Goal: Information Seeking & Learning: Learn about a topic

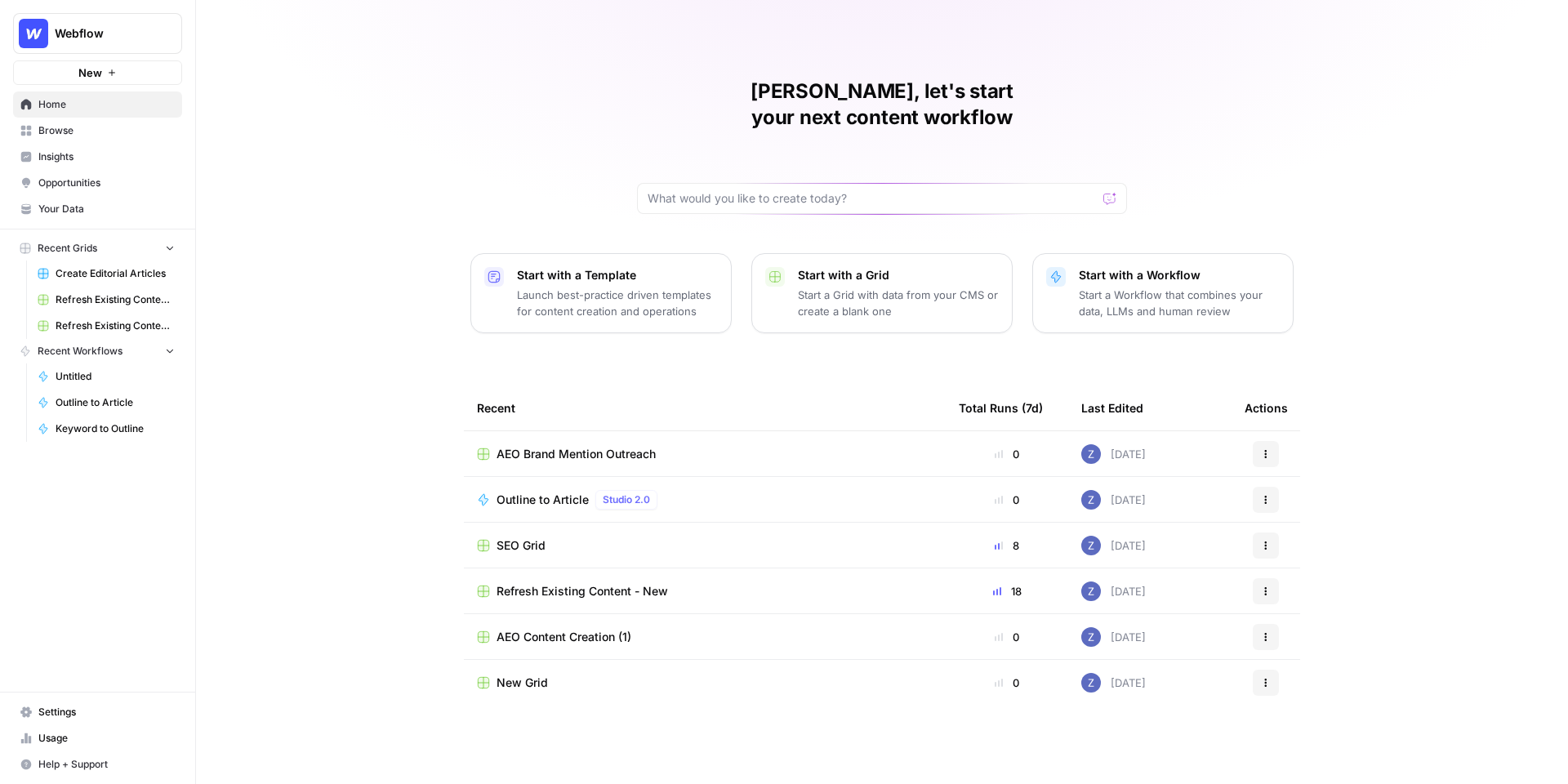
click at [169, 246] on icon "button" at bounding box center [170, 247] width 11 height 11
click at [166, 272] on icon "button" at bounding box center [170, 272] width 11 height 11
click at [78, 156] on span "Insights" at bounding box center [106, 156] width 136 height 15
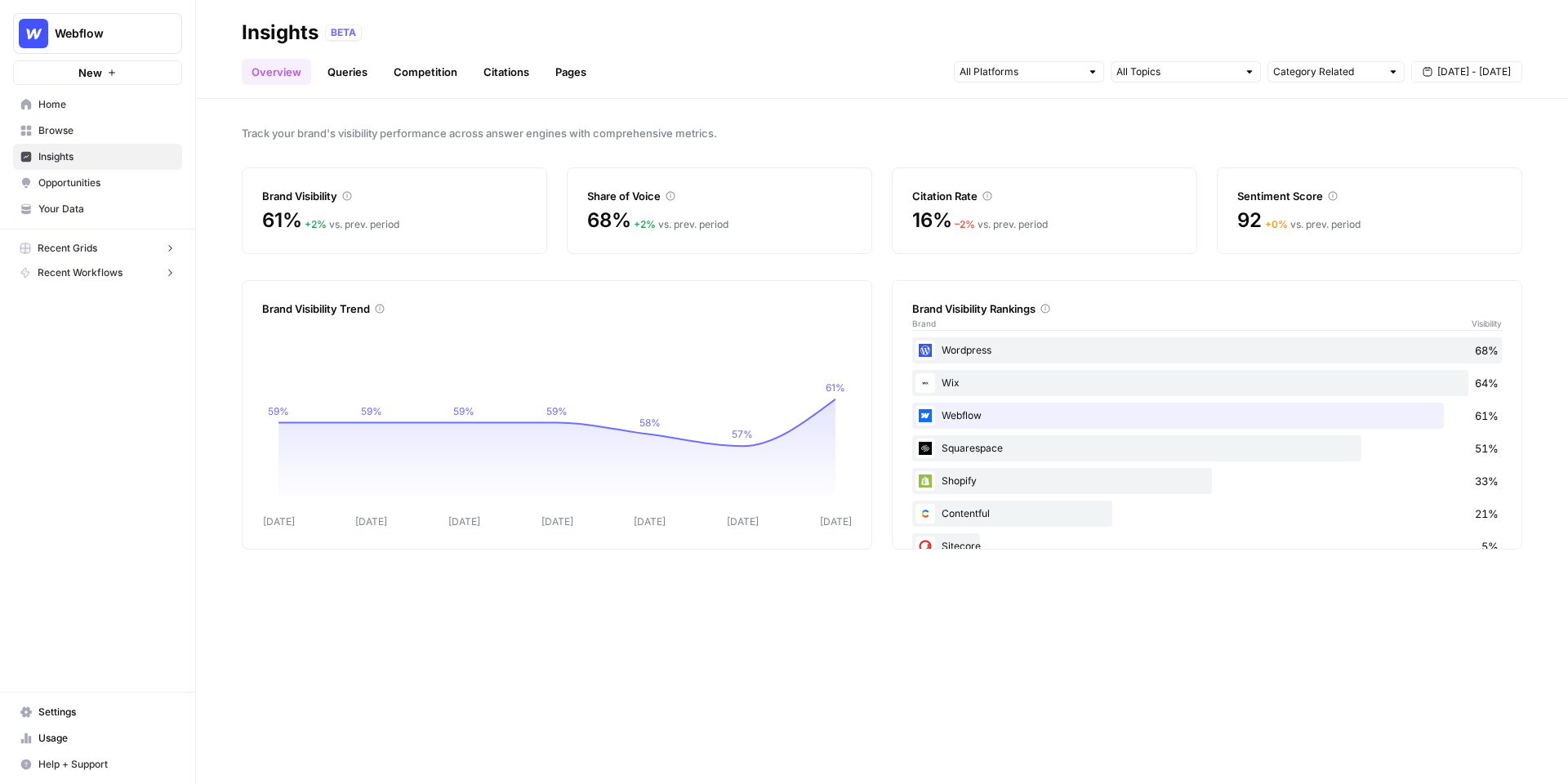
click at [343, 72] on link "Queries" at bounding box center [348, 72] width 60 height 26
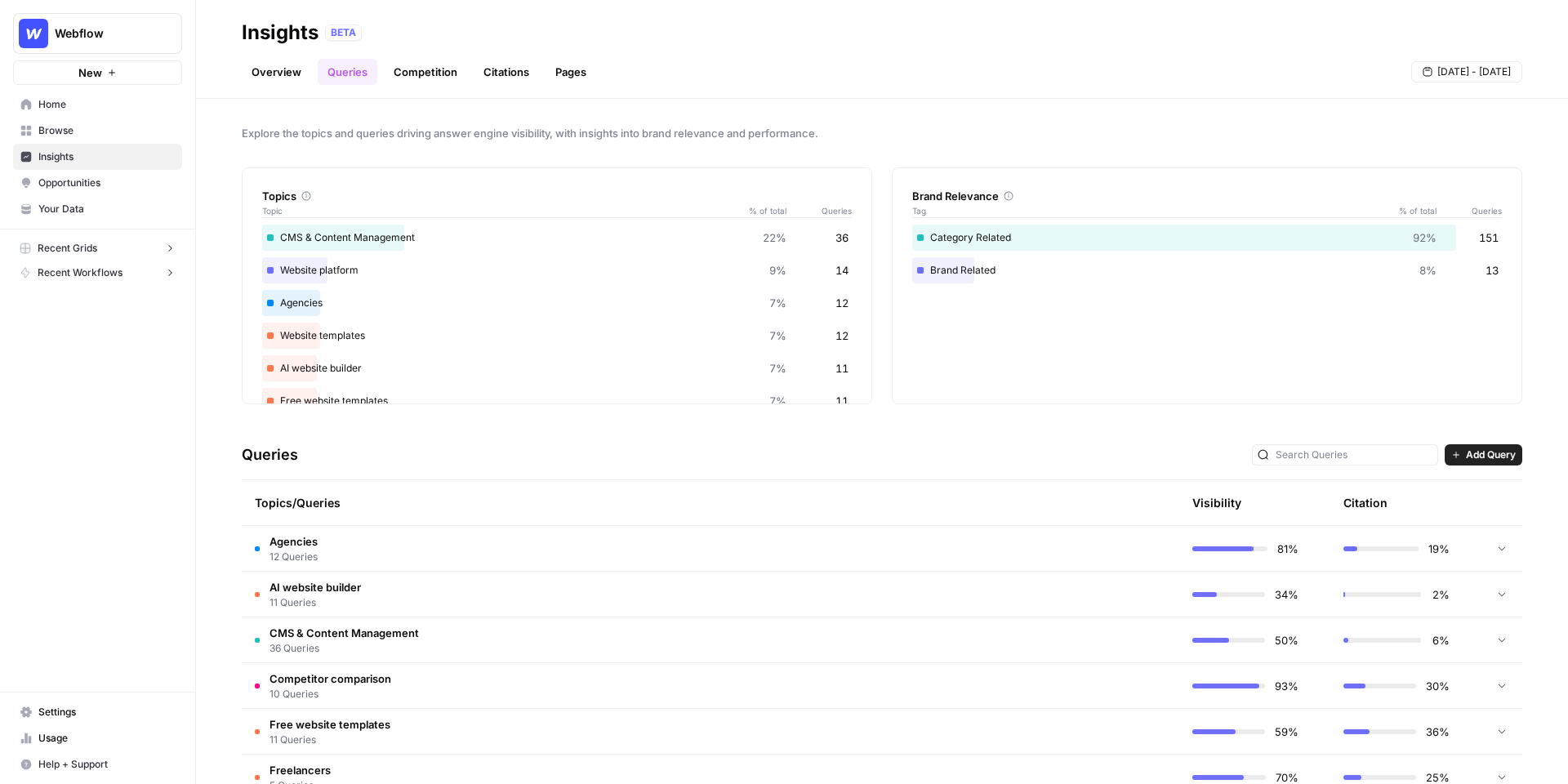
click at [277, 73] on link "Overview" at bounding box center [276, 72] width 70 height 26
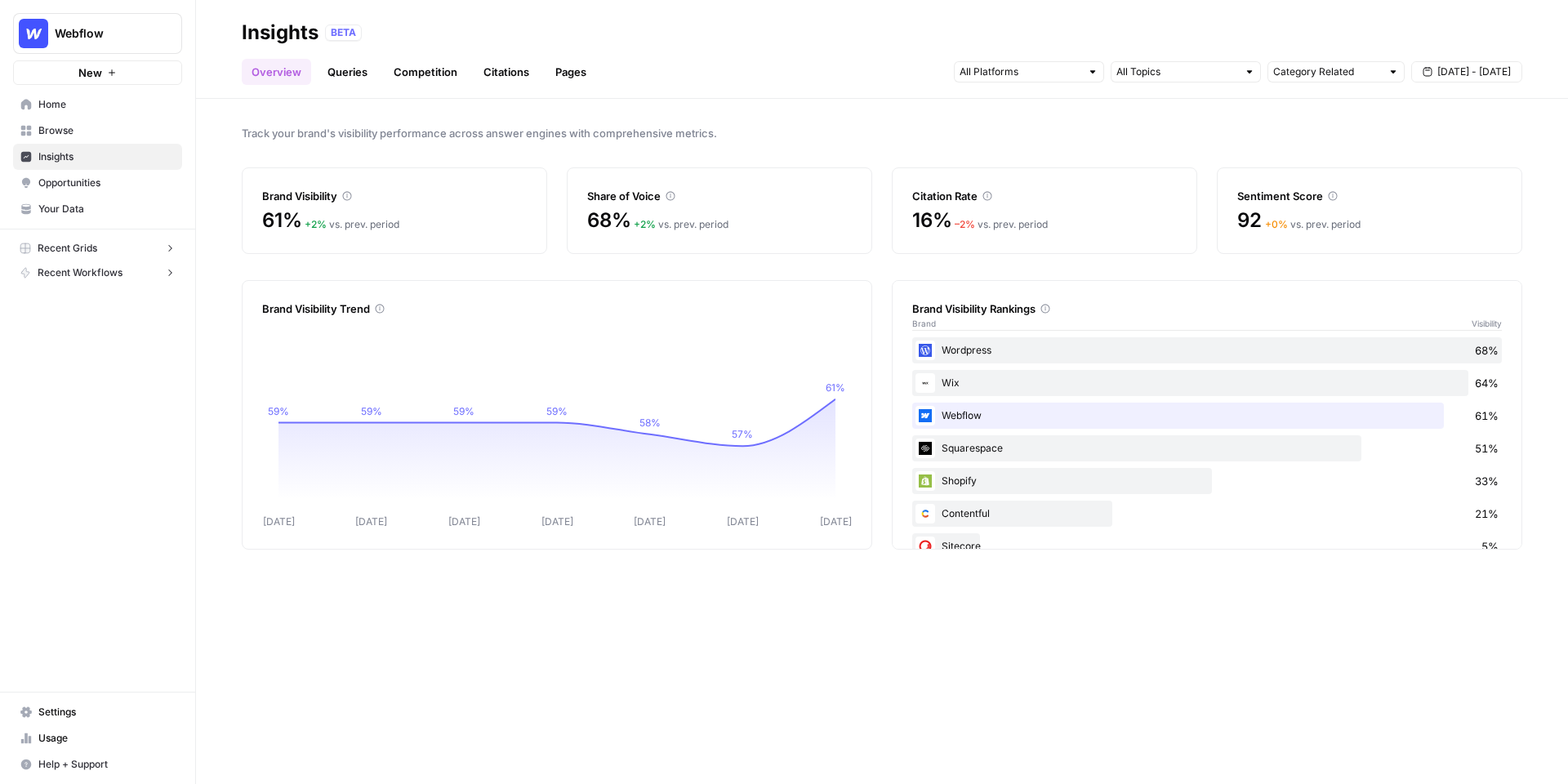
click at [355, 70] on link "Queries" at bounding box center [348, 72] width 60 height 26
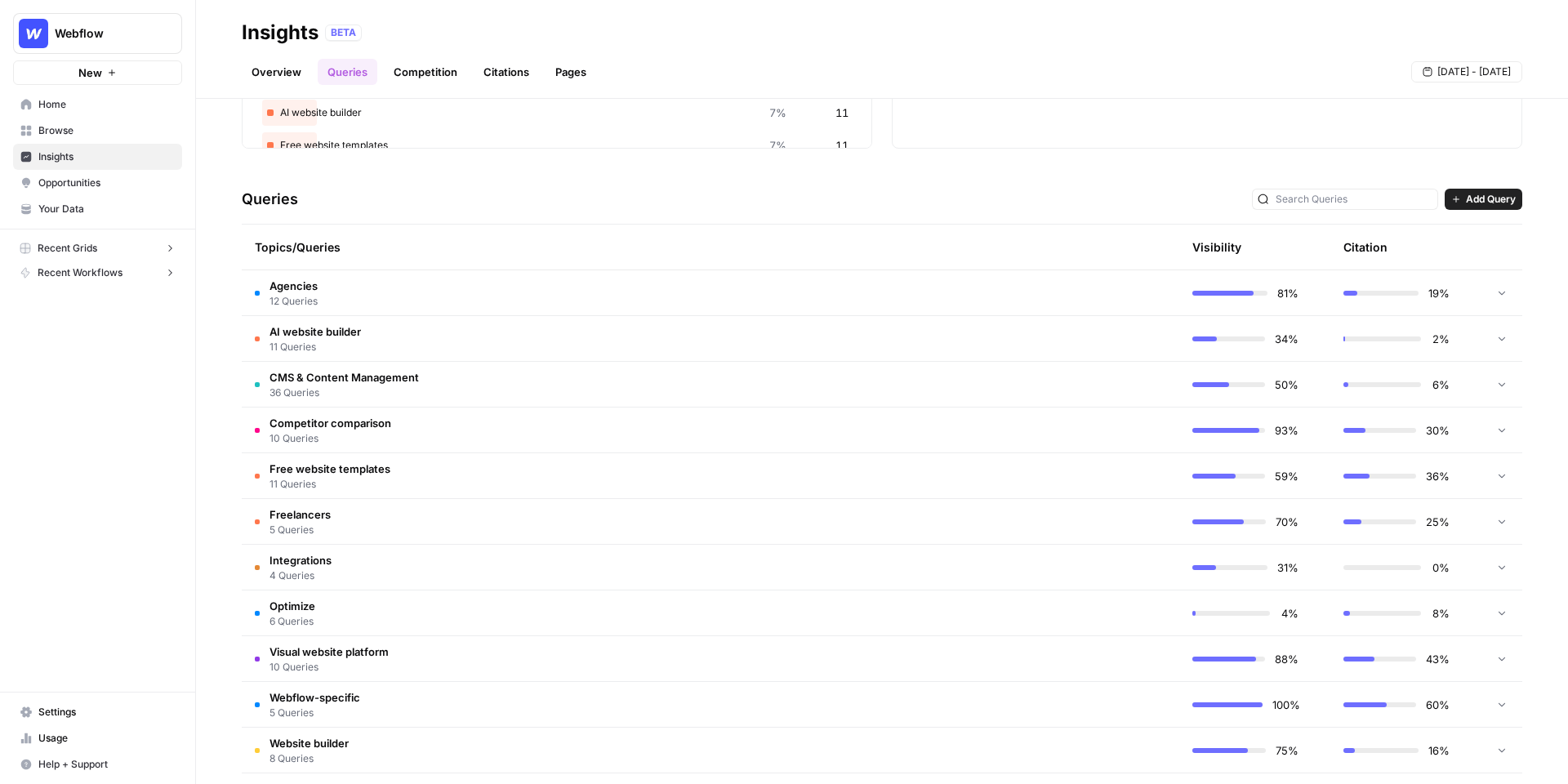
scroll to position [290, 0]
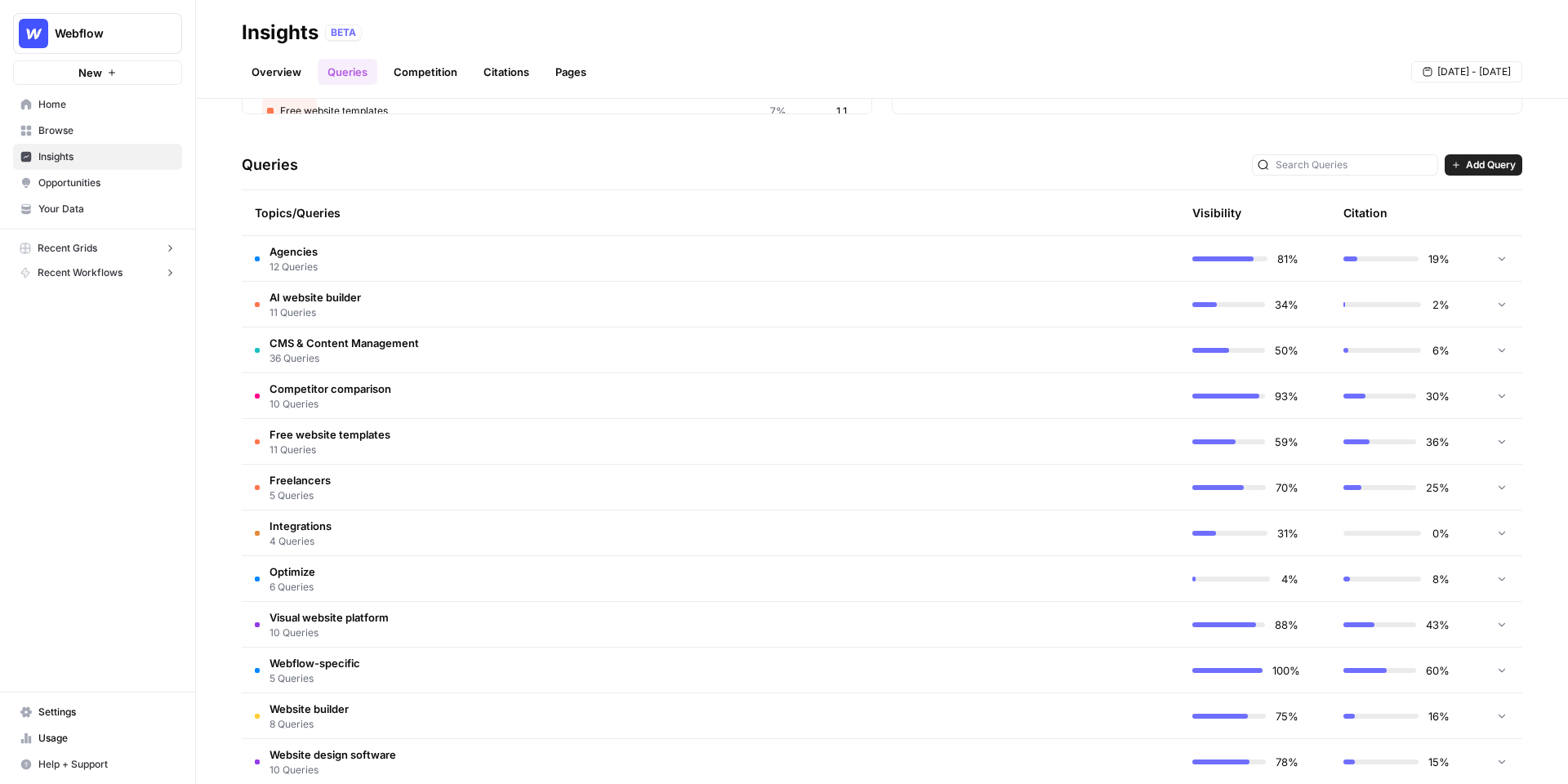
click at [654, 264] on td "Agencies 12 Queries" at bounding box center [633, 258] width 782 height 45
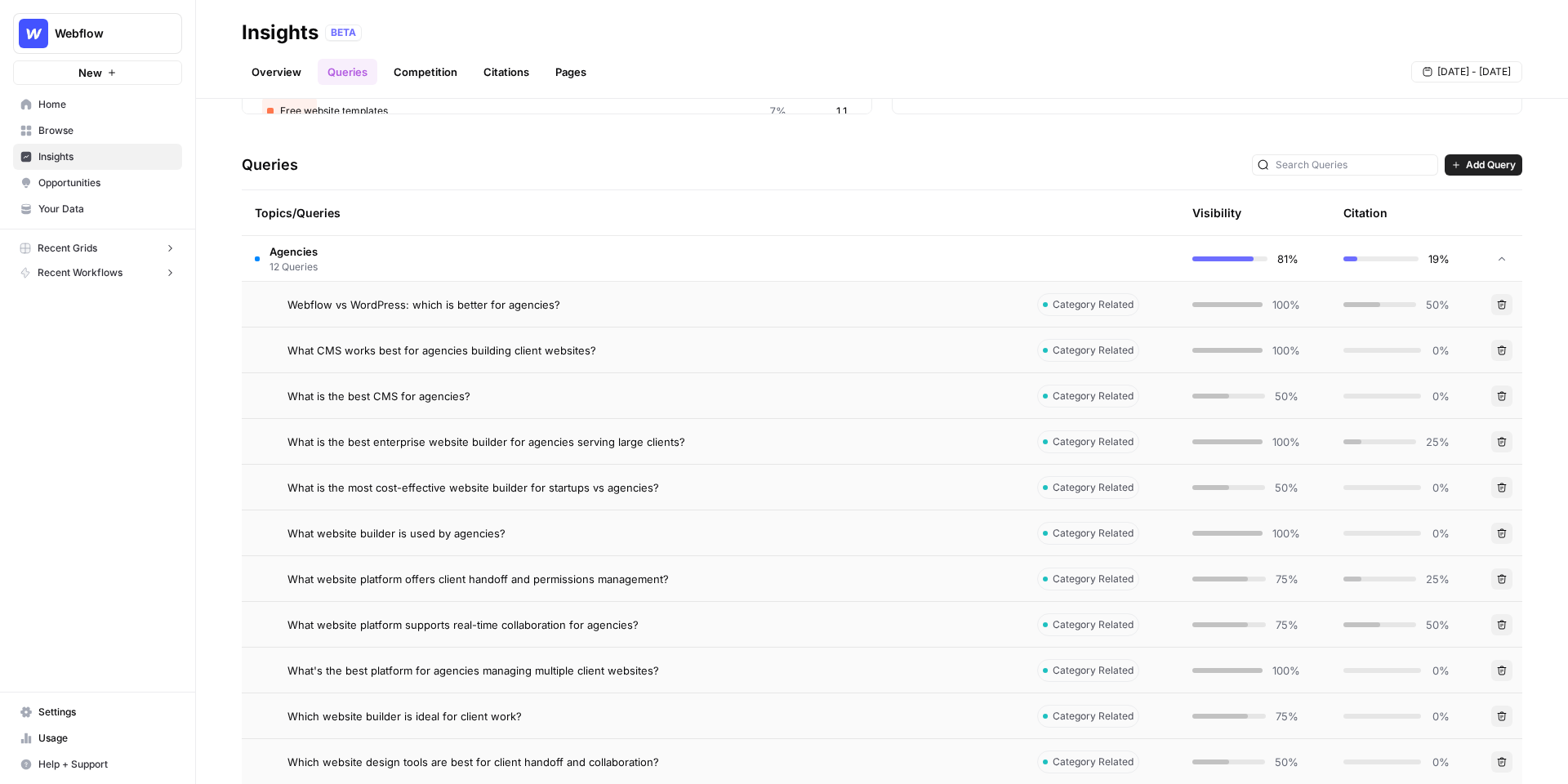
click at [836, 344] on div "What CMS works best for agencies building client websites?" at bounding box center [650, 351] width 724 height 16
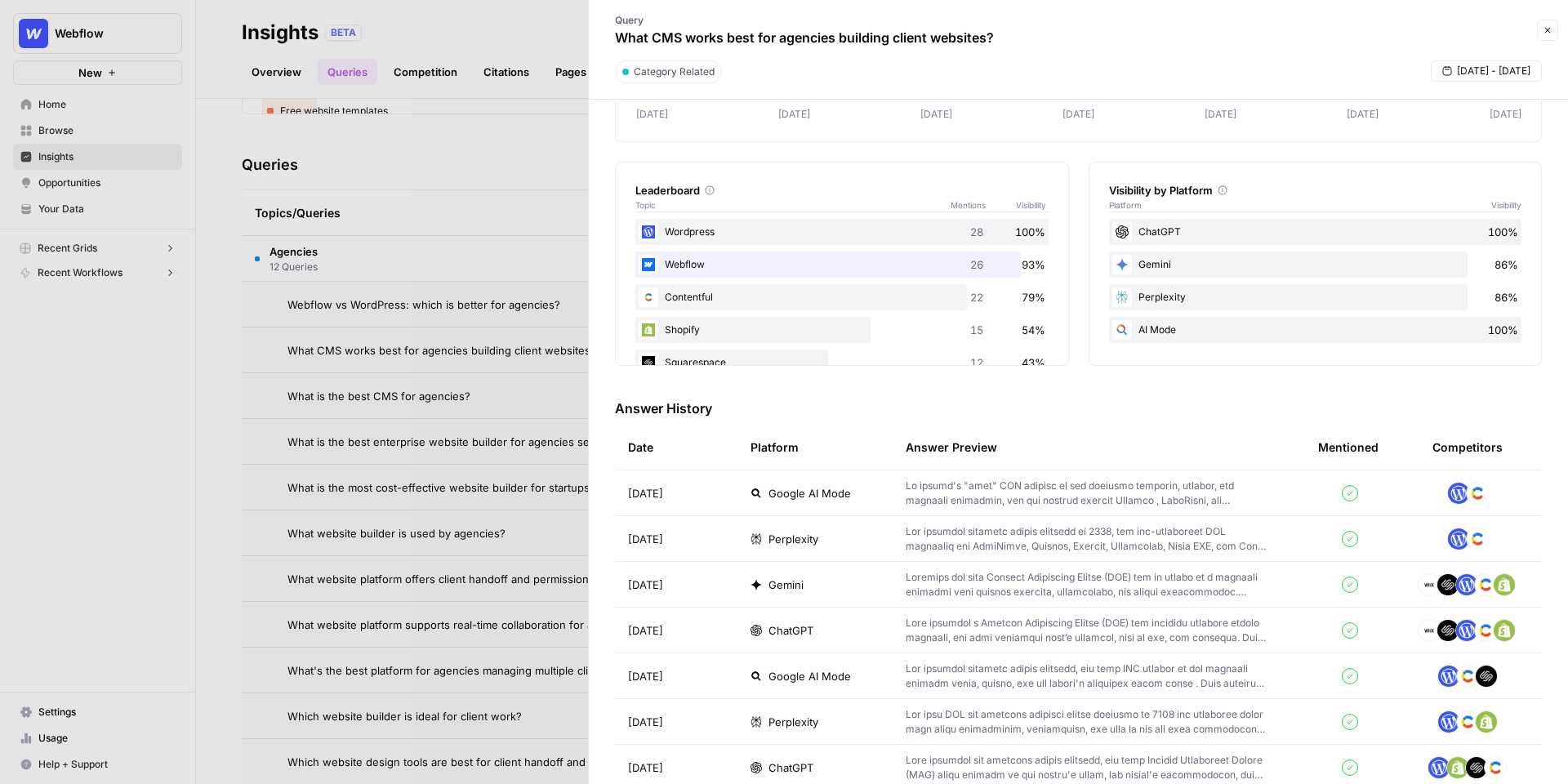
scroll to position [203, 0]
click at [702, 494] on td "[DATE]" at bounding box center [676, 494] width 123 height 45
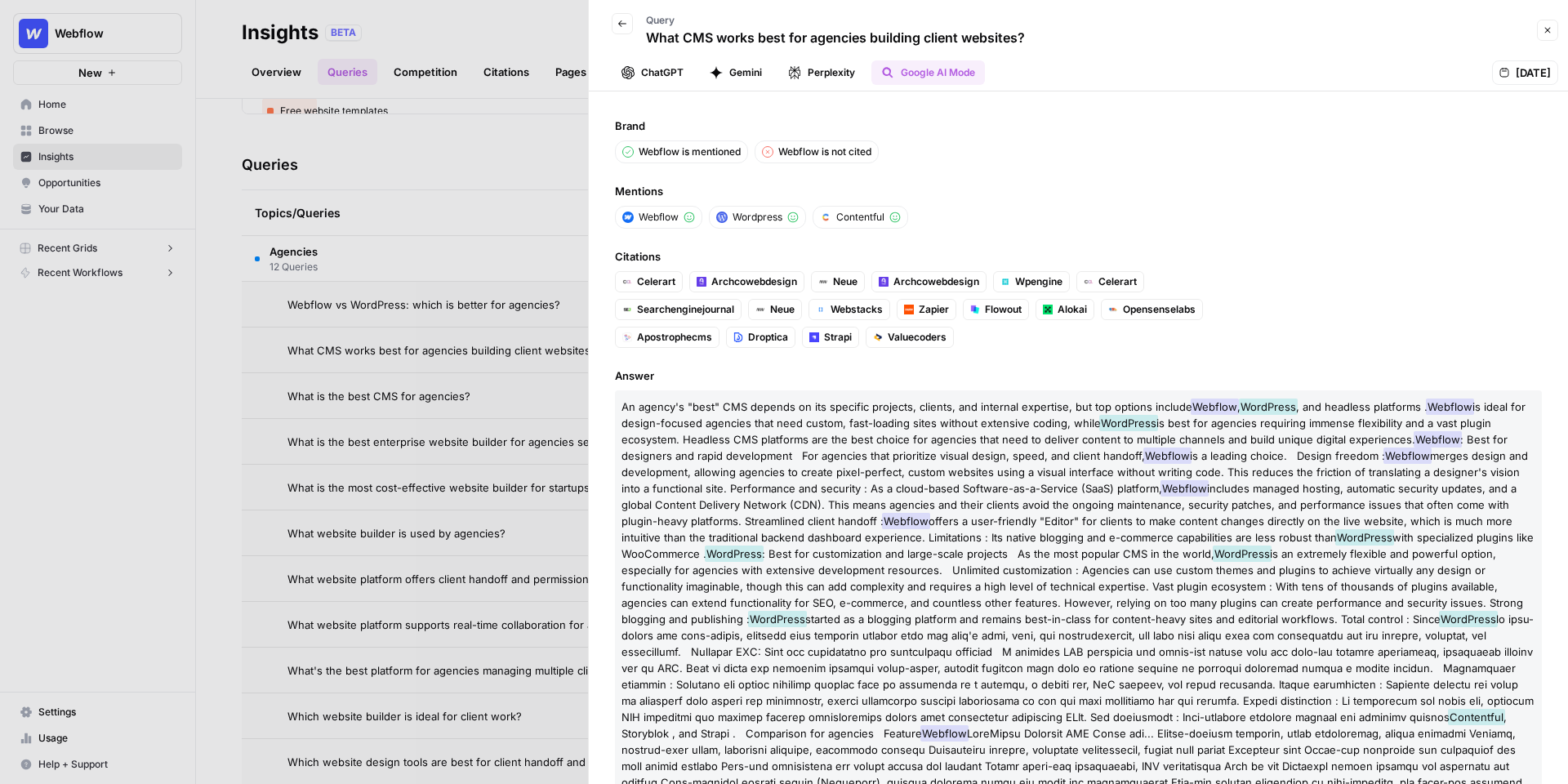
click at [838, 71] on button "Perplexity" at bounding box center [822, 72] width 87 height 25
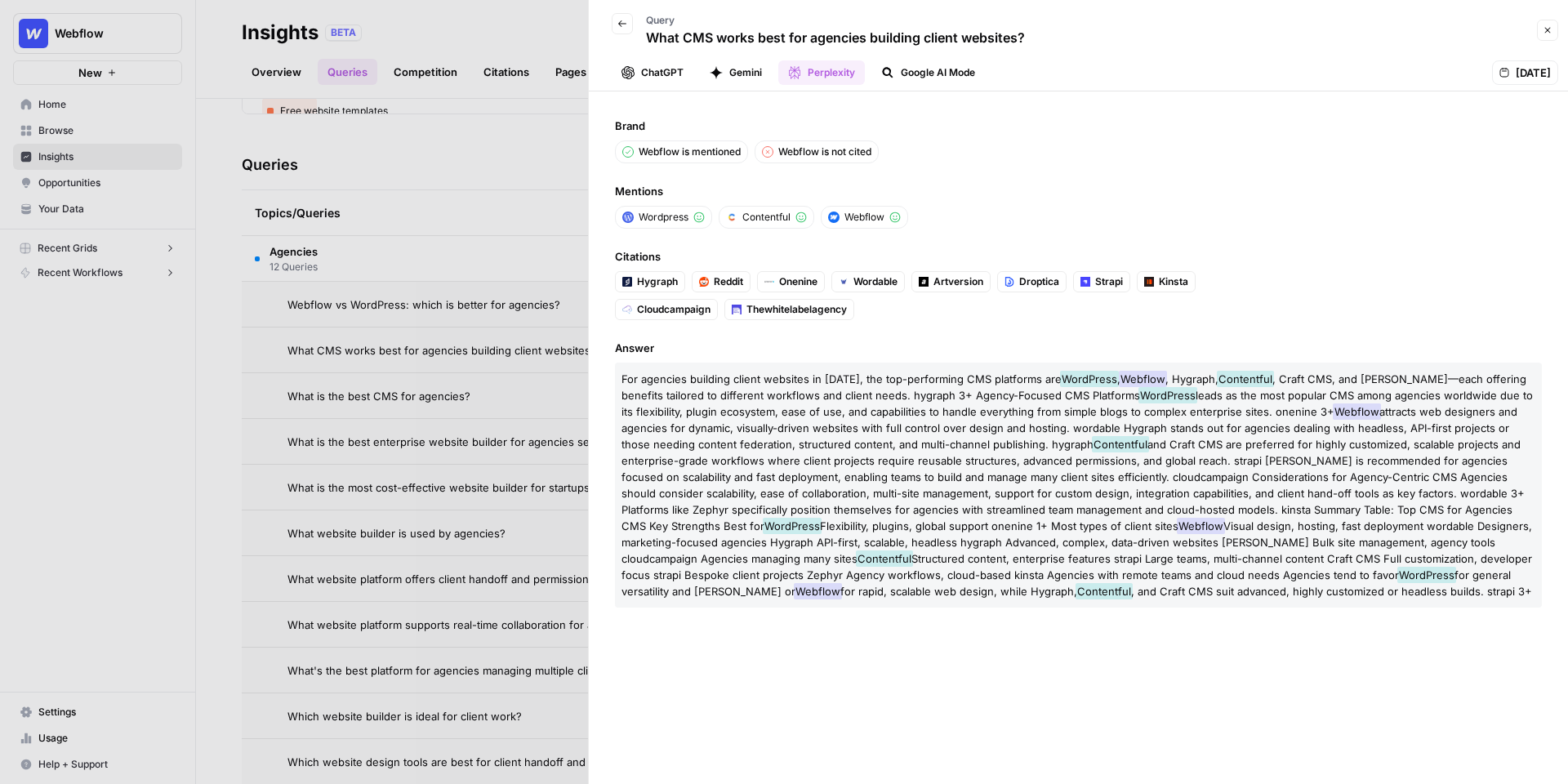
click at [742, 71] on button "Gemini" at bounding box center [735, 72] width 72 height 25
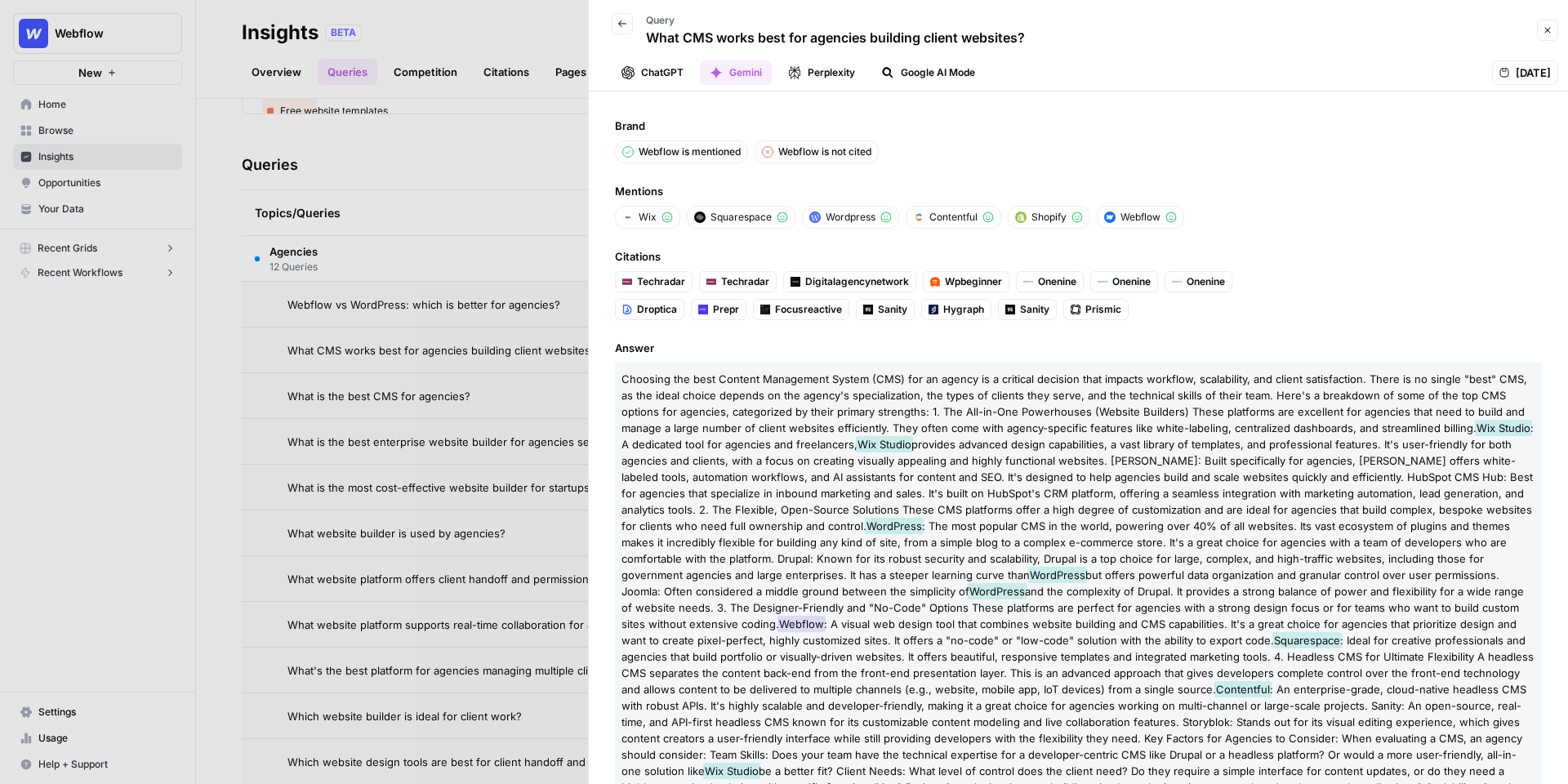
click at [660, 70] on button "ChatGPT" at bounding box center [652, 72] width 81 height 25
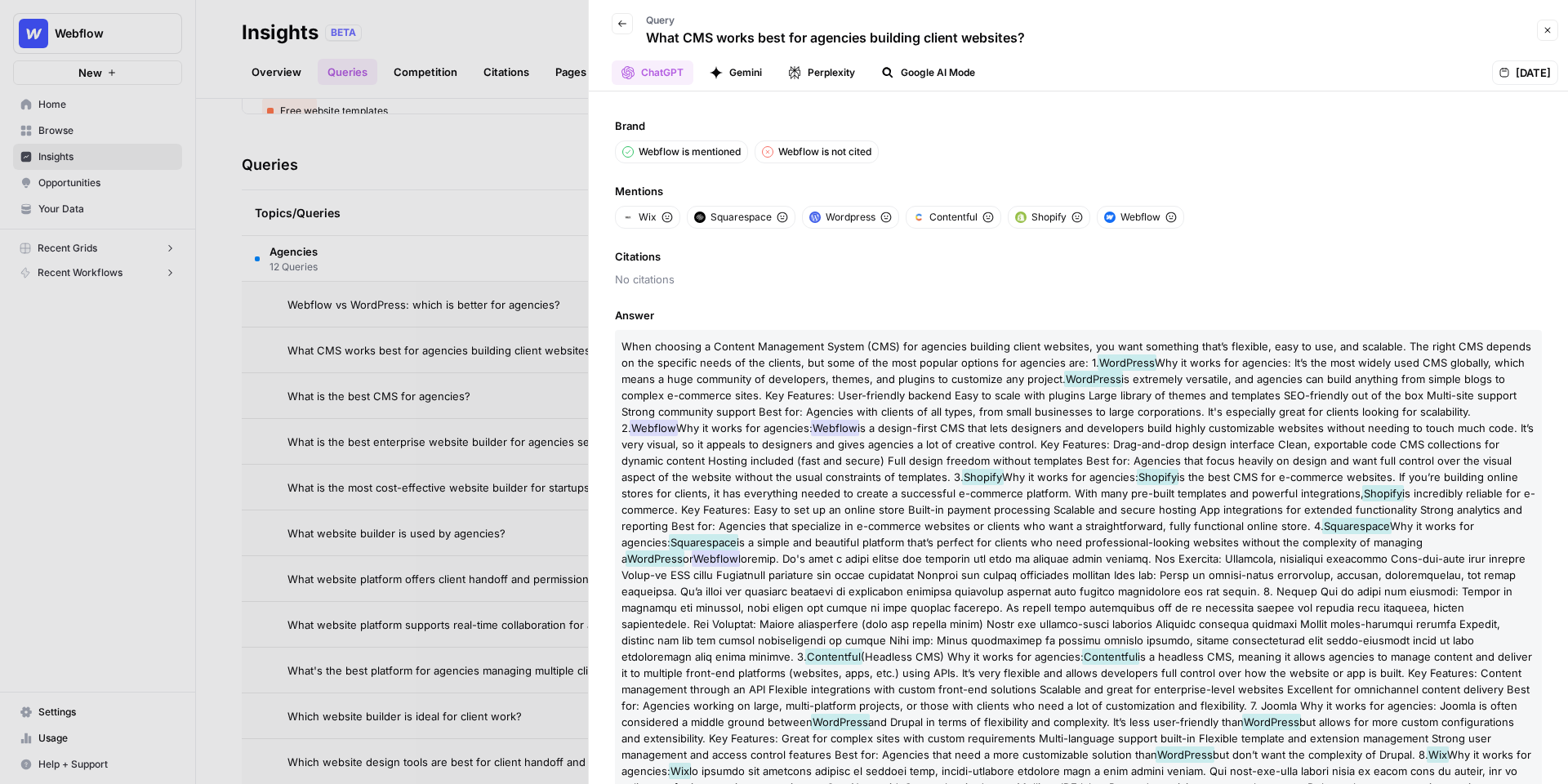
click at [525, 153] on div at bounding box center [784, 392] width 1568 height 784
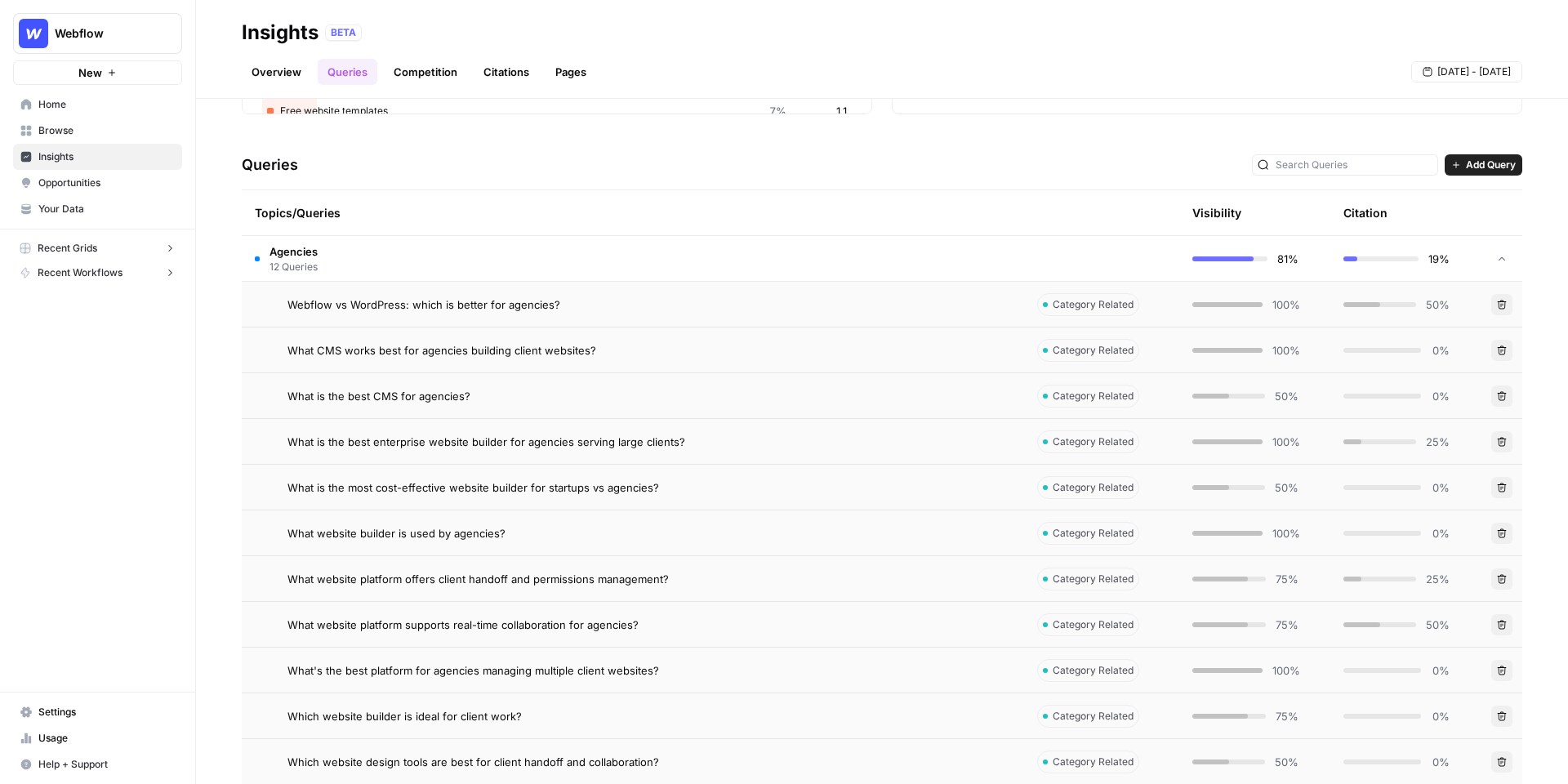
click at [495, 70] on link "Citations" at bounding box center [506, 72] width 65 height 26
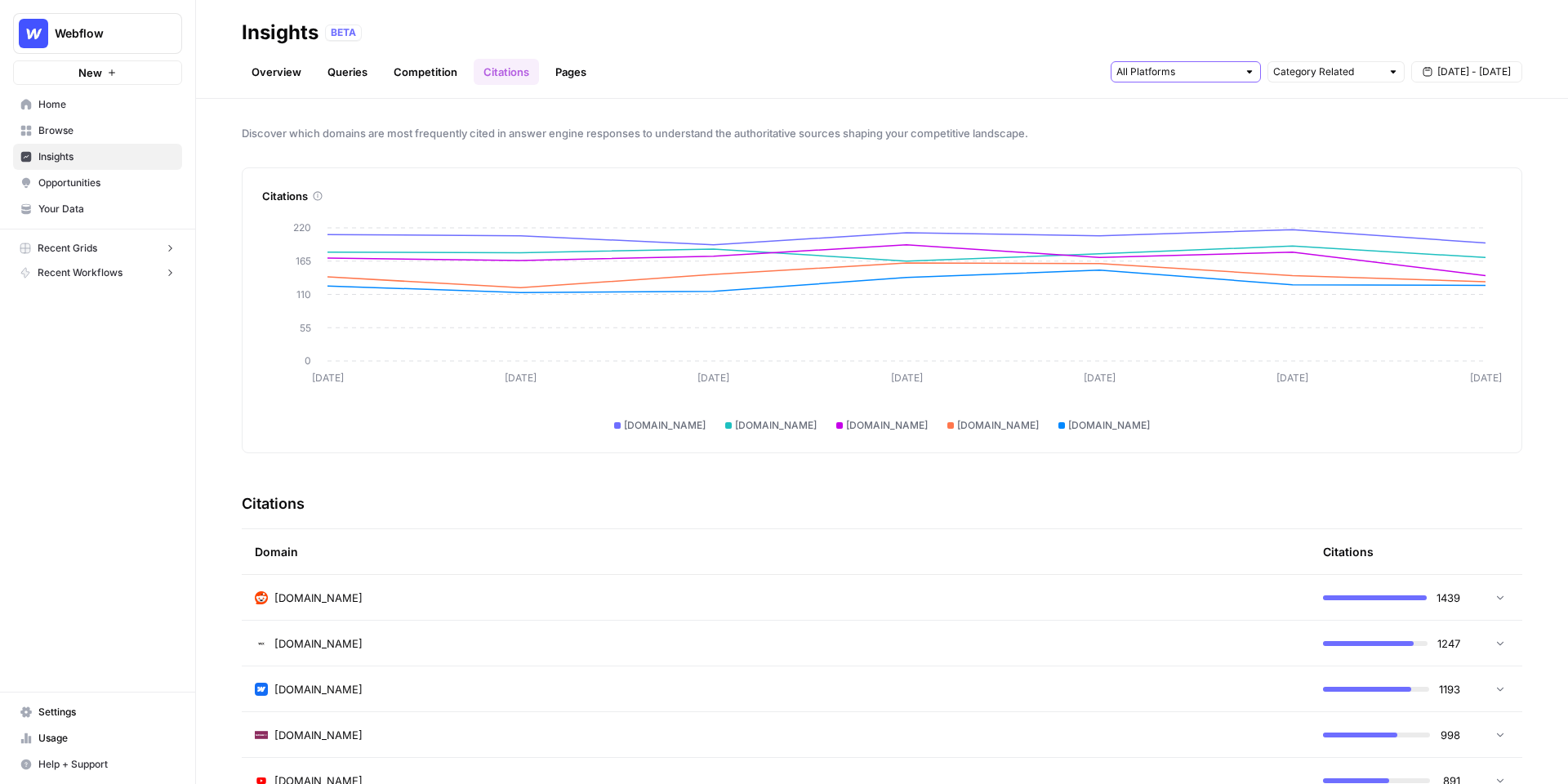
click at [1167, 71] on input "text" at bounding box center [1176, 72] width 121 height 16
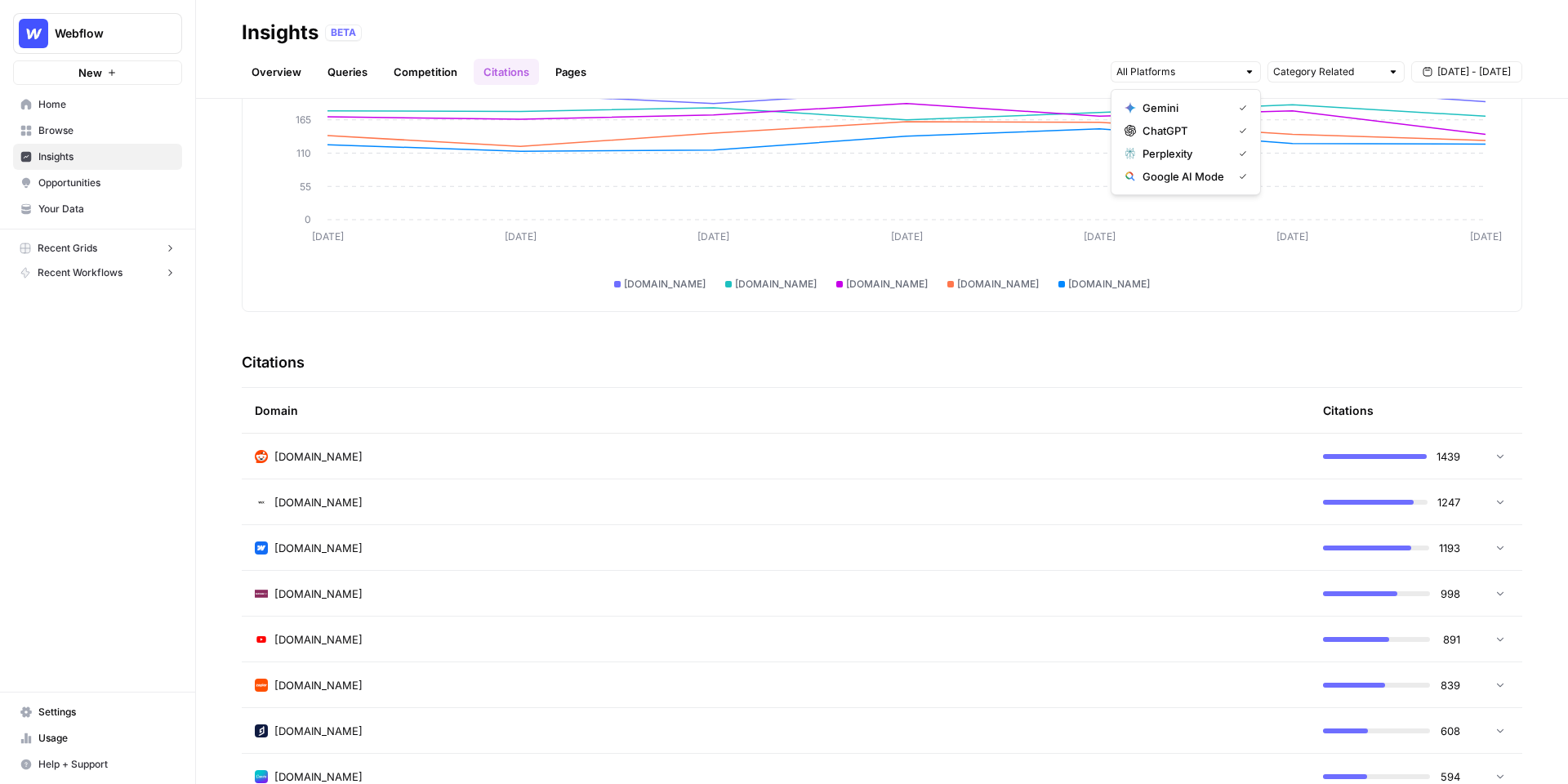
scroll to position [144, 0]
click at [1268, 446] on div "[DOMAIN_NAME]" at bounding box center [776, 454] width 1042 height 16
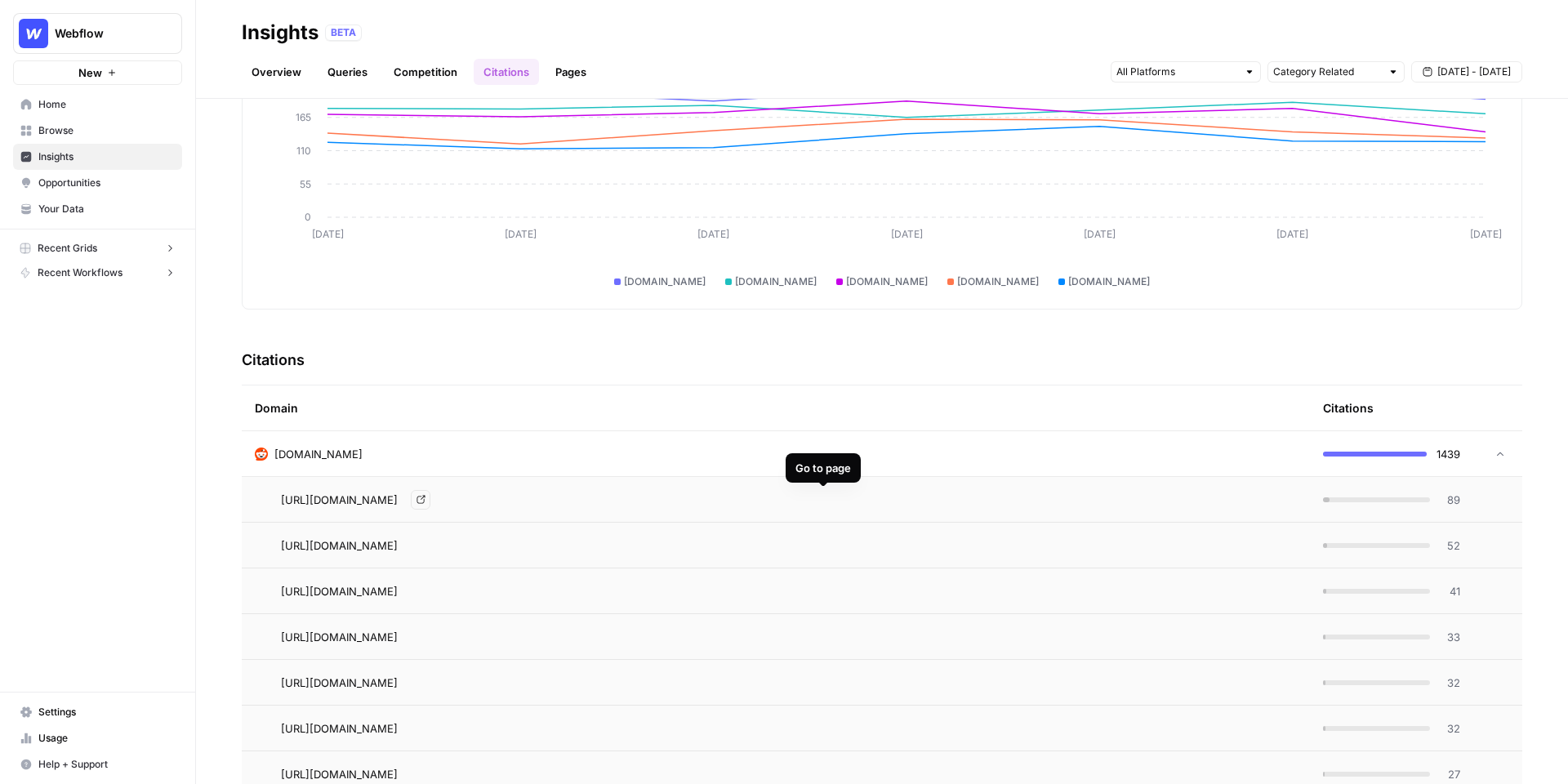
click at [426, 501] on icon "Go to page https://www.reddit.com/r/Frontend/comments/158i5pi/what_cms_would_yo…" at bounding box center [421, 500] width 9 height 9
click at [381, 452] on div "[DOMAIN_NAME]" at bounding box center [776, 454] width 1042 height 16
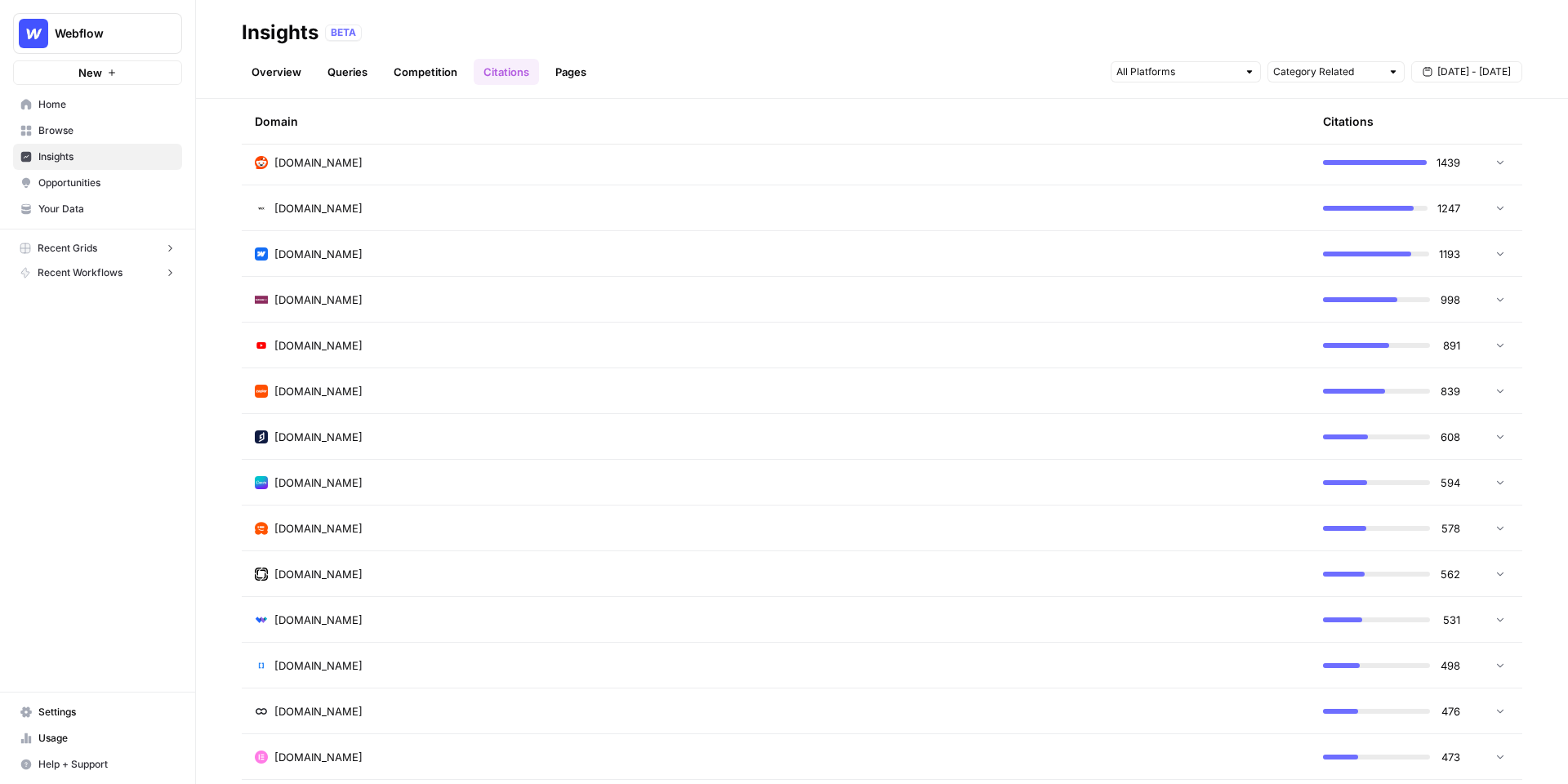
scroll to position [354, 0]
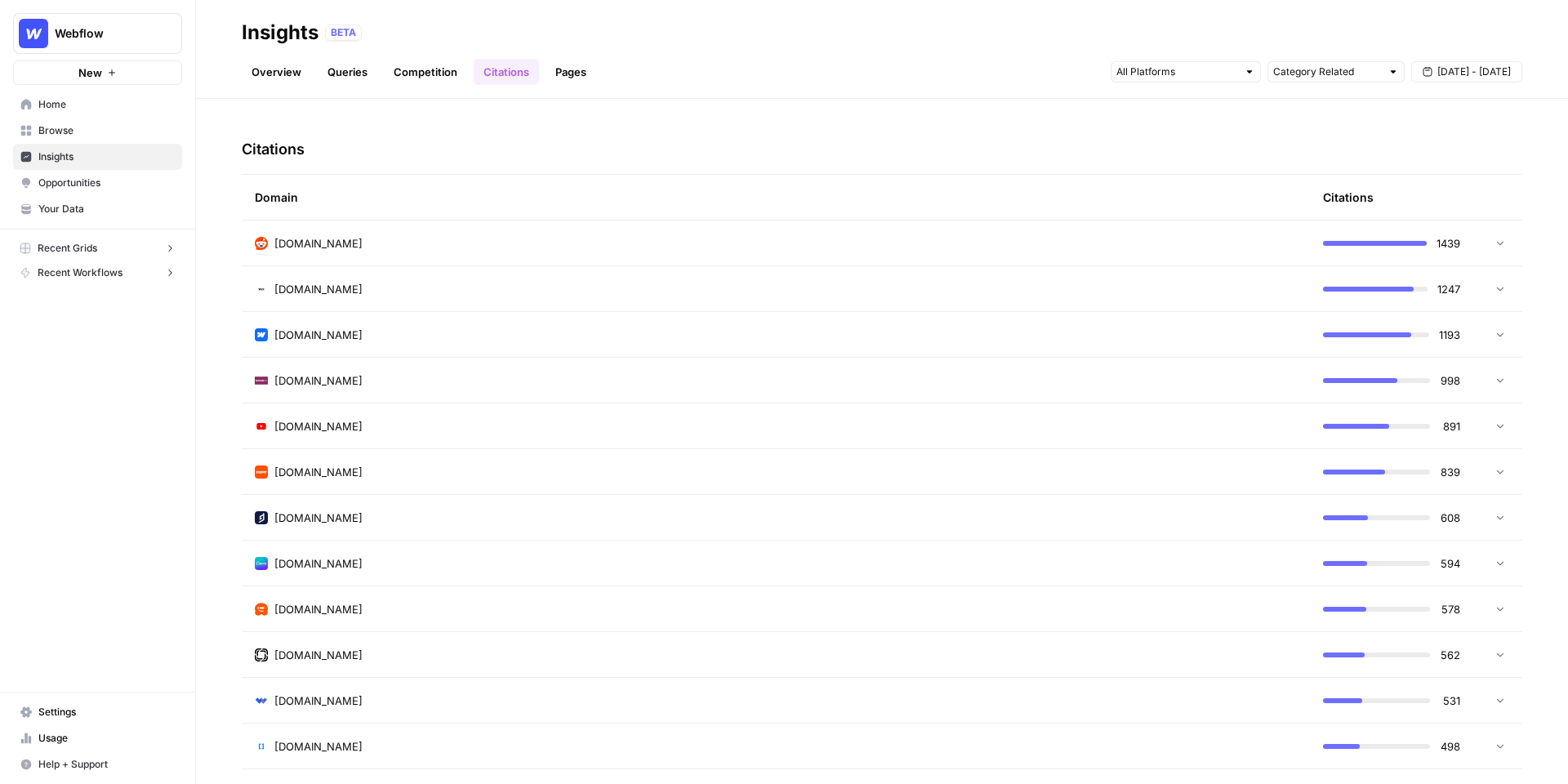
click at [1176, 297] on div "[DOMAIN_NAME]" at bounding box center [776, 289] width 1042 height 16
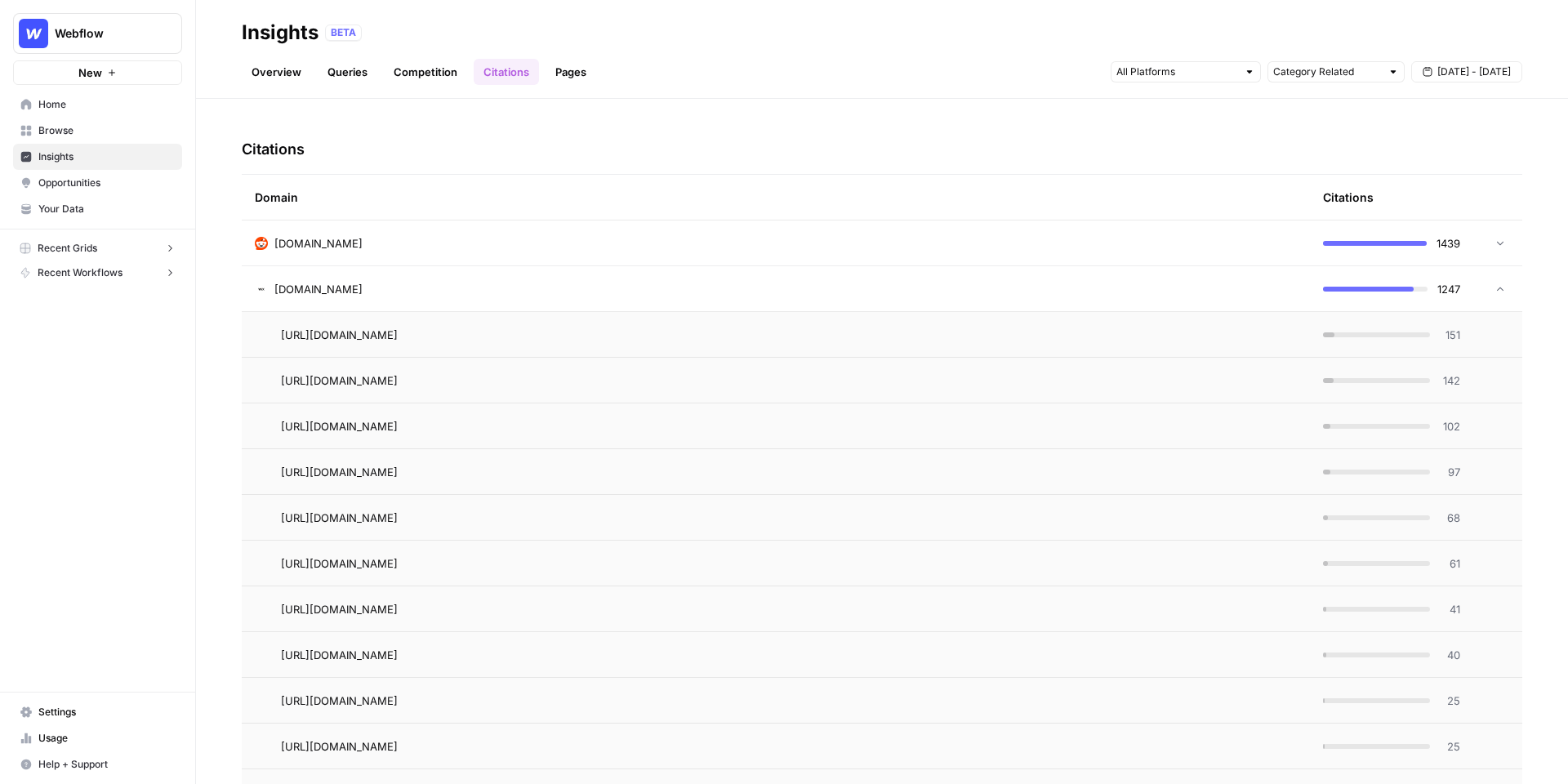
click at [1089, 288] on div "[DOMAIN_NAME]" at bounding box center [776, 289] width 1042 height 16
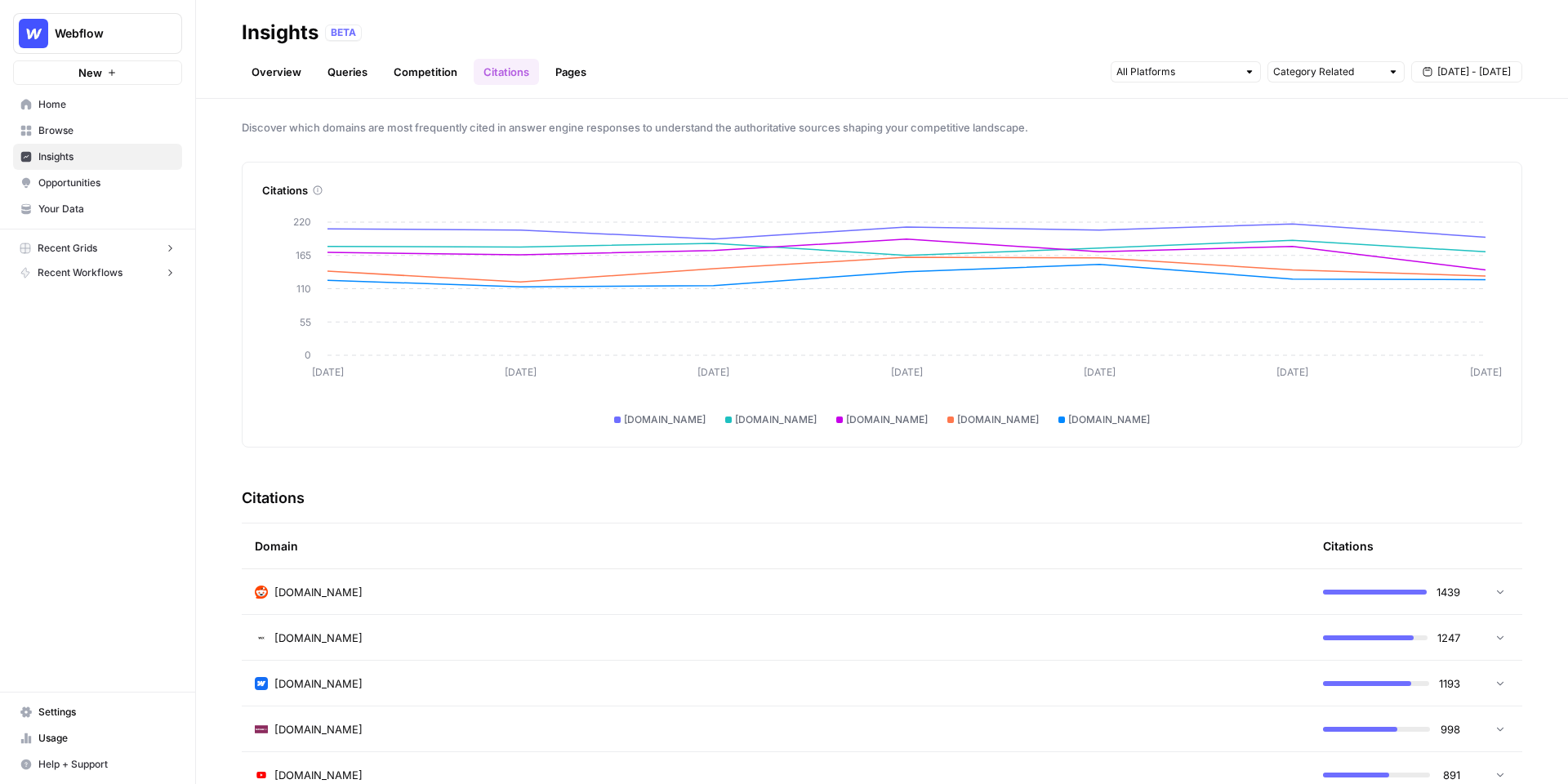
scroll to position [0, 0]
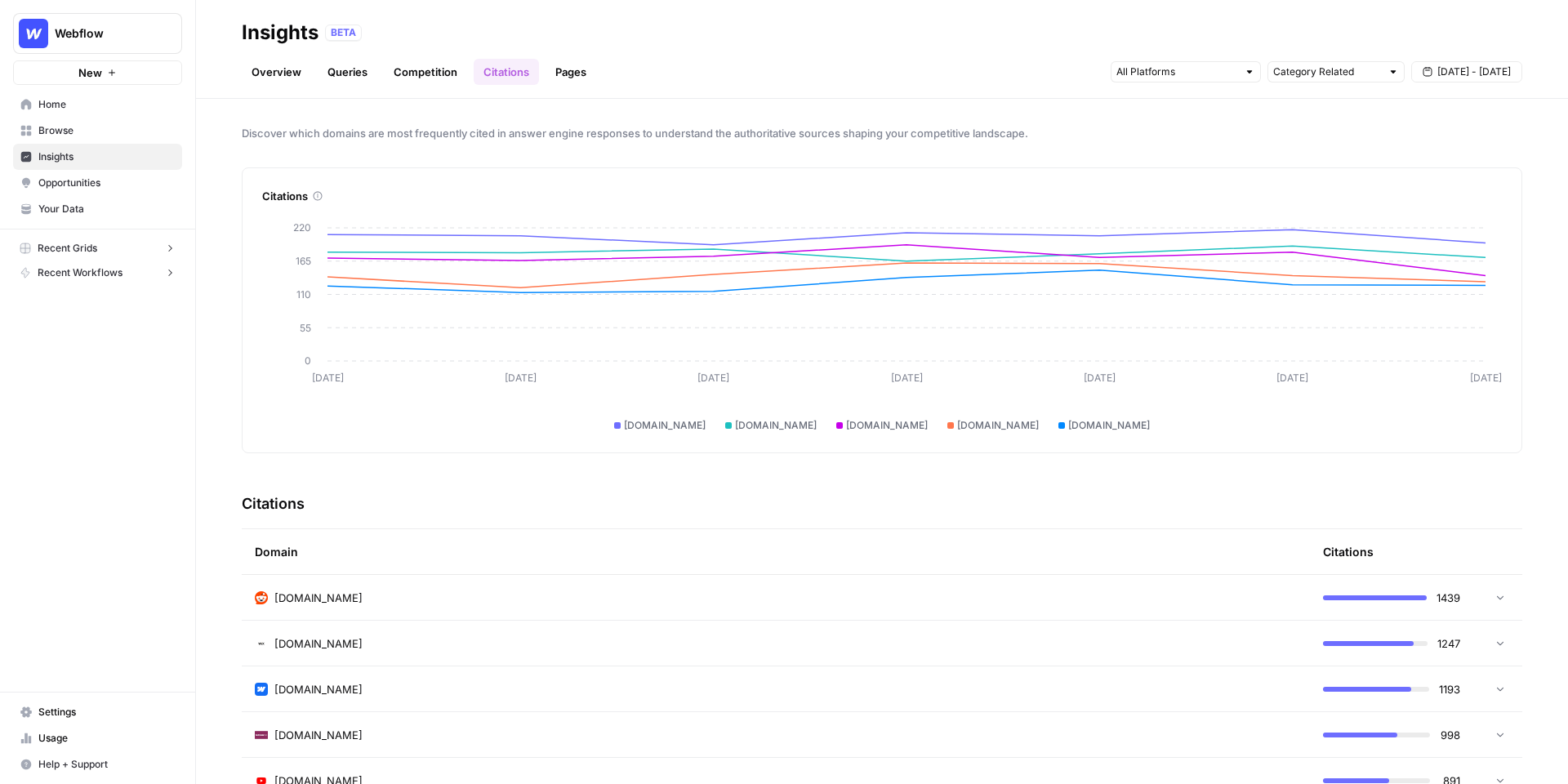
click at [572, 72] on link "Pages" at bounding box center [570, 72] width 50 height 26
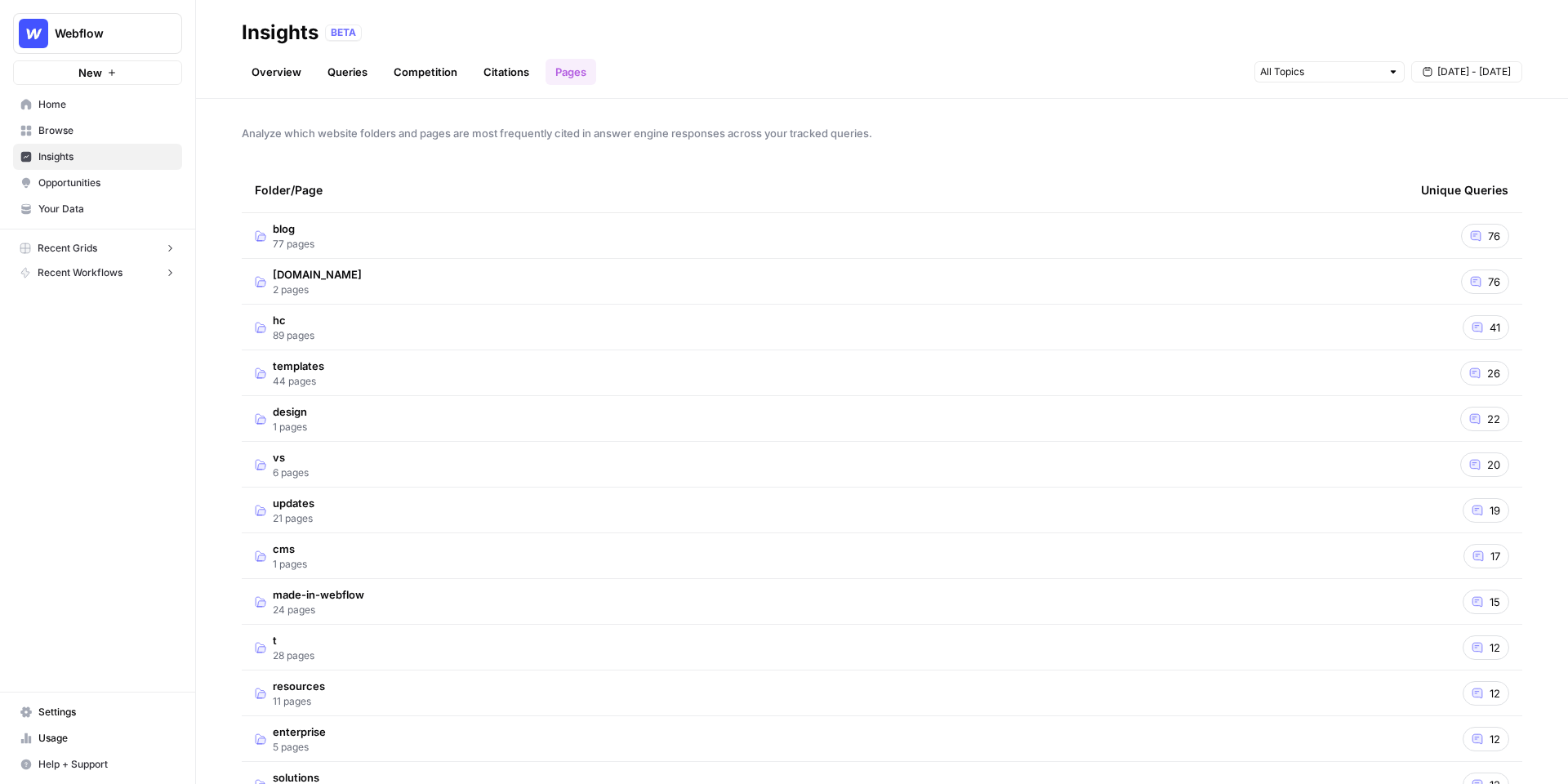
click at [484, 240] on td "blog 77 pages" at bounding box center [825, 235] width 1166 height 45
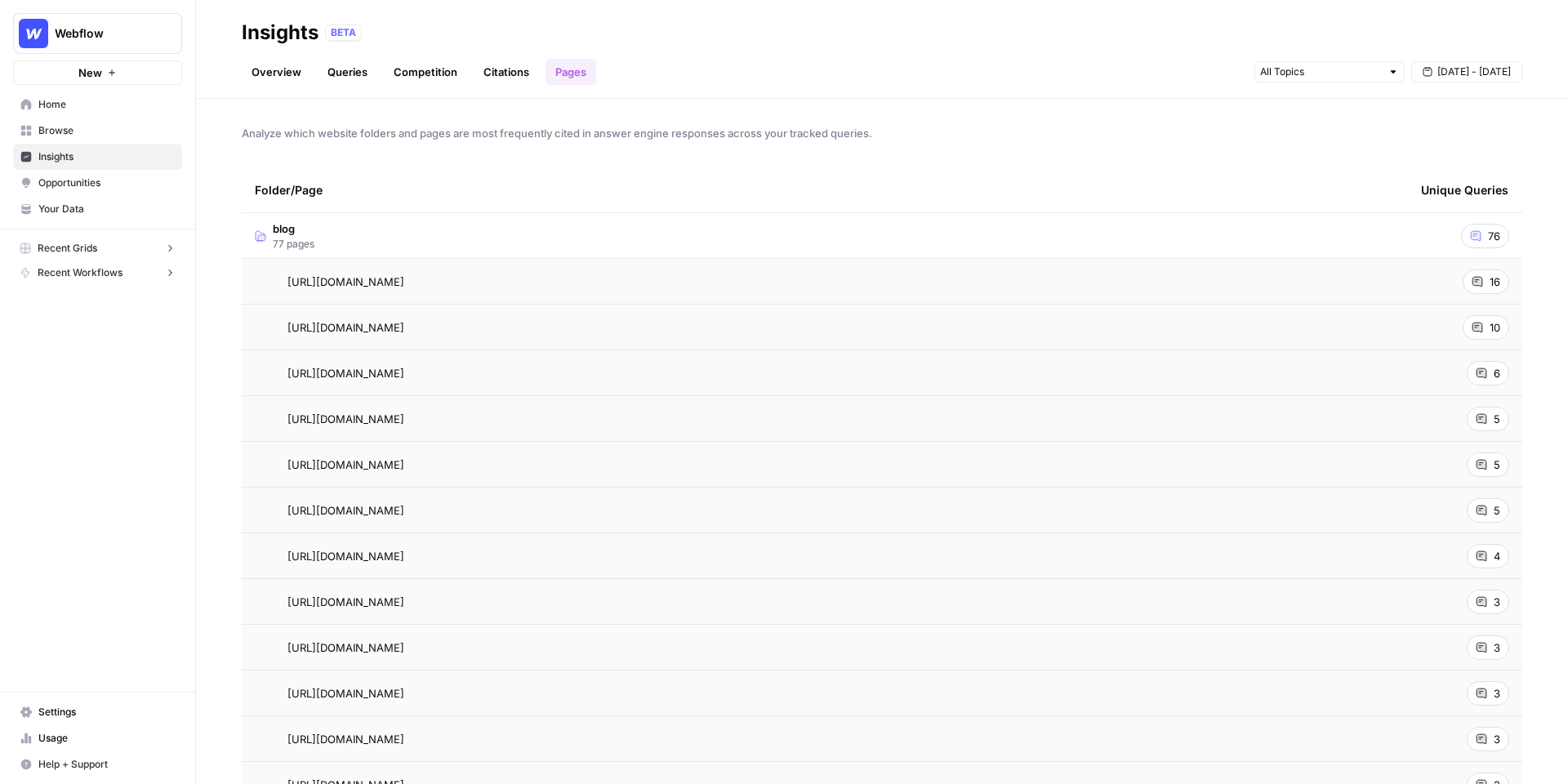
click at [826, 336] on div "[URL][DOMAIN_NAME] Go to page" at bounding box center [825, 328] width 1140 height 19
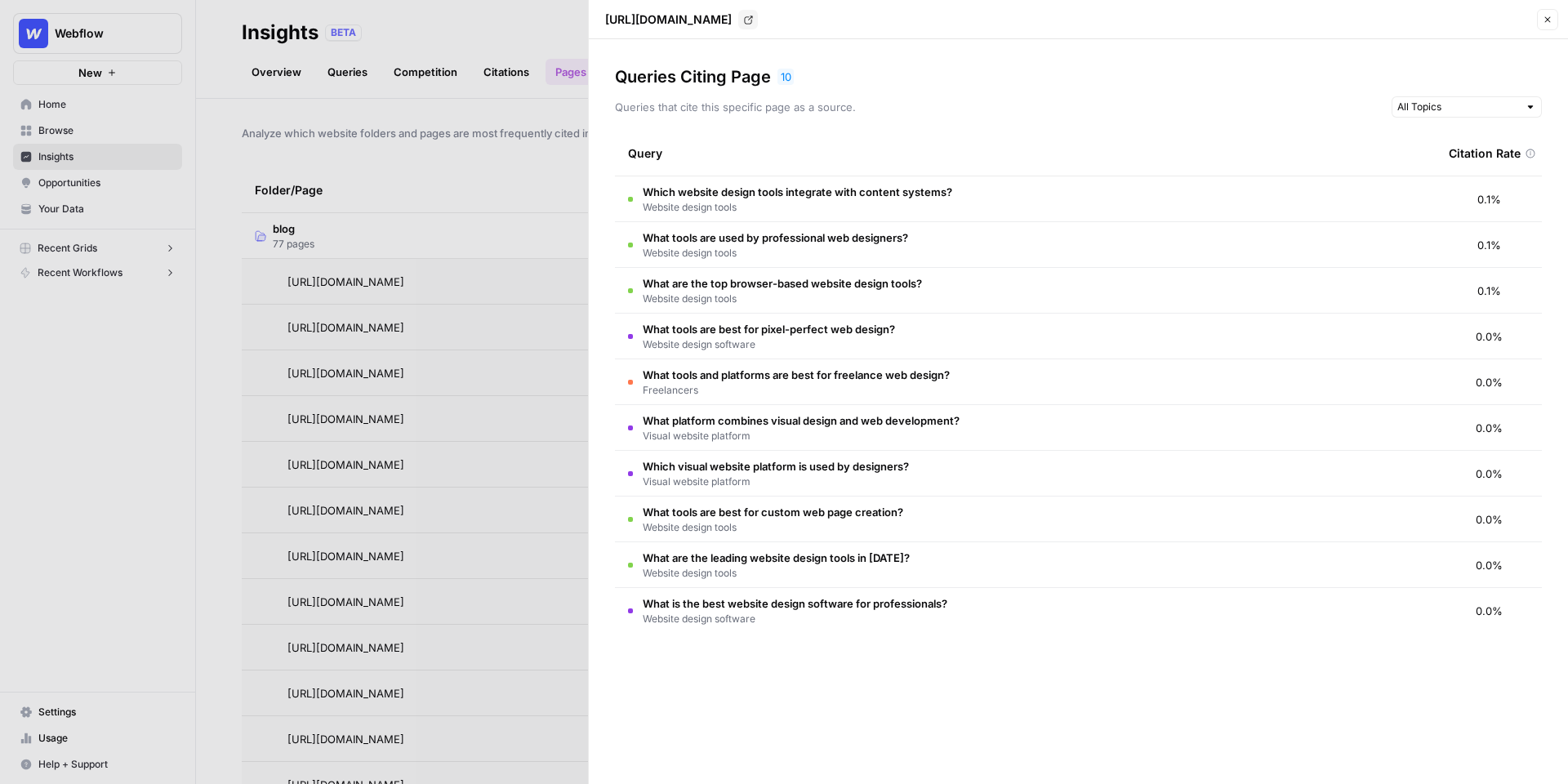
click at [1551, 24] on icon "button" at bounding box center [1547, 19] width 10 height 10
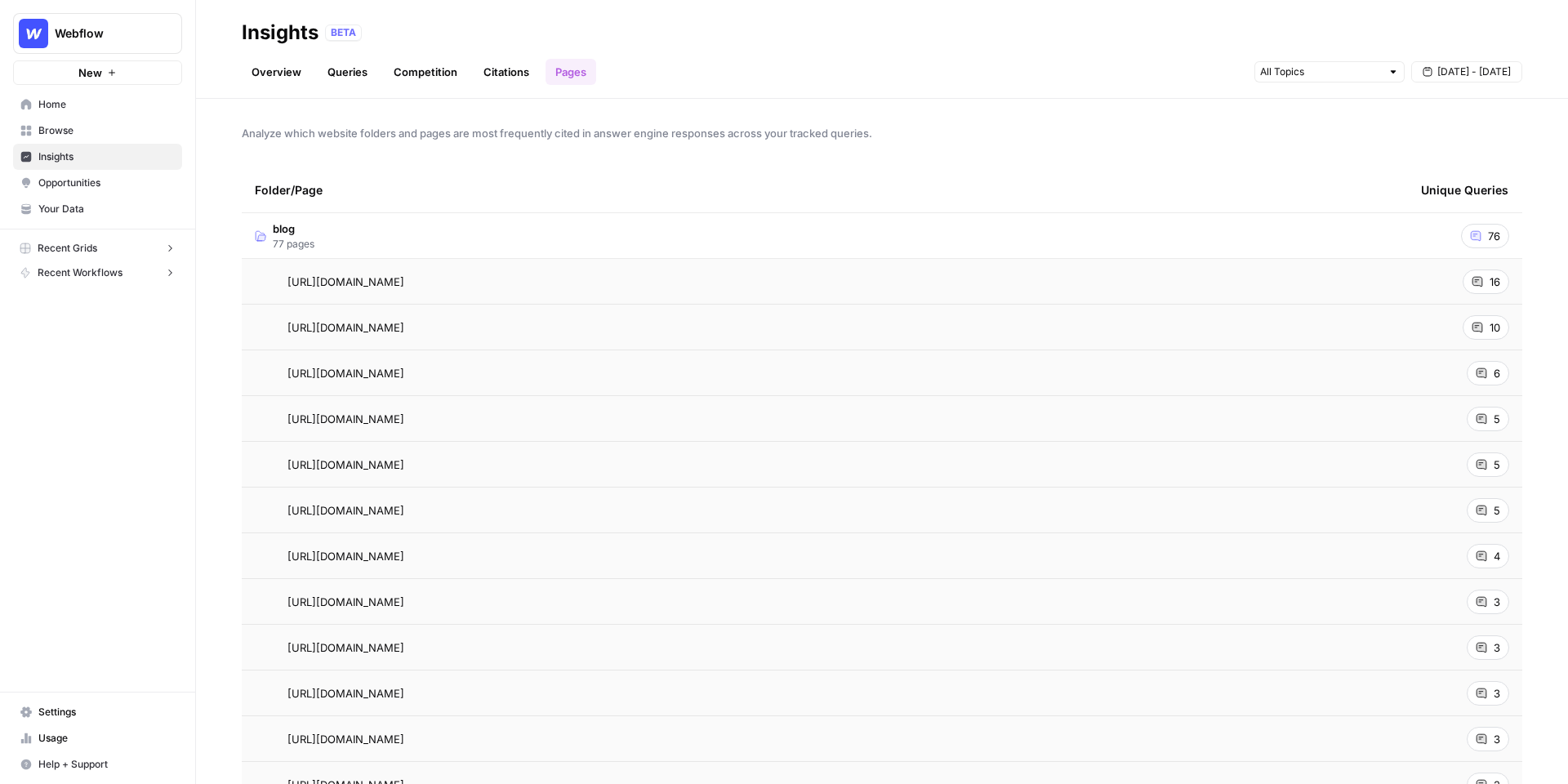
click at [1397, 274] on td "[URL][DOMAIN_NAME]" at bounding box center [825, 281] width 1166 height 45
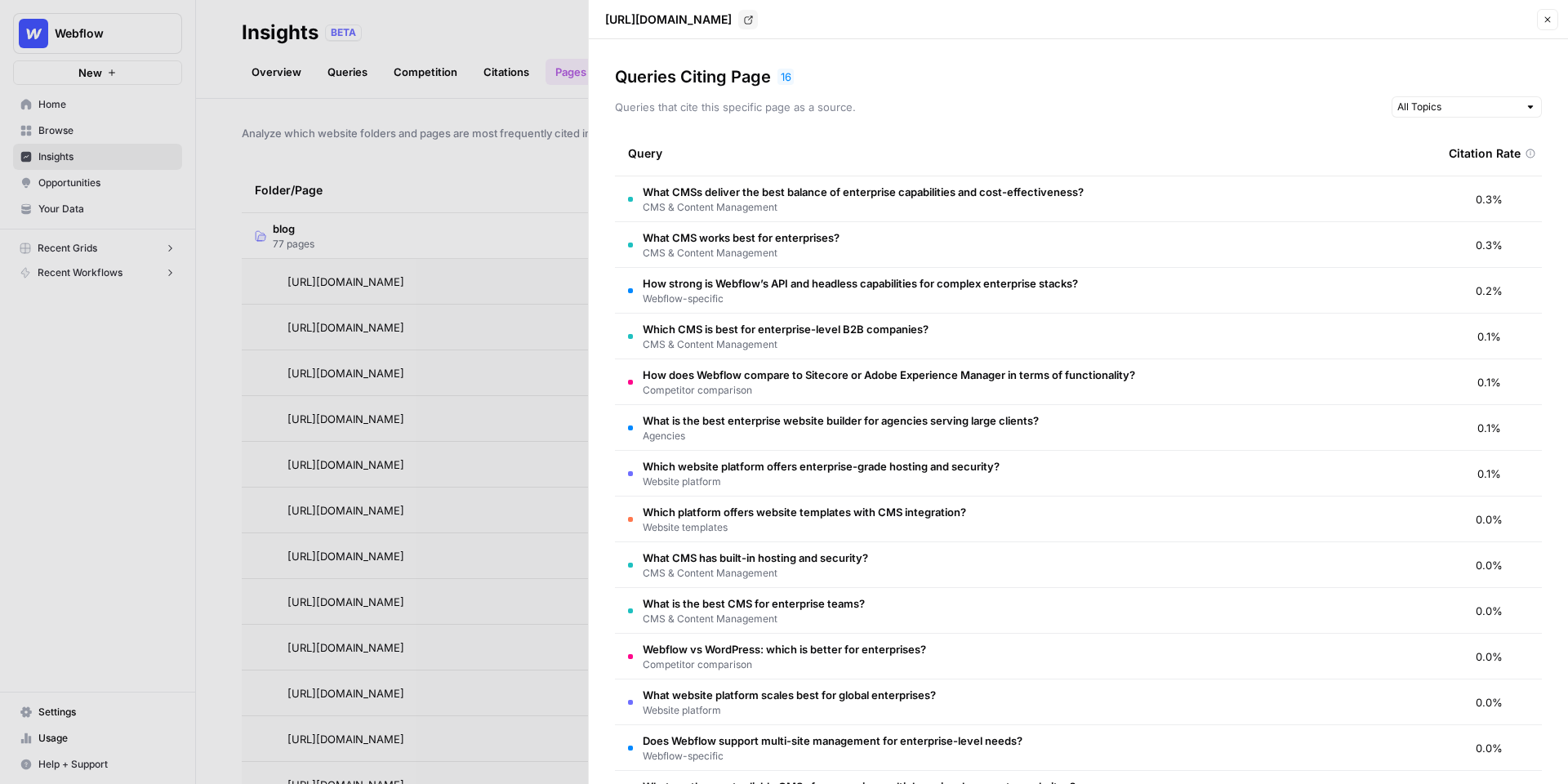
click at [1042, 69] on div "Queries Citing Page 16" at bounding box center [1079, 77] width 927 height 23
click at [517, 190] on div at bounding box center [784, 392] width 1568 height 784
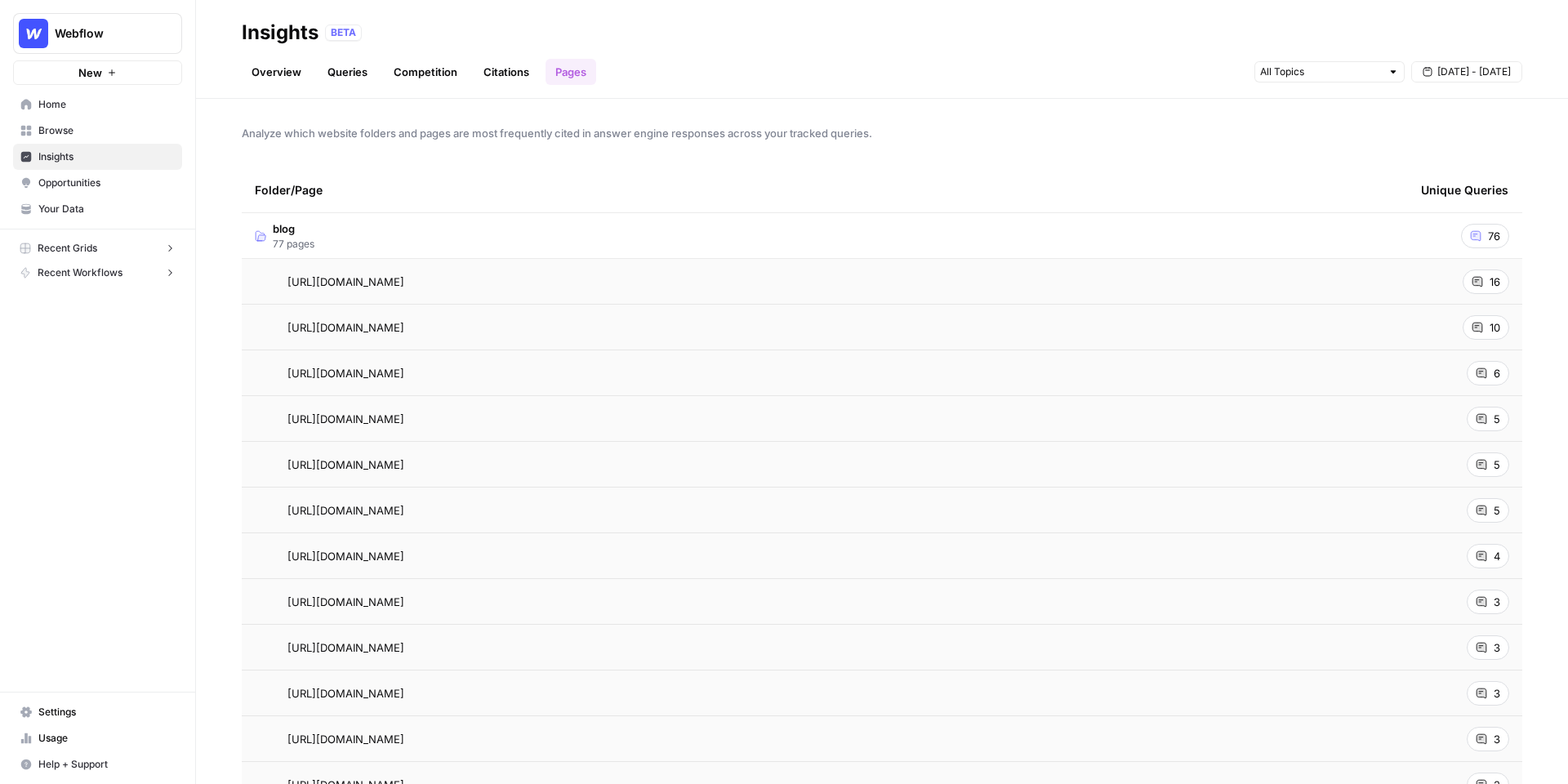
click at [282, 64] on link "Overview" at bounding box center [276, 72] width 70 height 26
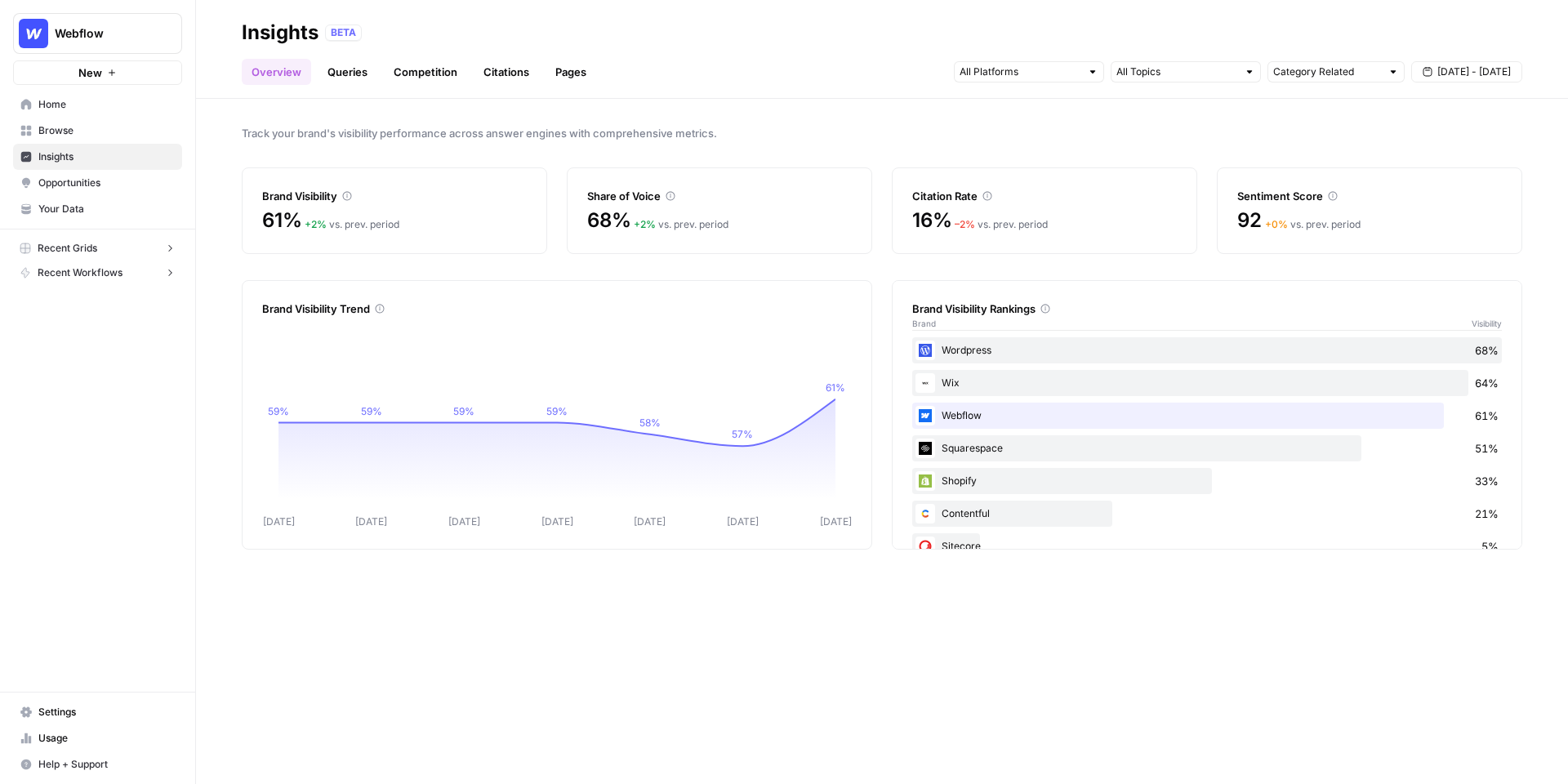
click at [352, 193] on icon at bounding box center [347, 196] width 9 height 9
click at [1048, 65] on input "text" at bounding box center [1020, 72] width 121 height 16
click at [1030, 112] on span "Gemini" at bounding box center [1027, 108] width 83 height 16
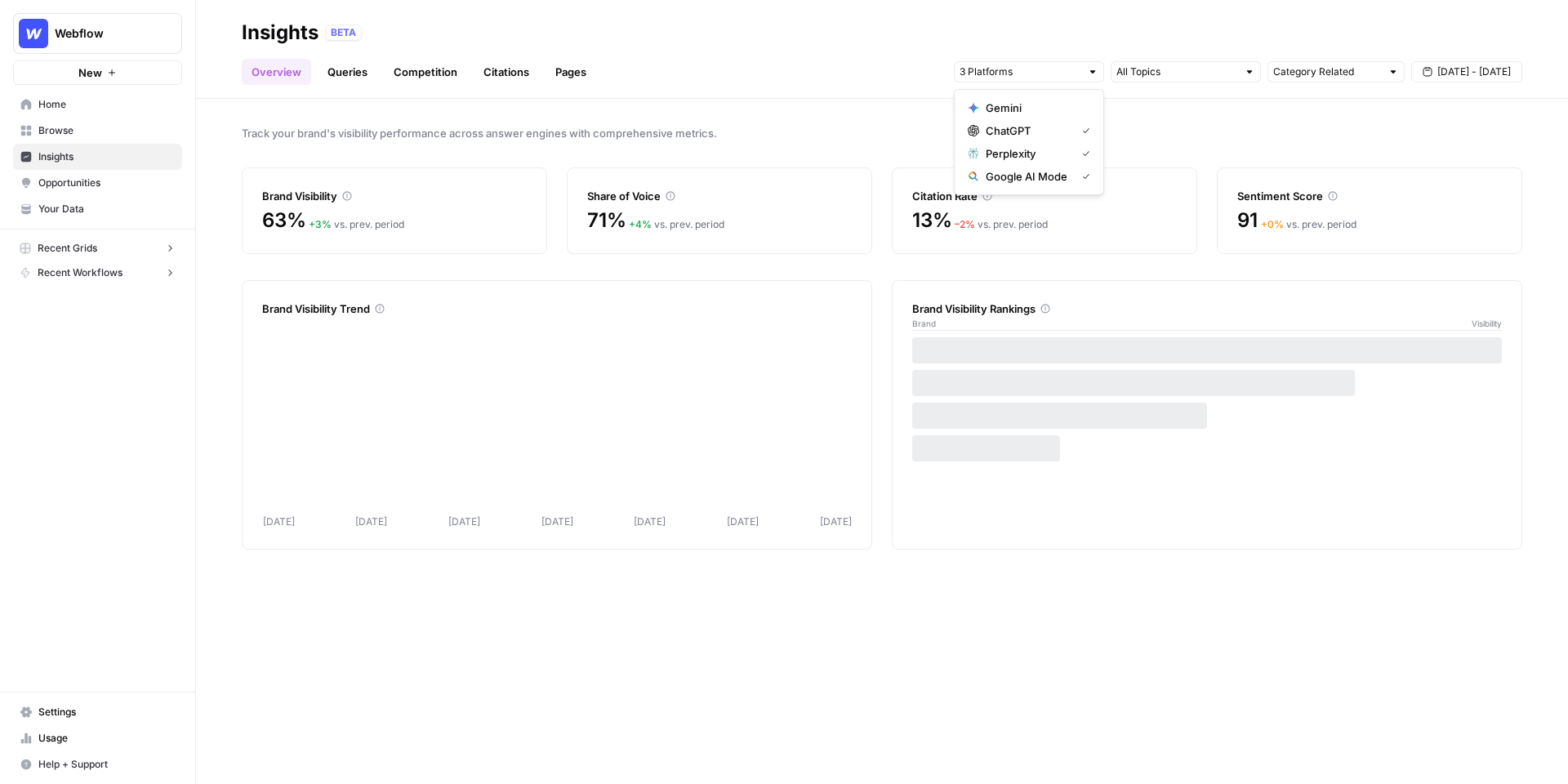
click at [1030, 130] on span "ChatGPT" at bounding box center [1027, 131] width 83 height 16
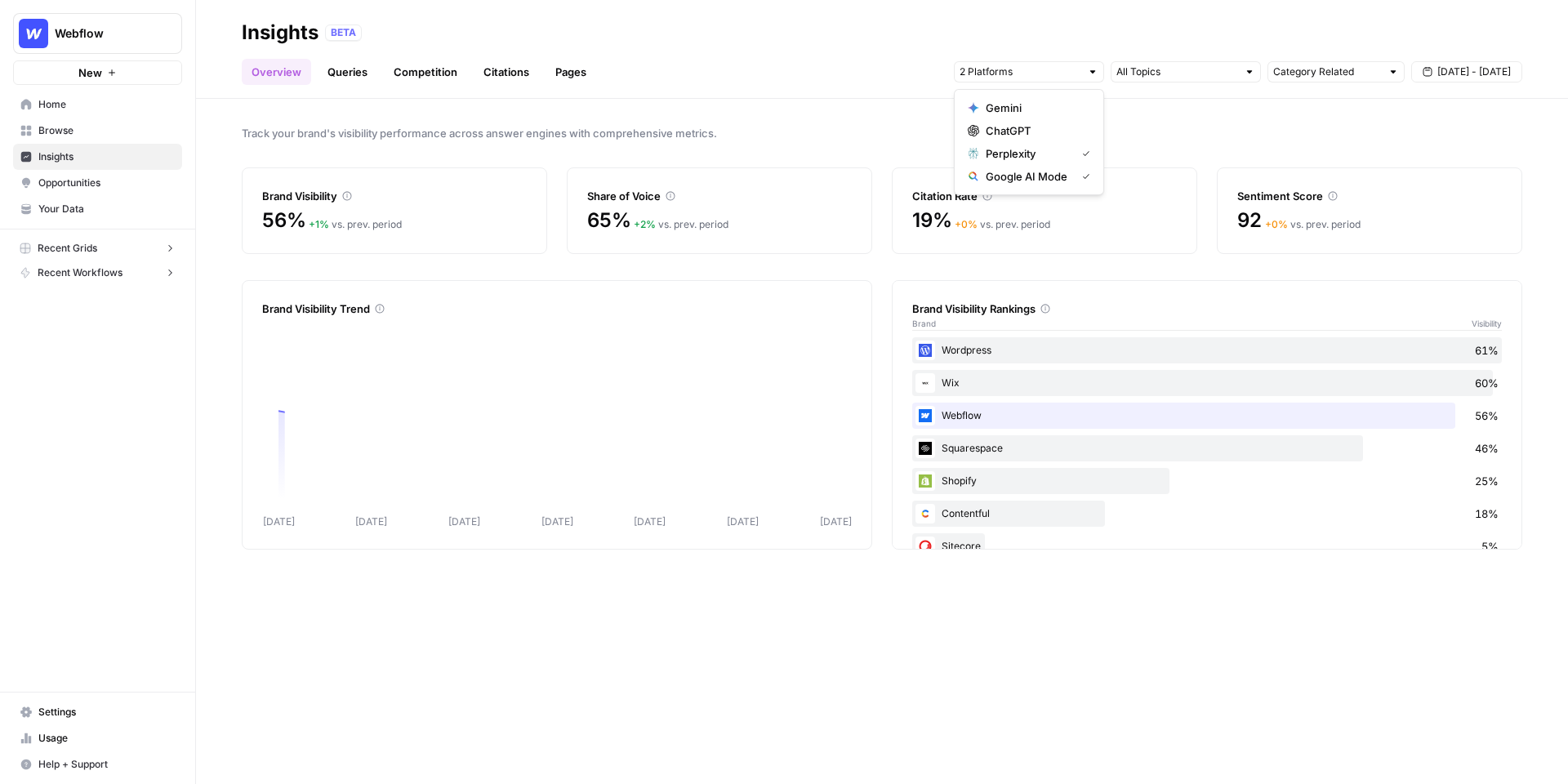
click at [1029, 147] on span "Perplexity" at bounding box center [1027, 154] width 83 height 16
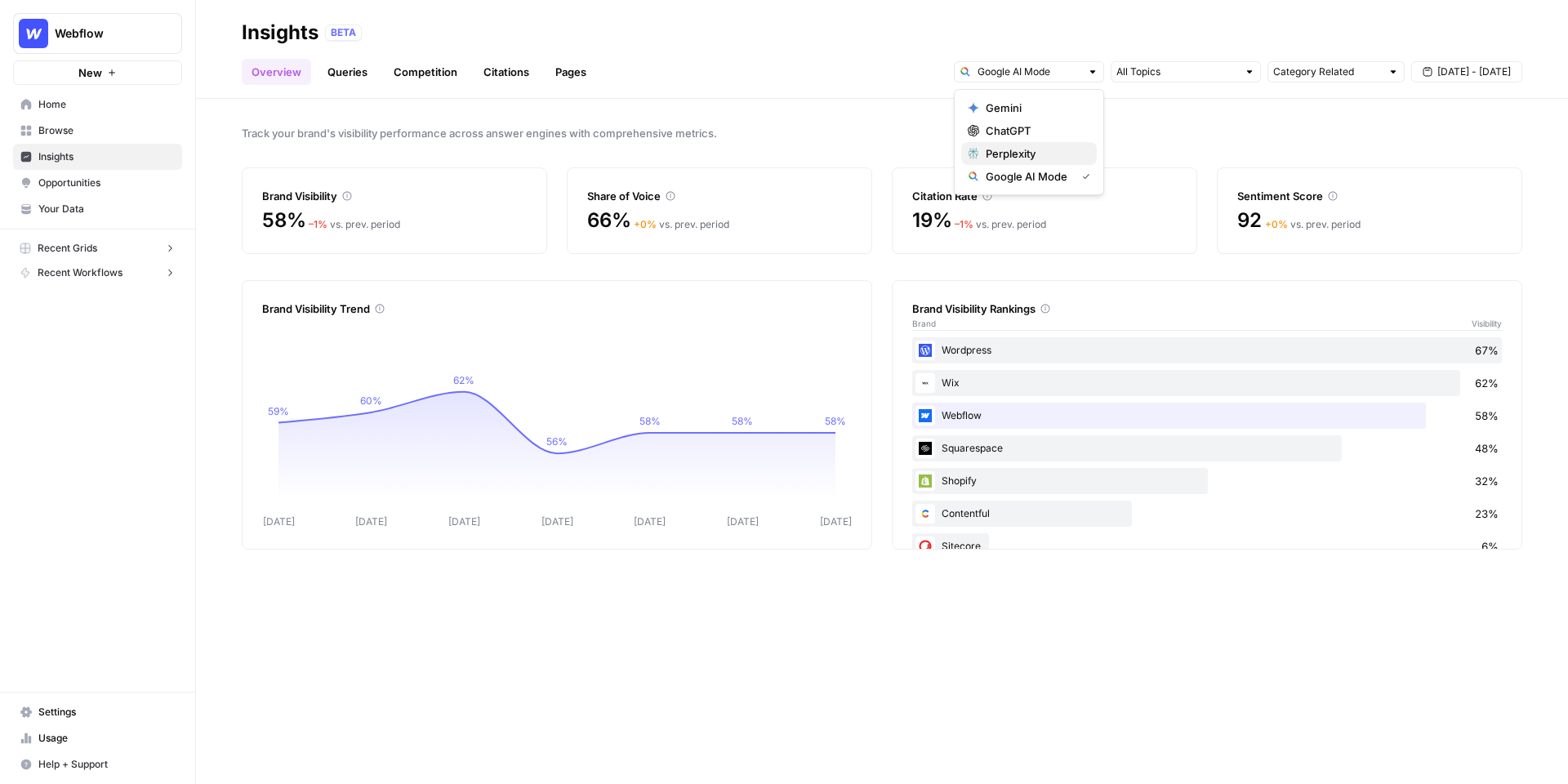
click at [1018, 160] on span "Perplexity" at bounding box center [1034, 154] width 98 height 16
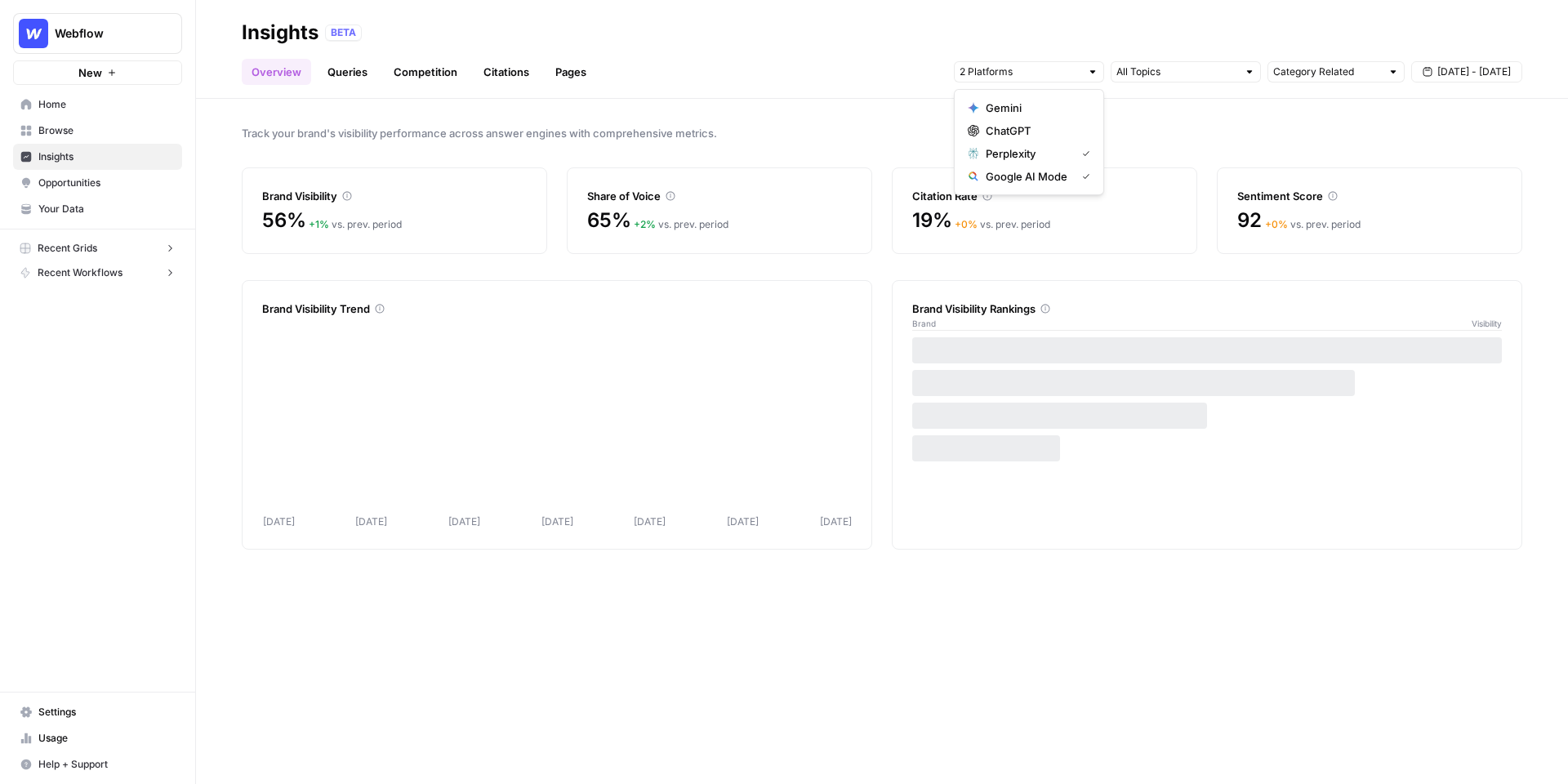
drag, startPoint x: 1018, startPoint y: 159, endPoint x: 1016, endPoint y: 122, distance: 37.1
click at [1016, 123] on span "ChatGPT" at bounding box center [1034, 131] width 98 height 16
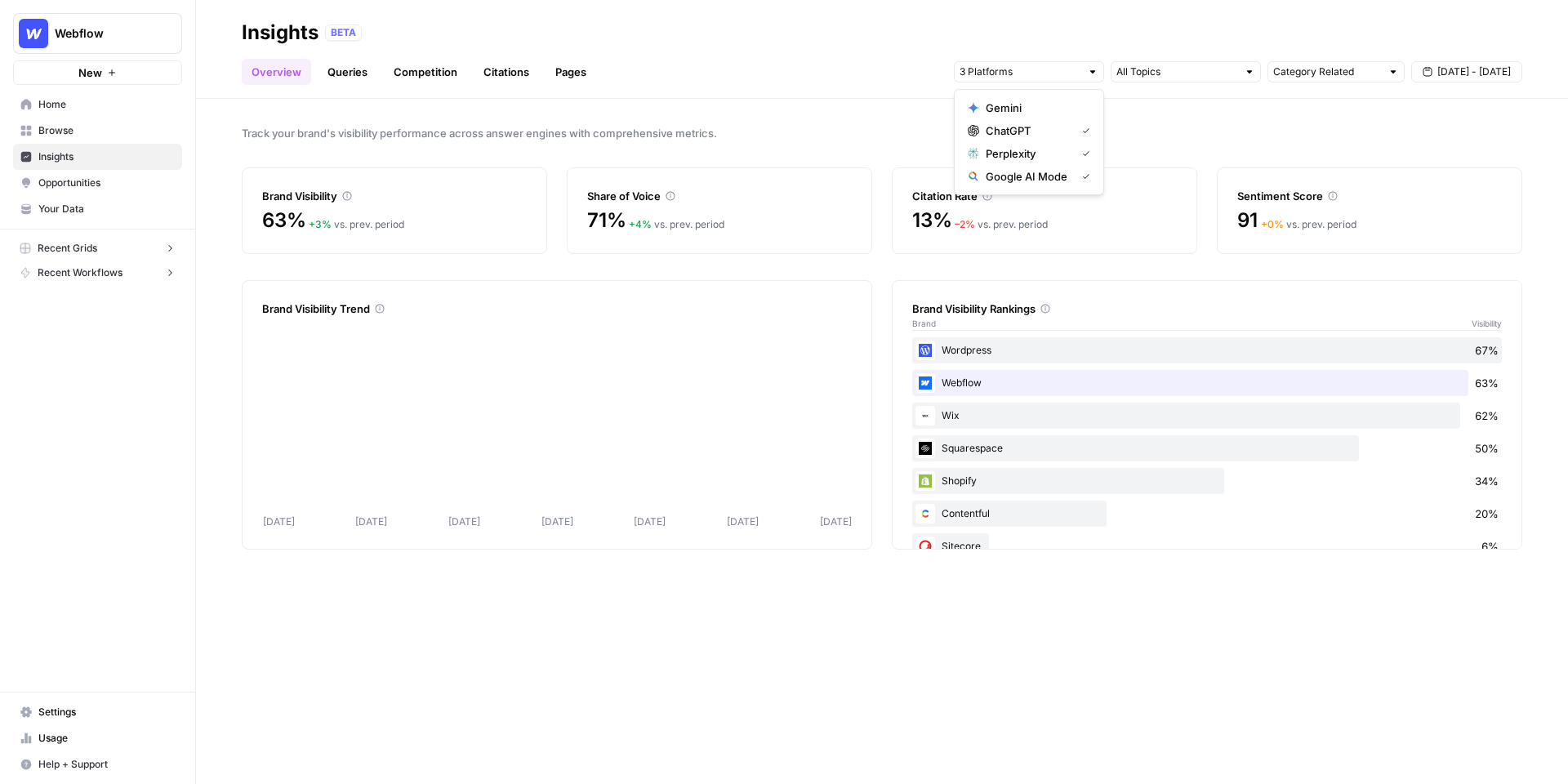
click at [1010, 102] on span "Gemini" at bounding box center [1034, 108] width 98 height 16
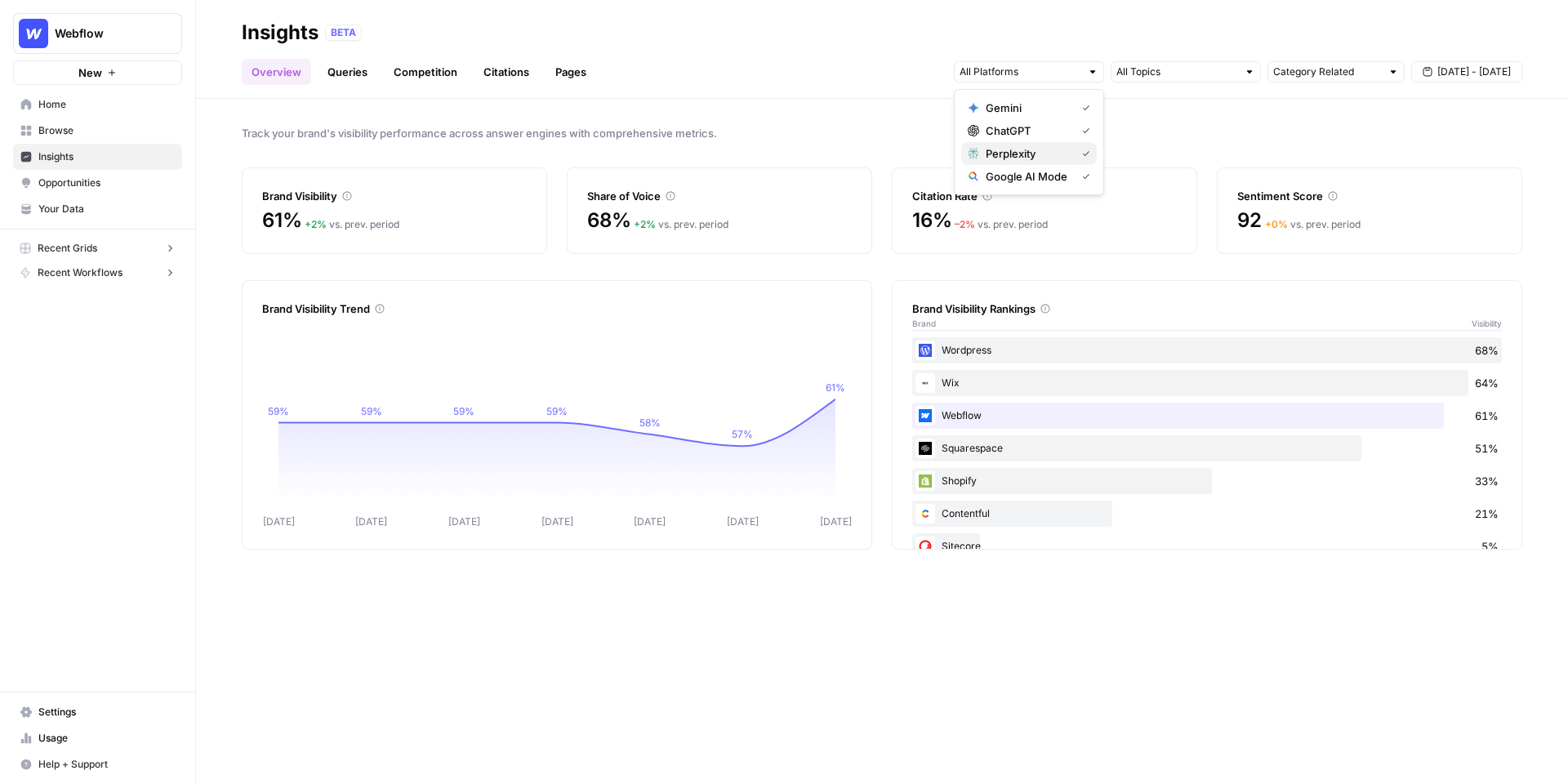
click at [1028, 155] on span "Perplexity" at bounding box center [1027, 154] width 83 height 16
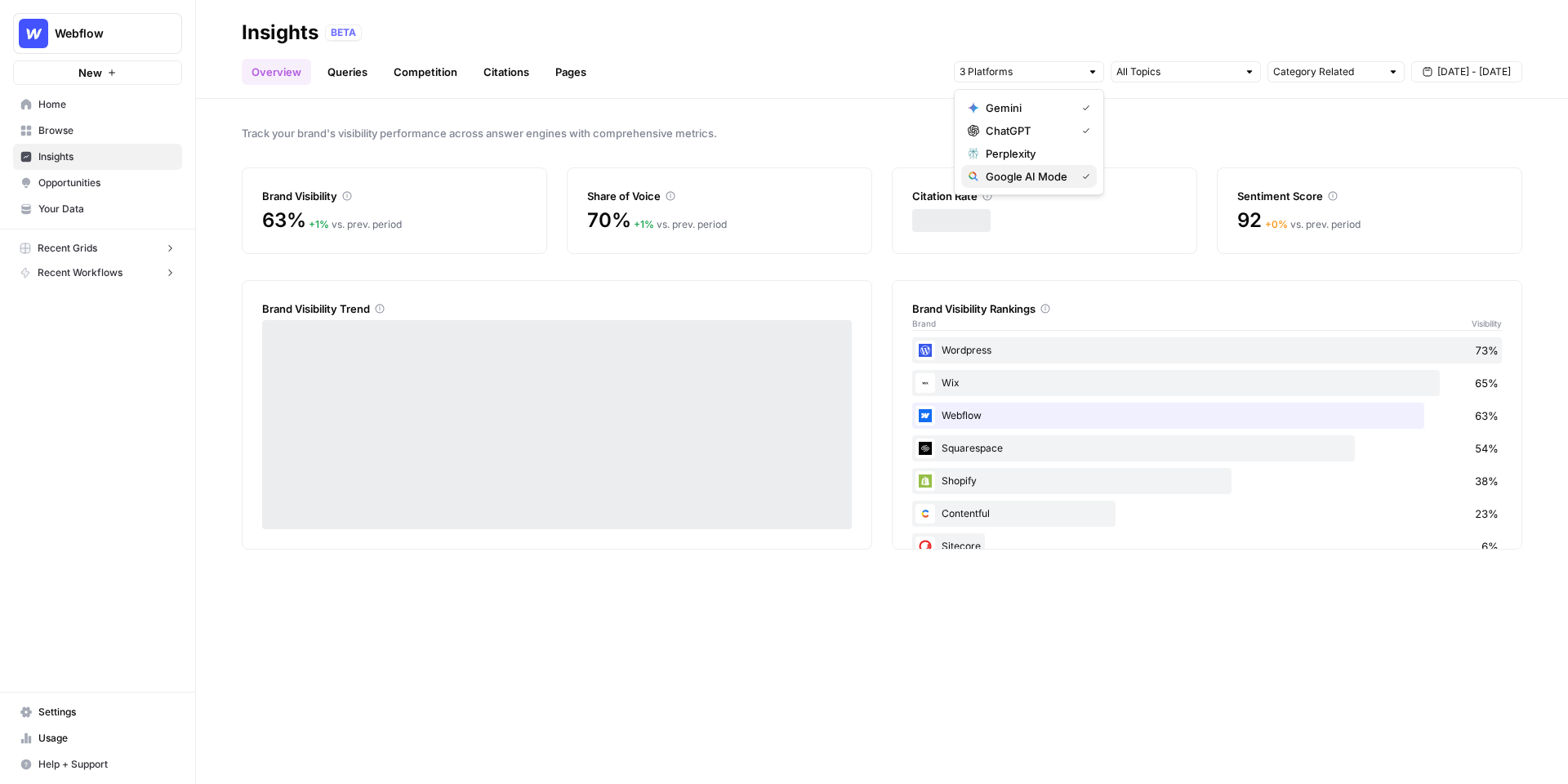
click at [1031, 174] on span "Google AI Mode" at bounding box center [1027, 177] width 83 height 16
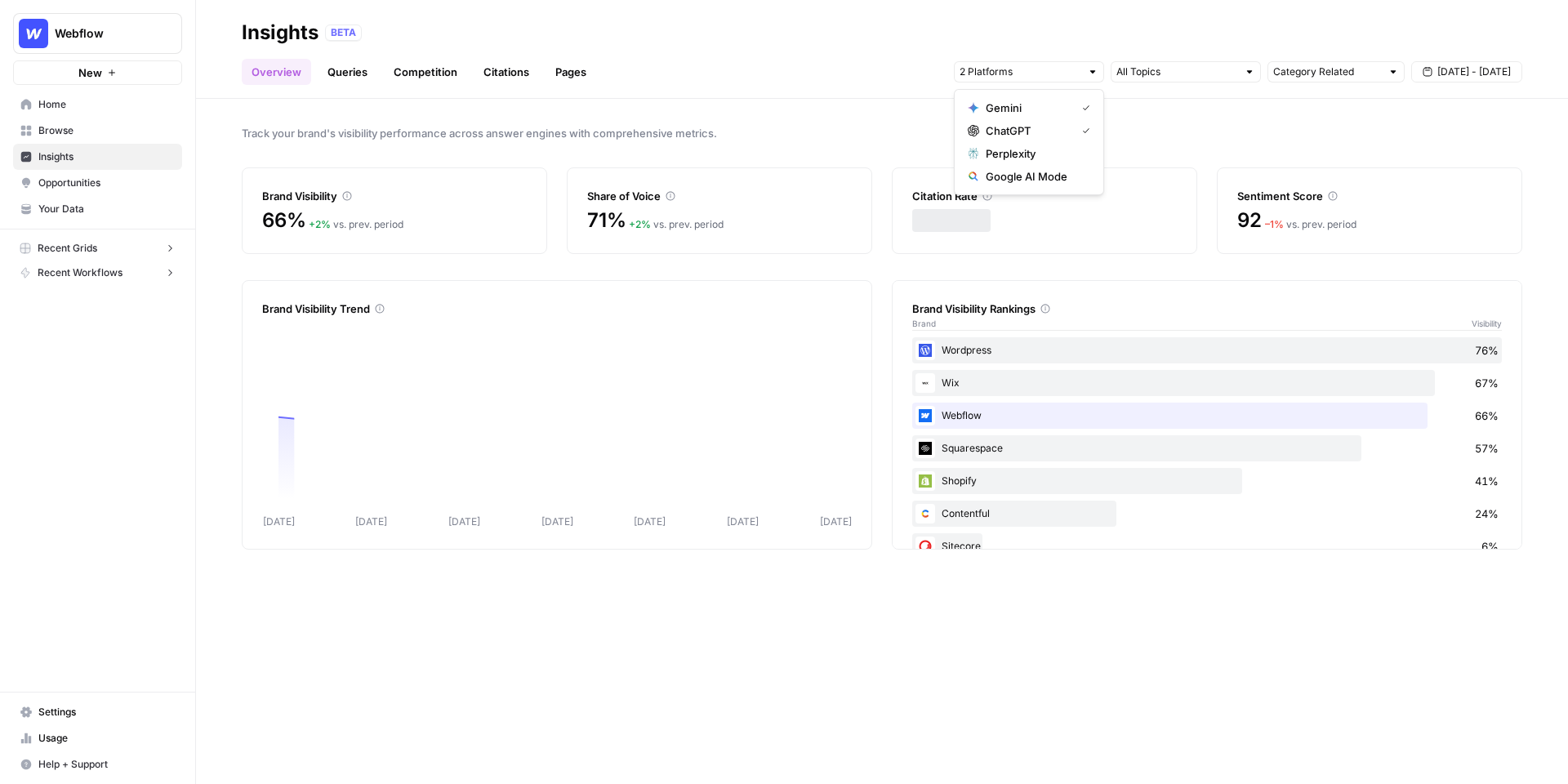
click at [1019, 102] on span "Gemini" at bounding box center [1027, 108] width 83 height 16
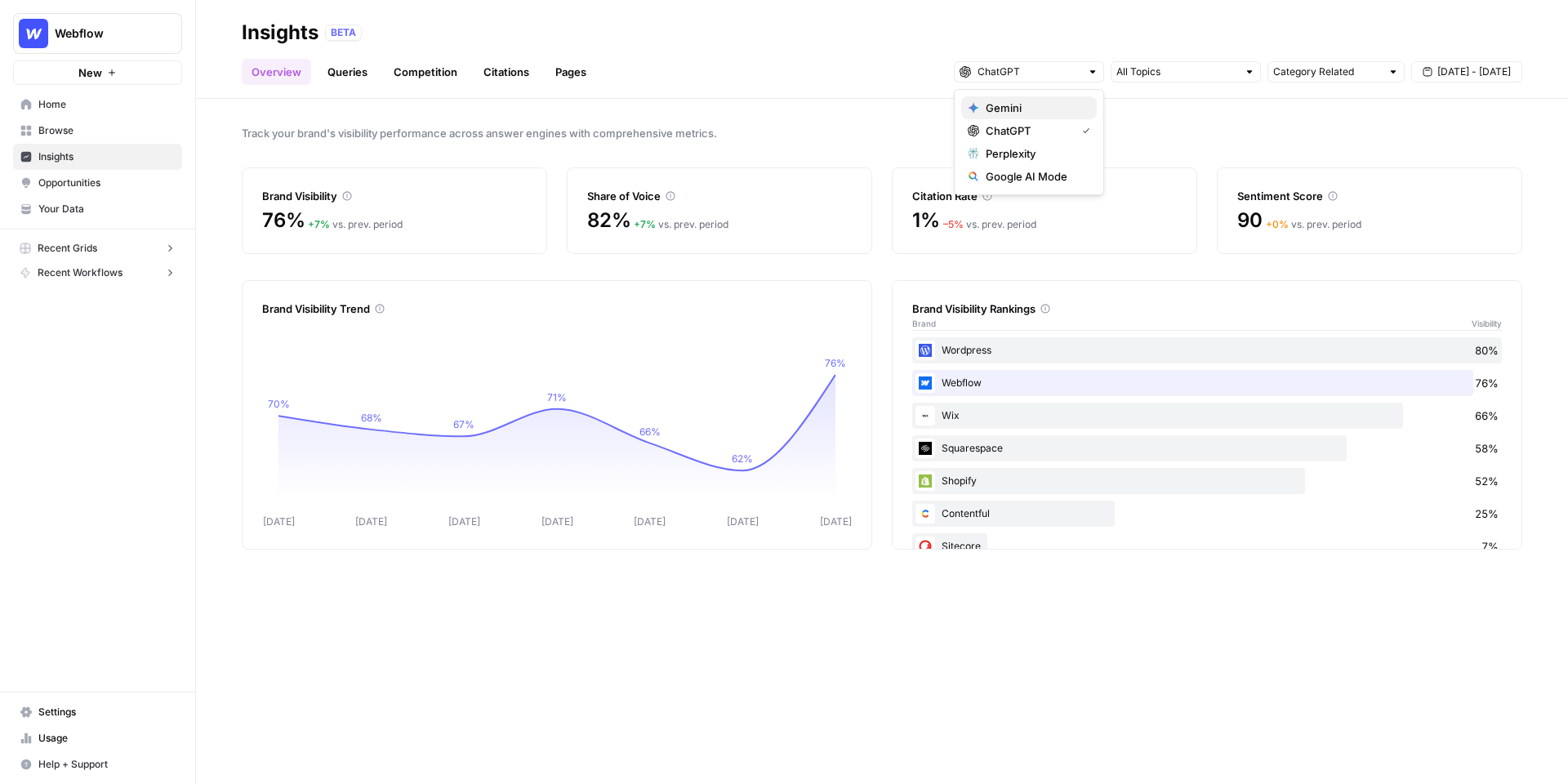
click at [1061, 110] on span "Gemini" at bounding box center [1034, 108] width 98 height 16
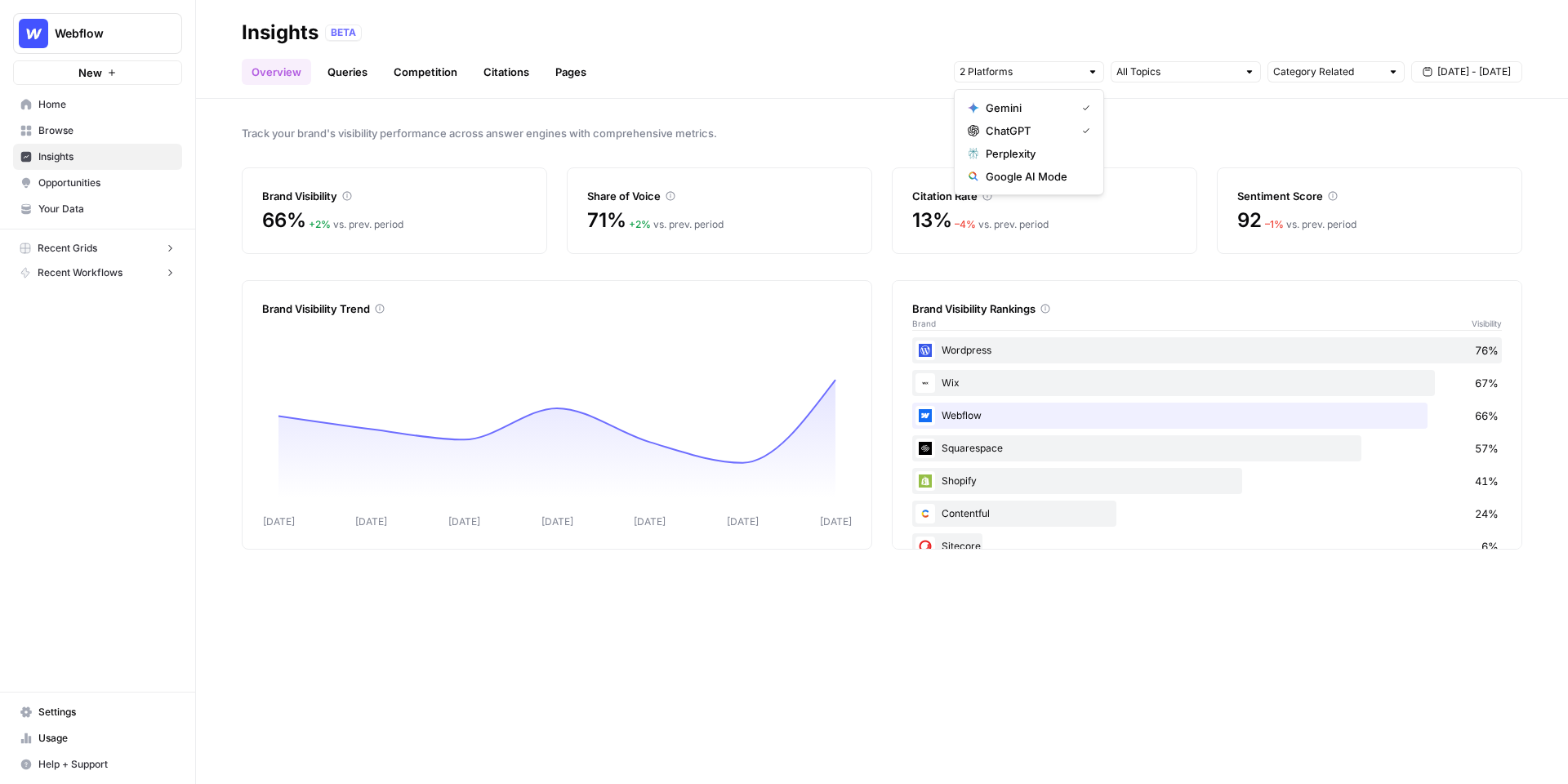
click at [1064, 132] on span "ChatGPT" at bounding box center [1027, 131] width 83 height 16
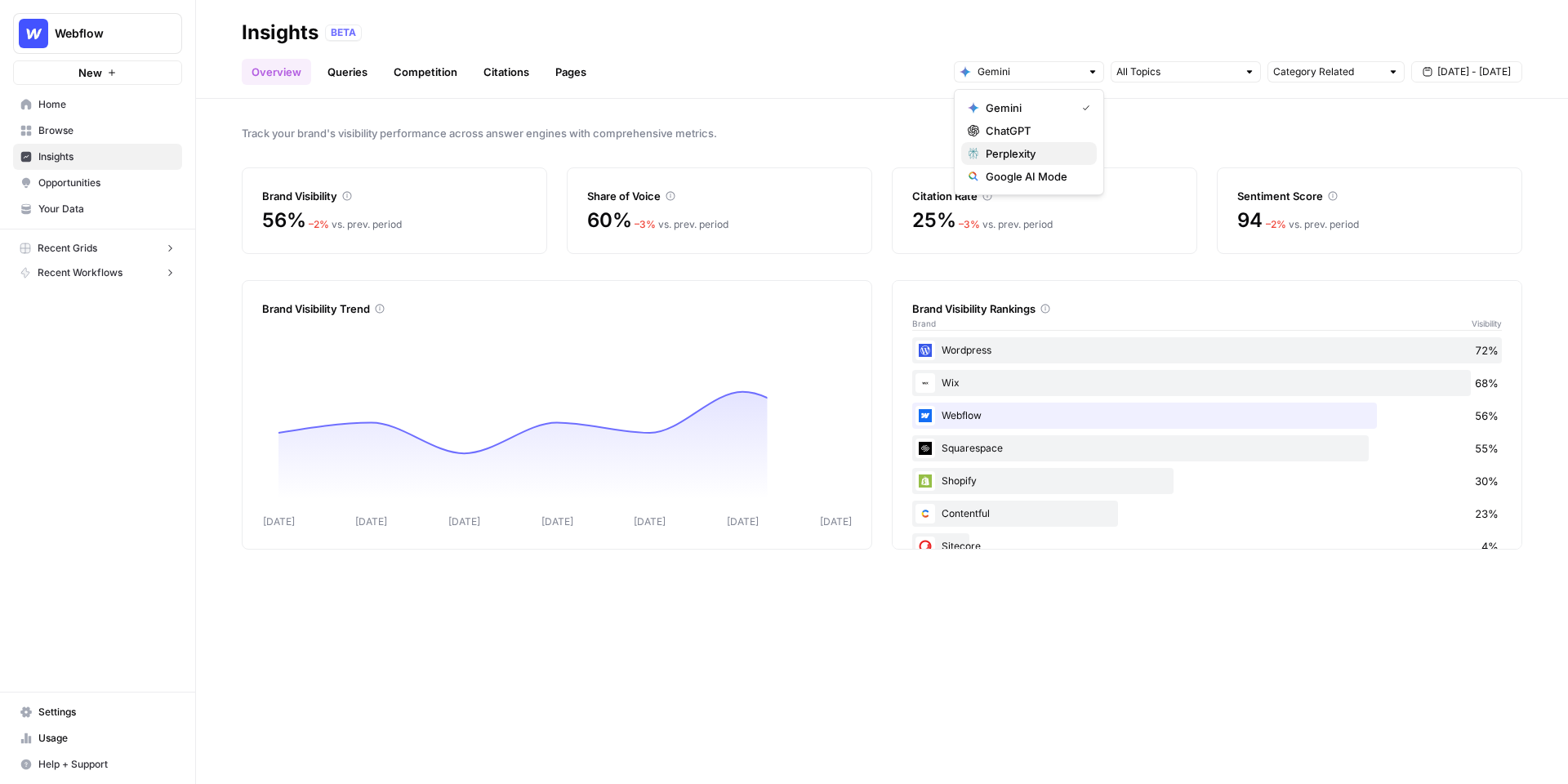
click at [1061, 150] on span "Perplexity" at bounding box center [1034, 154] width 98 height 16
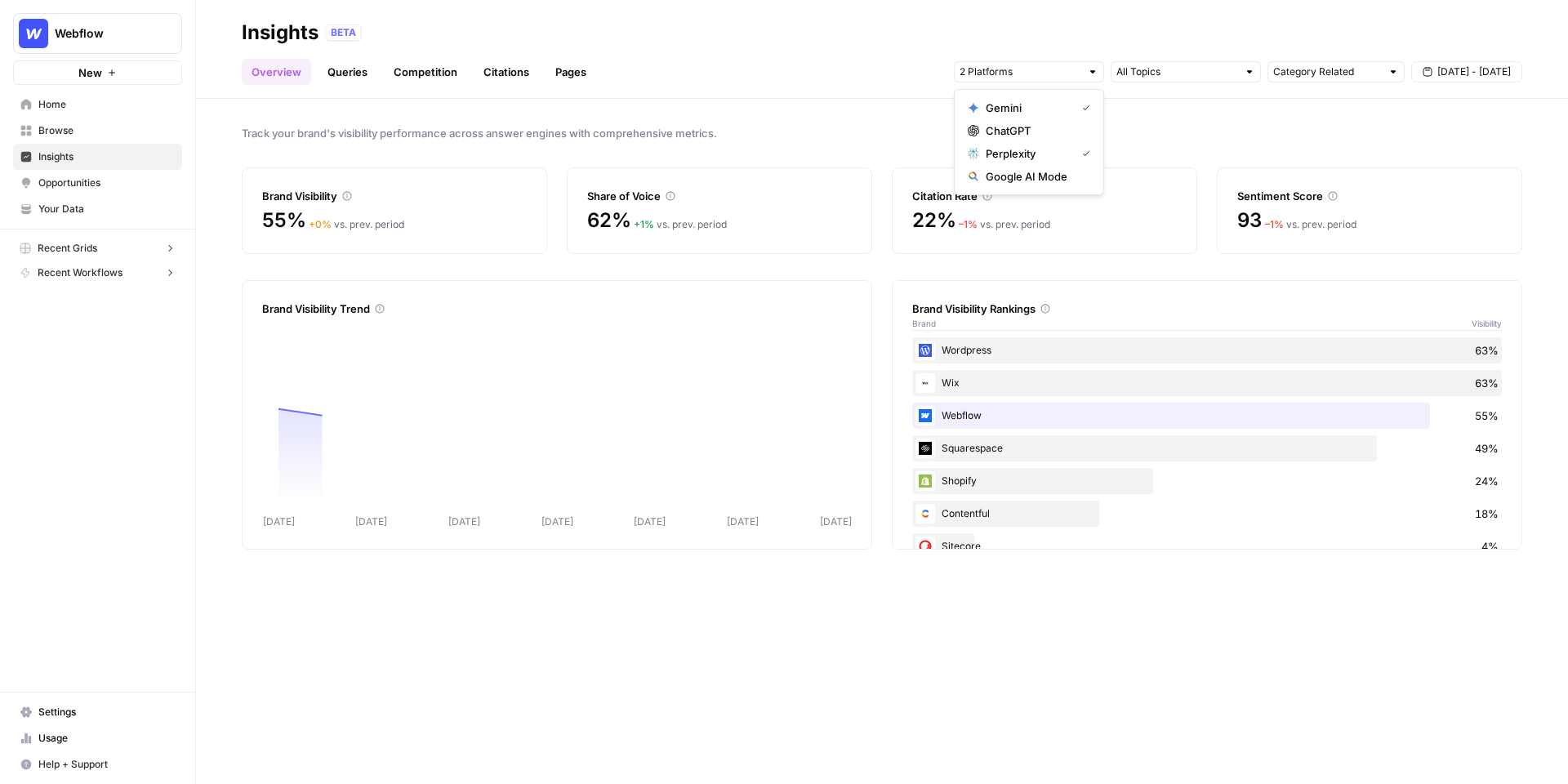
click at [1044, 104] on span "Gemini" at bounding box center [1027, 108] width 83 height 16
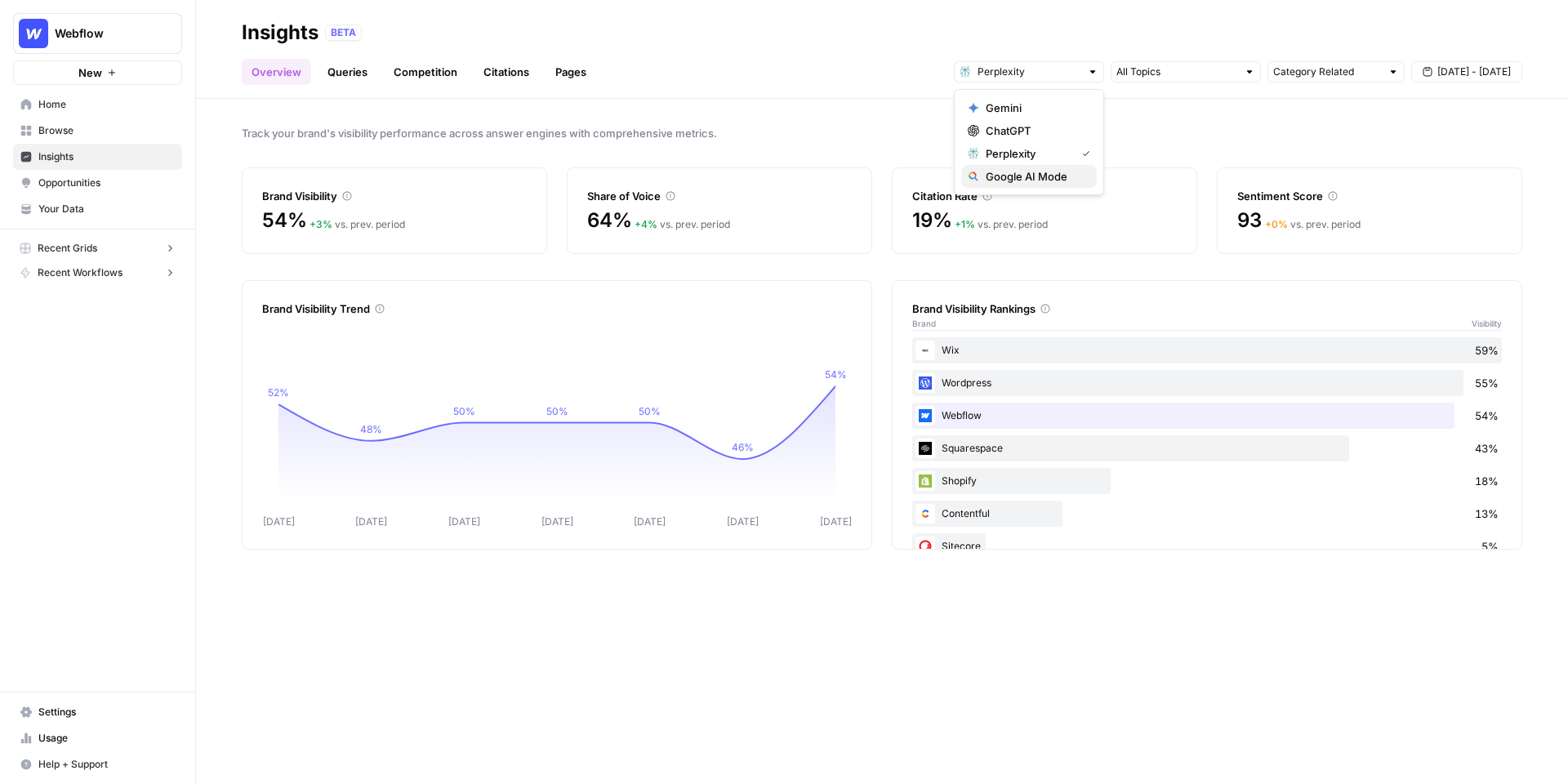
click at [1037, 177] on span "Google AI Mode" at bounding box center [1034, 177] width 98 height 16
click at [1039, 134] on span "ChatGPT" at bounding box center [1034, 131] width 98 height 16
click at [1014, 155] on span "Perplexity" at bounding box center [1027, 154] width 83 height 16
click at [1012, 109] on span "Gemini" at bounding box center [1027, 108] width 83 height 16
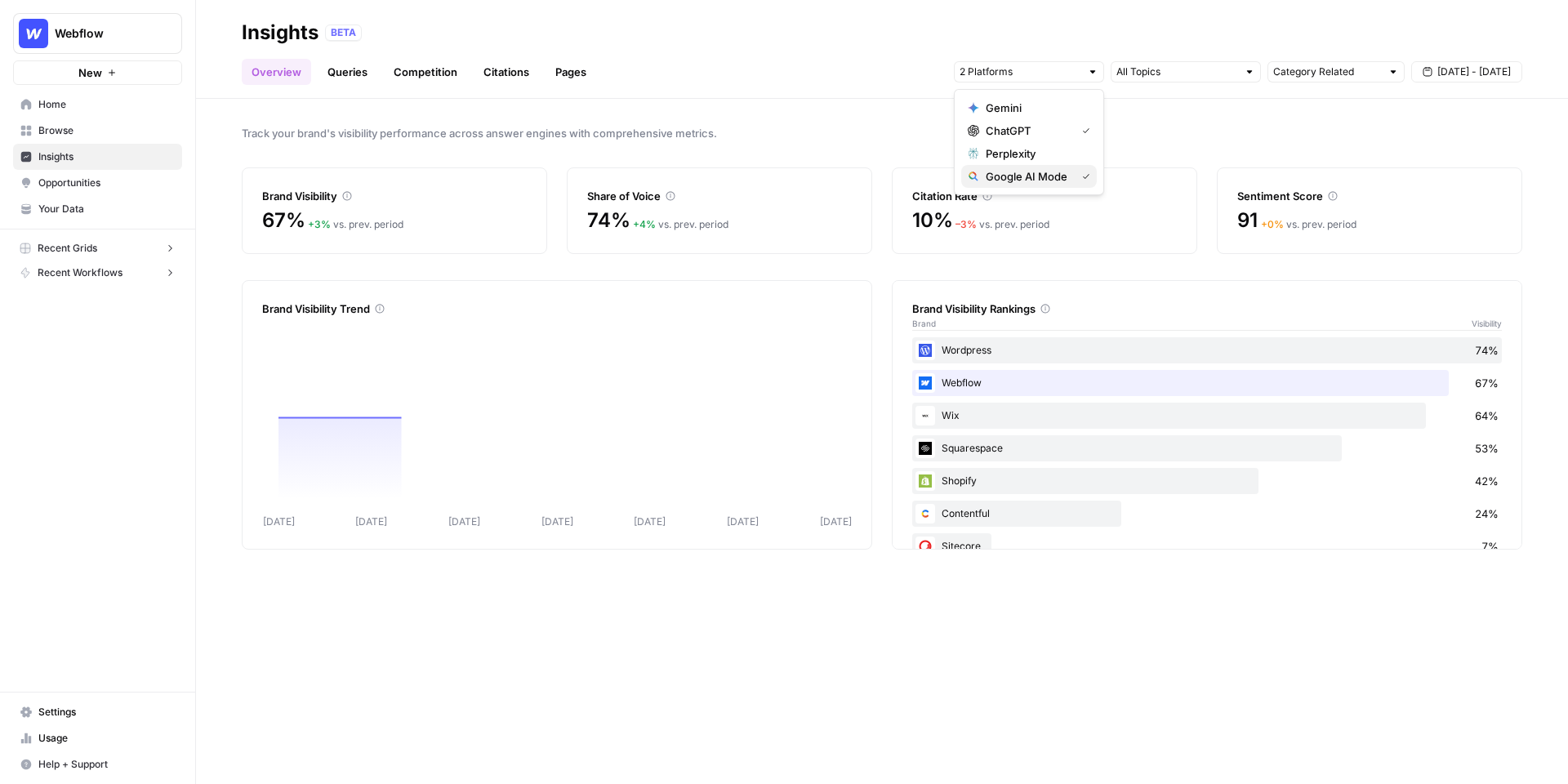
click at [1019, 173] on span "Google AI Mode" at bounding box center [1027, 177] width 83 height 16
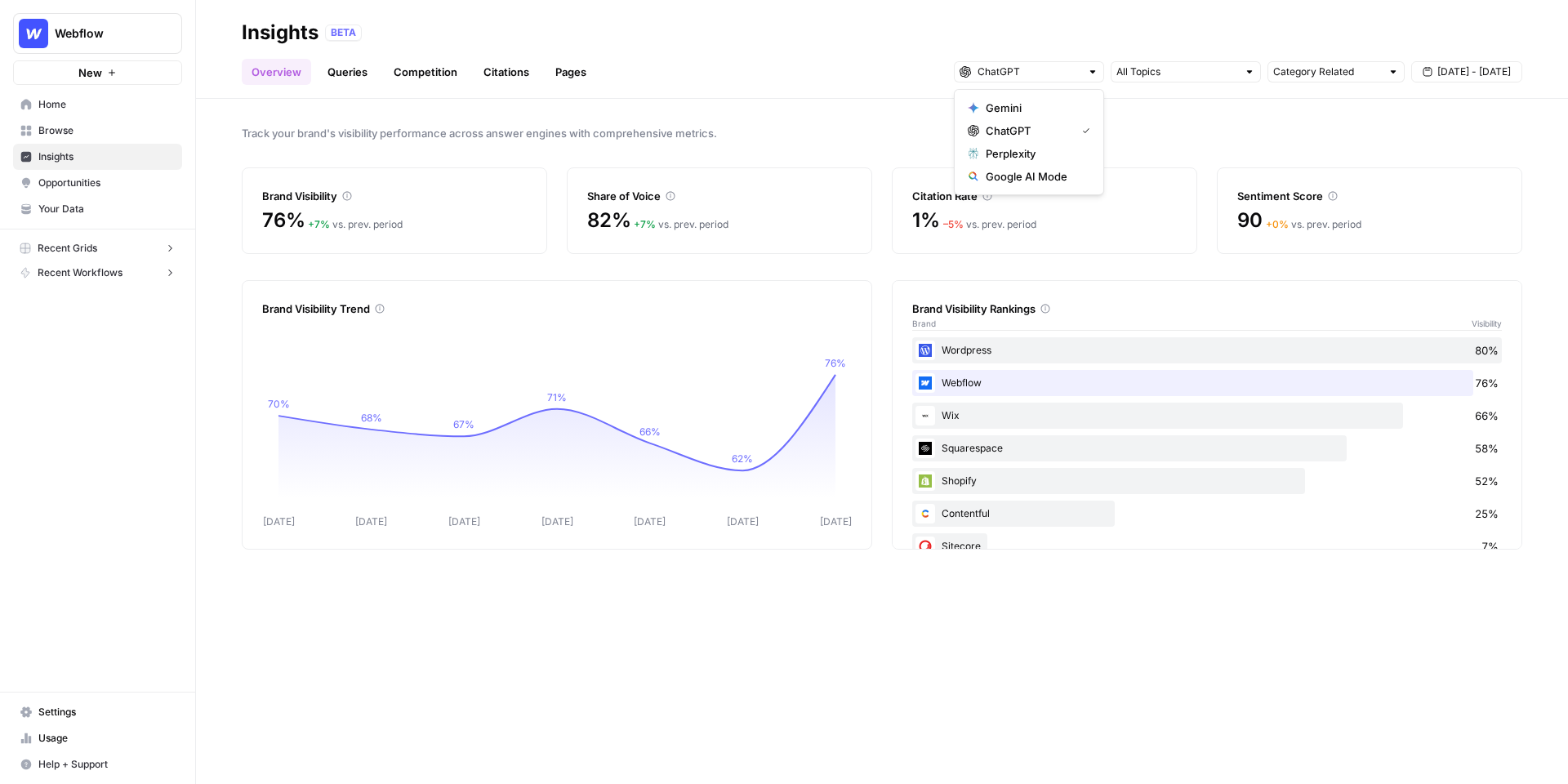
click at [131, 183] on span "Opportunities" at bounding box center [106, 183] width 136 height 15
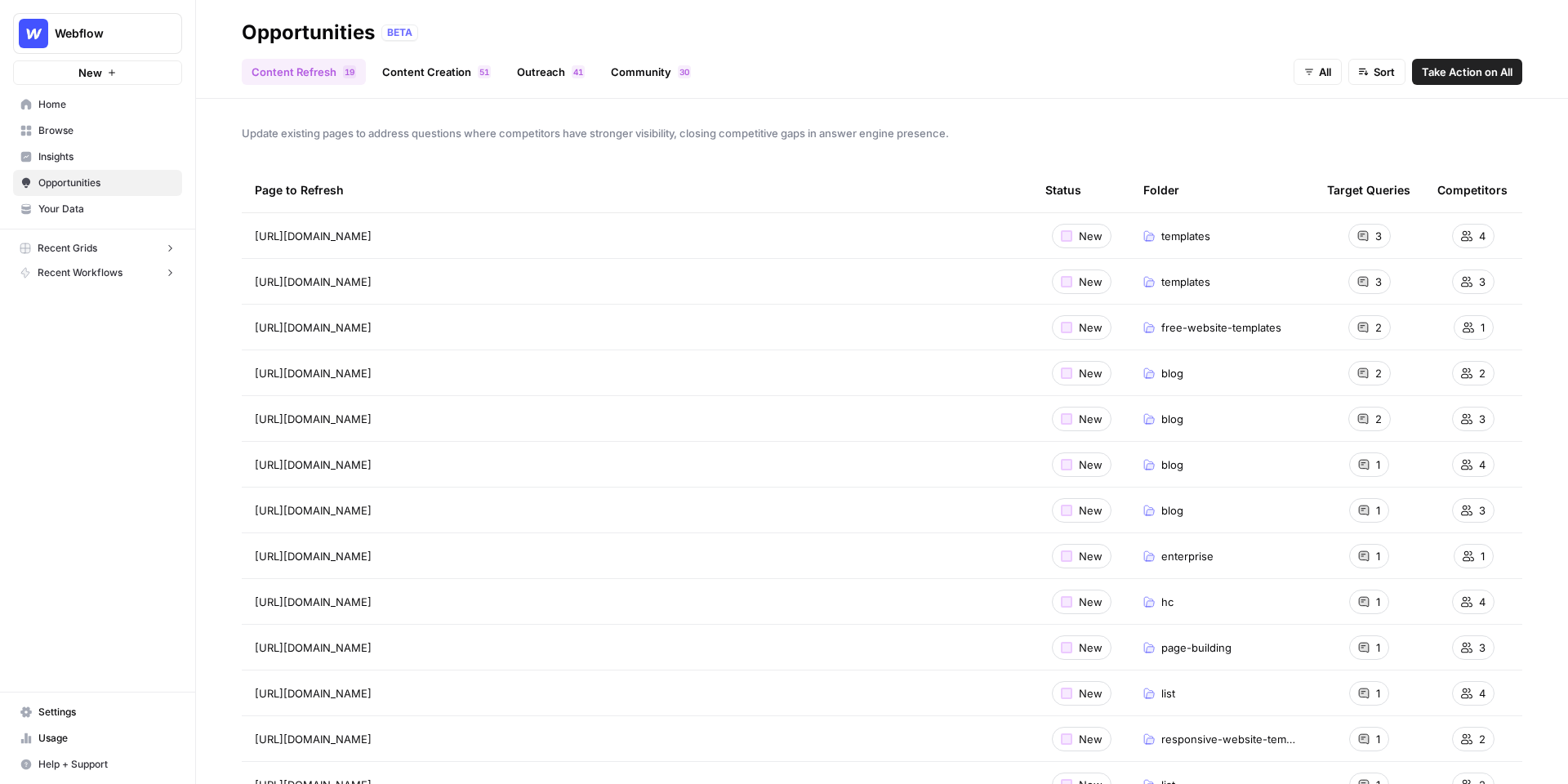
click at [1358, 243] on div "3" at bounding box center [1369, 236] width 42 height 25
click at [1378, 240] on span "3" at bounding box center [1378, 236] width 6 height 16
click at [1314, 70] on button "All" at bounding box center [1317, 72] width 49 height 26
click at [1368, 74] on button "Sort" at bounding box center [1376, 72] width 57 height 26
click at [1395, 130] on span "Competitors (High to Low)" at bounding box center [1427, 133] width 133 height 16
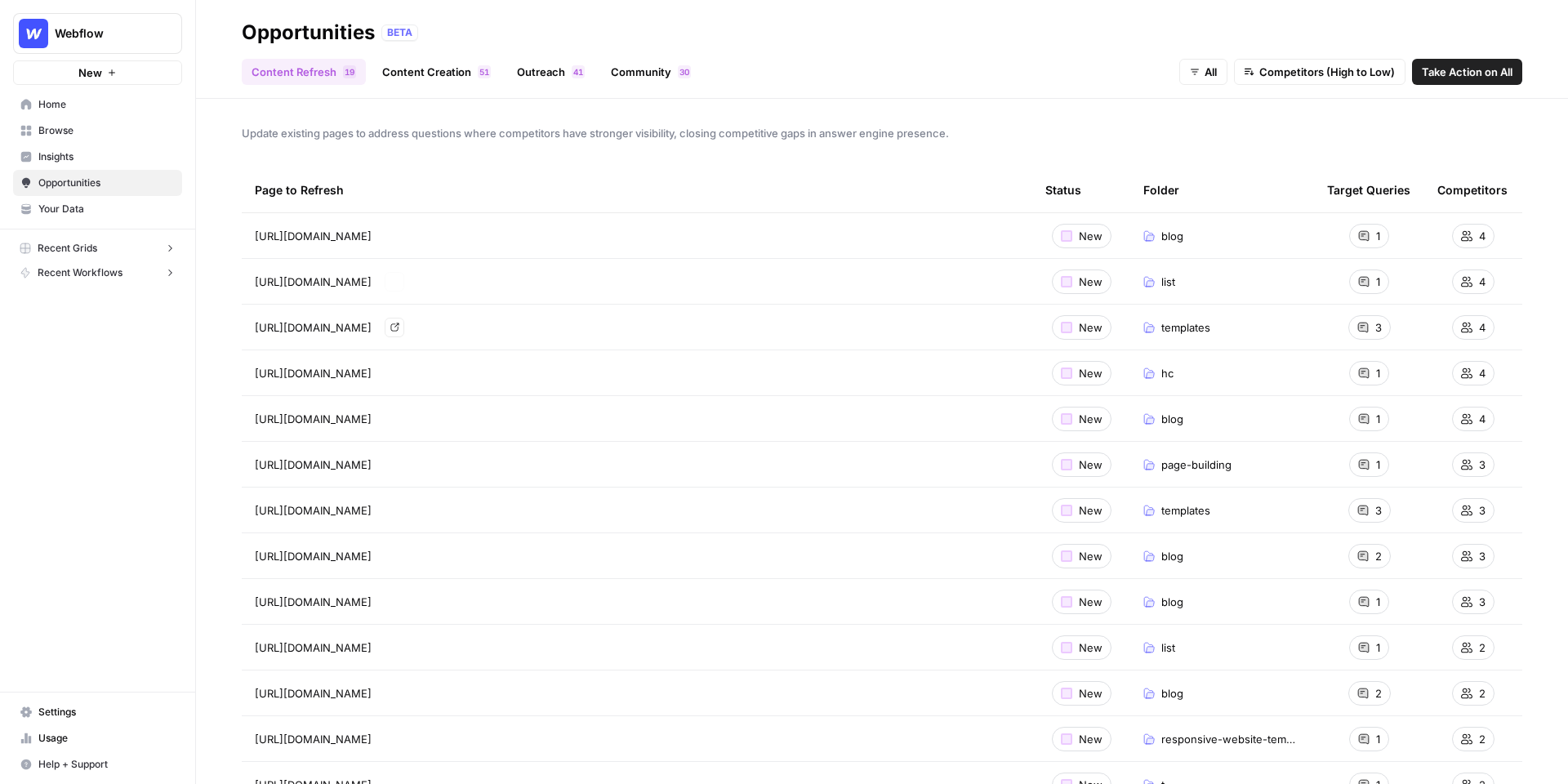
click at [849, 242] on div "[URL][DOMAIN_NAME]" at bounding box center [637, 236] width 765 height 16
click at [988, 170] on div "Page to Refresh" at bounding box center [637, 190] width 765 height 45
click at [399, 237] on icon "Go to page https://webflow.com/blog/wordpress-alternatives" at bounding box center [395, 236] width 9 height 9
click at [1374, 230] on div "1" at bounding box center [1368, 236] width 40 height 25
click at [1362, 231] on icon at bounding box center [1363, 236] width 10 height 10
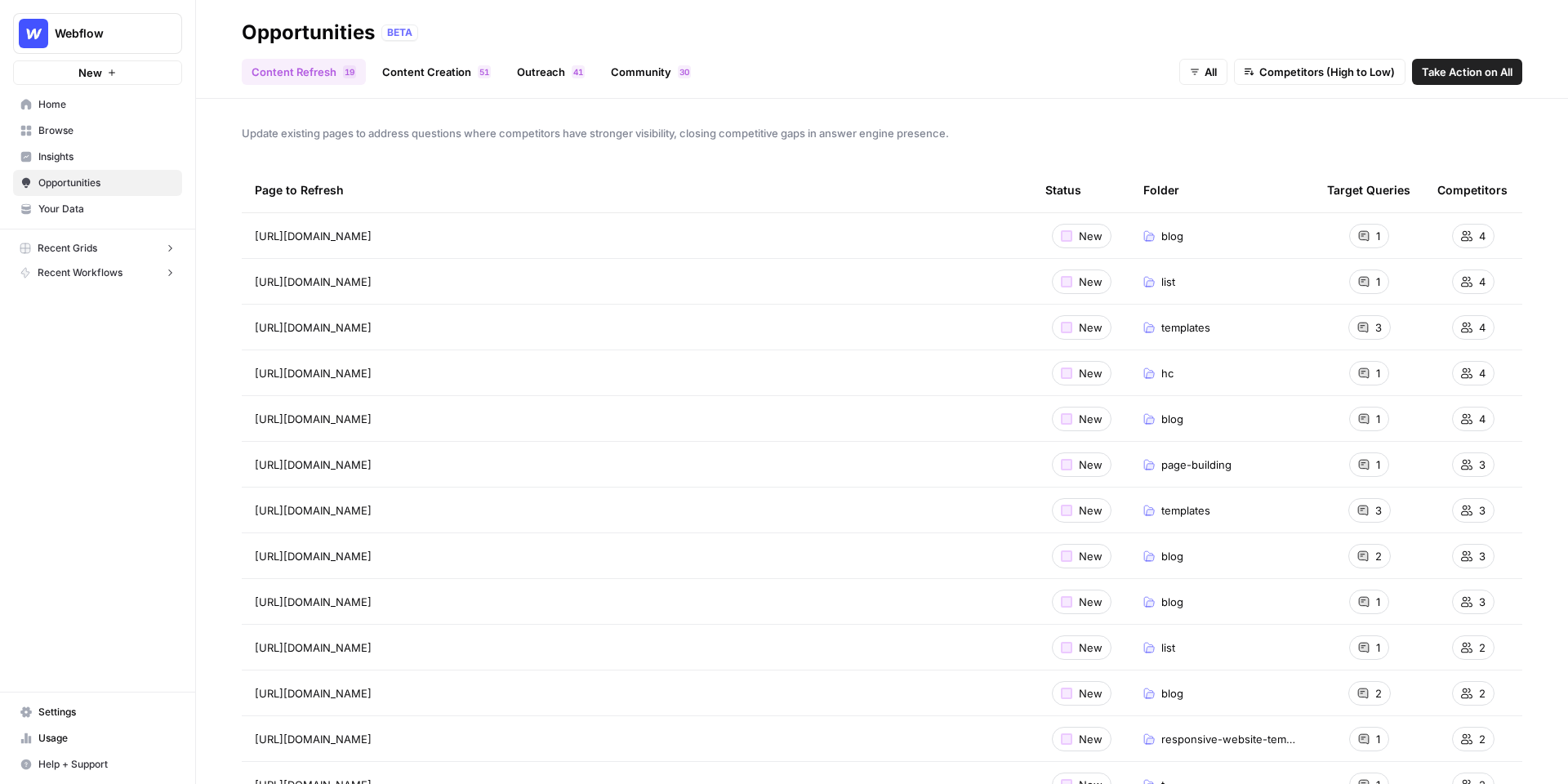
click at [1290, 65] on span "Competitors (High to Low)" at bounding box center [1327, 72] width 136 height 16
click at [1323, 200] on span "Questions (High to Low)" at bounding box center [1314, 201] width 133 height 16
click at [438, 81] on link "Content Creation 1 5" at bounding box center [436, 72] width 128 height 26
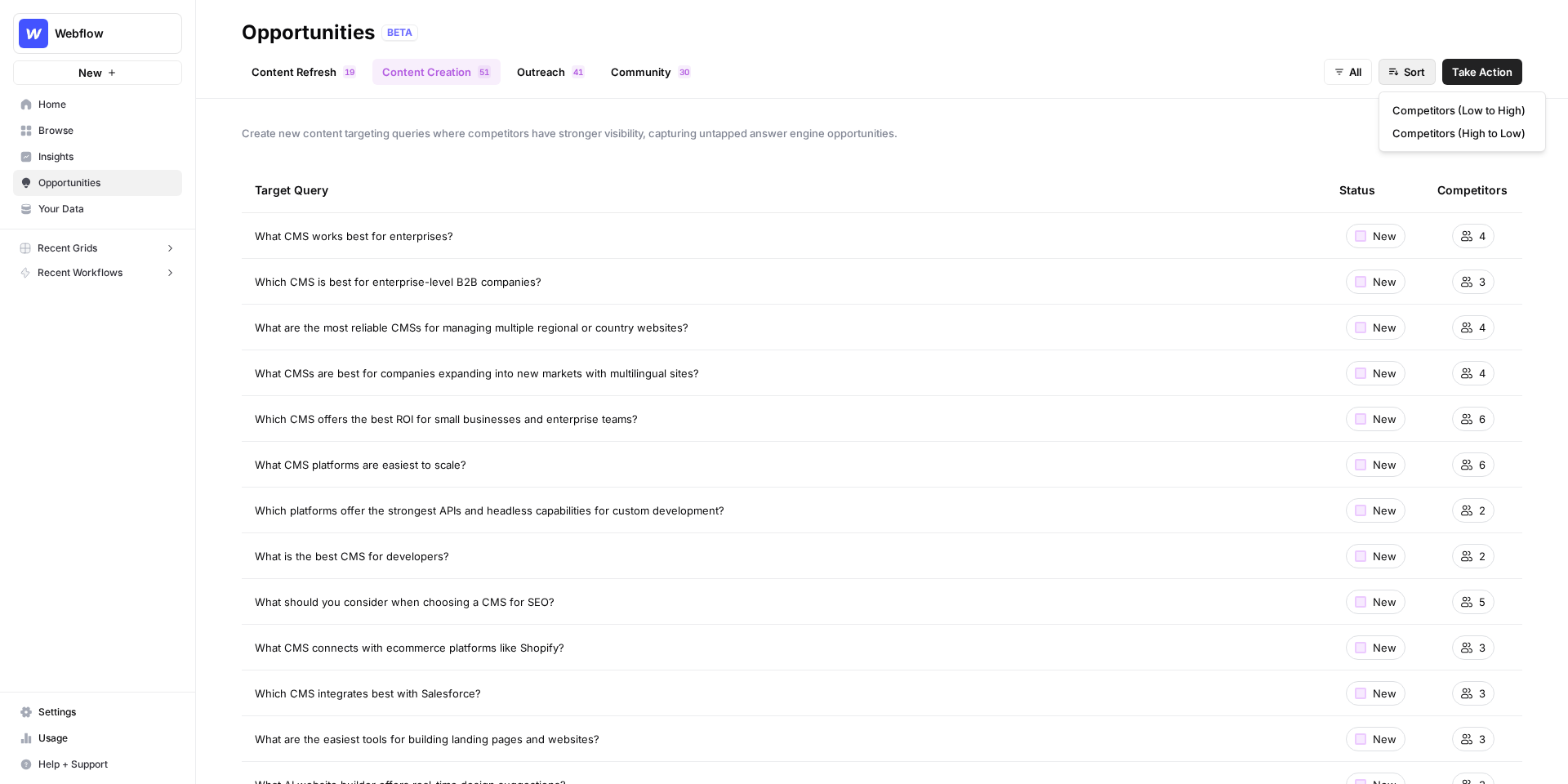
click at [1406, 73] on span "Sort" at bounding box center [1414, 72] width 21 height 16
click at [1440, 132] on span "Competitors (High to Low)" at bounding box center [1459, 133] width 133 height 16
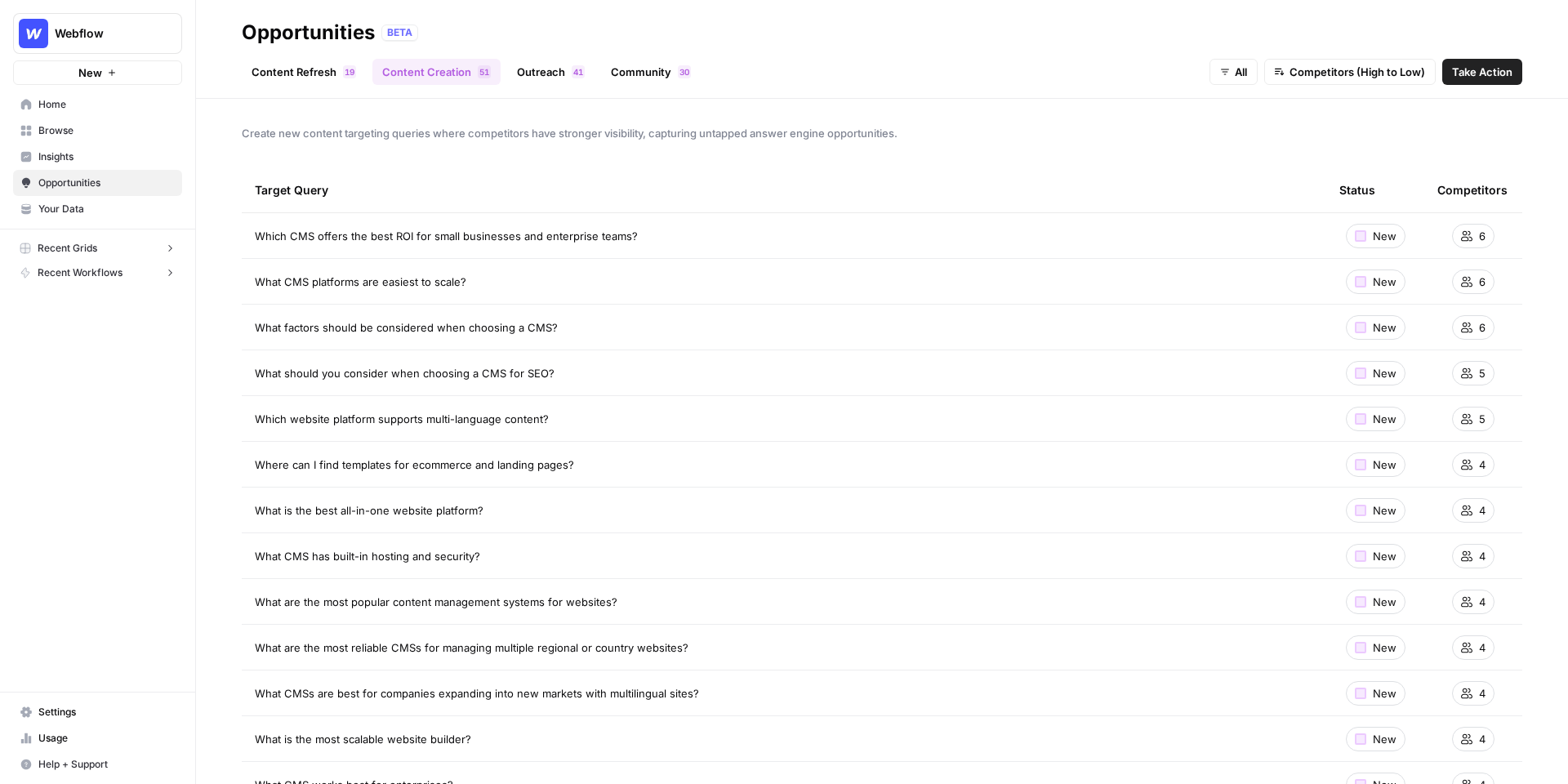
click at [590, 229] on span "Which CMS offers the best ROI for small businesses and enterprise teams?" at bounding box center [447, 236] width 383 height 16
click at [669, 229] on div "Which CMS offers the best ROI for small businesses and enterprise teams?" at bounding box center [784, 236] width 1059 height 16
click at [1230, 76] on button "All" at bounding box center [1233, 72] width 49 height 26
click at [1118, 102] on div "Create new content targeting queries where competitors have stronger visibility…" at bounding box center [882, 441] width 1372 height 685
click at [122, 162] on span "Insights" at bounding box center [106, 156] width 136 height 15
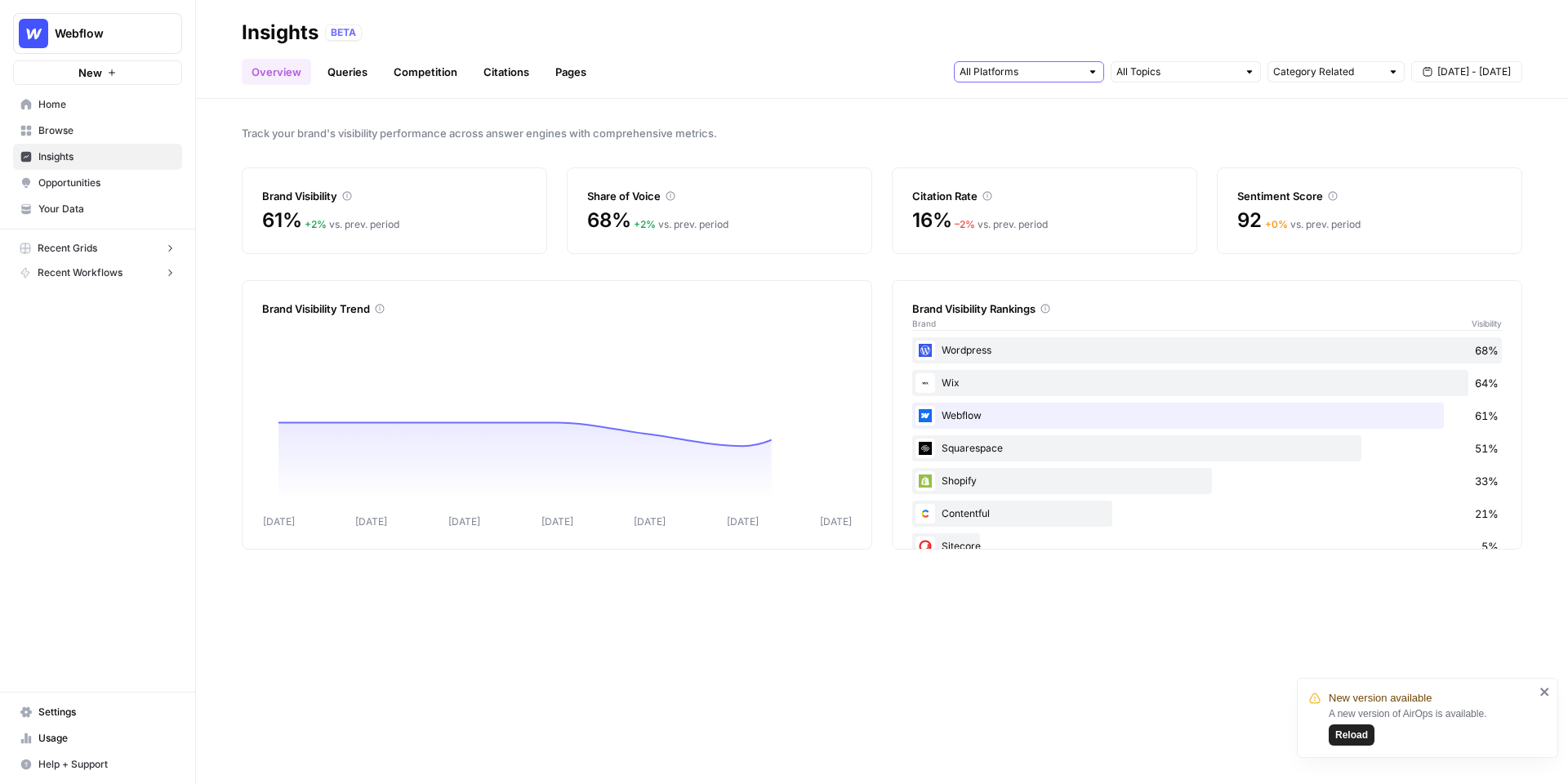
click at [1021, 76] on input "text" at bounding box center [1020, 72] width 121 height 16
click at [1034, 176] on span "Google AI Mode" at bounding box center [1027, 177] width 83 height 16
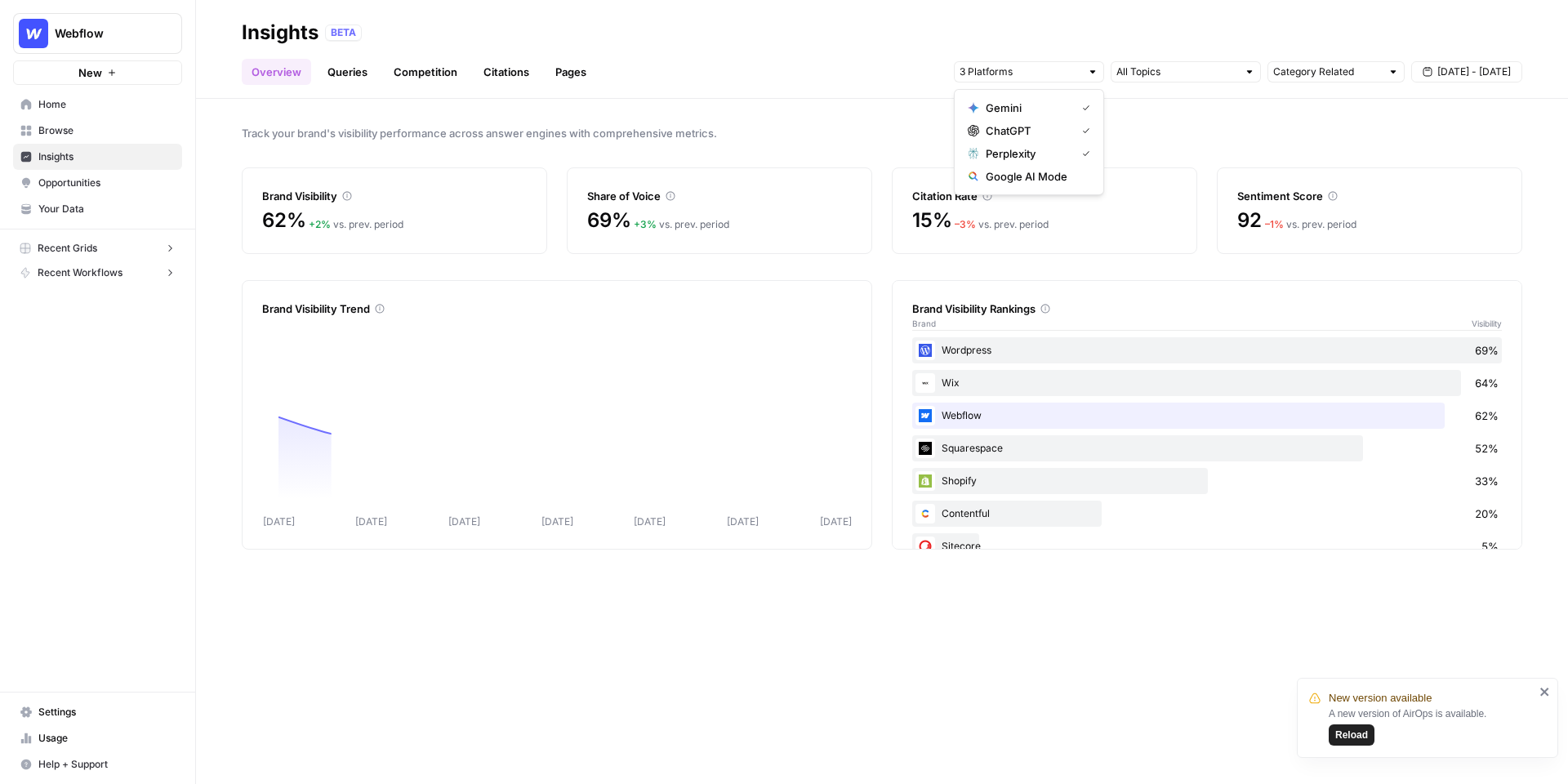
click at [1033, 156] on span "Perplexity" at bounding box center [1027, 154] width 83 height 16
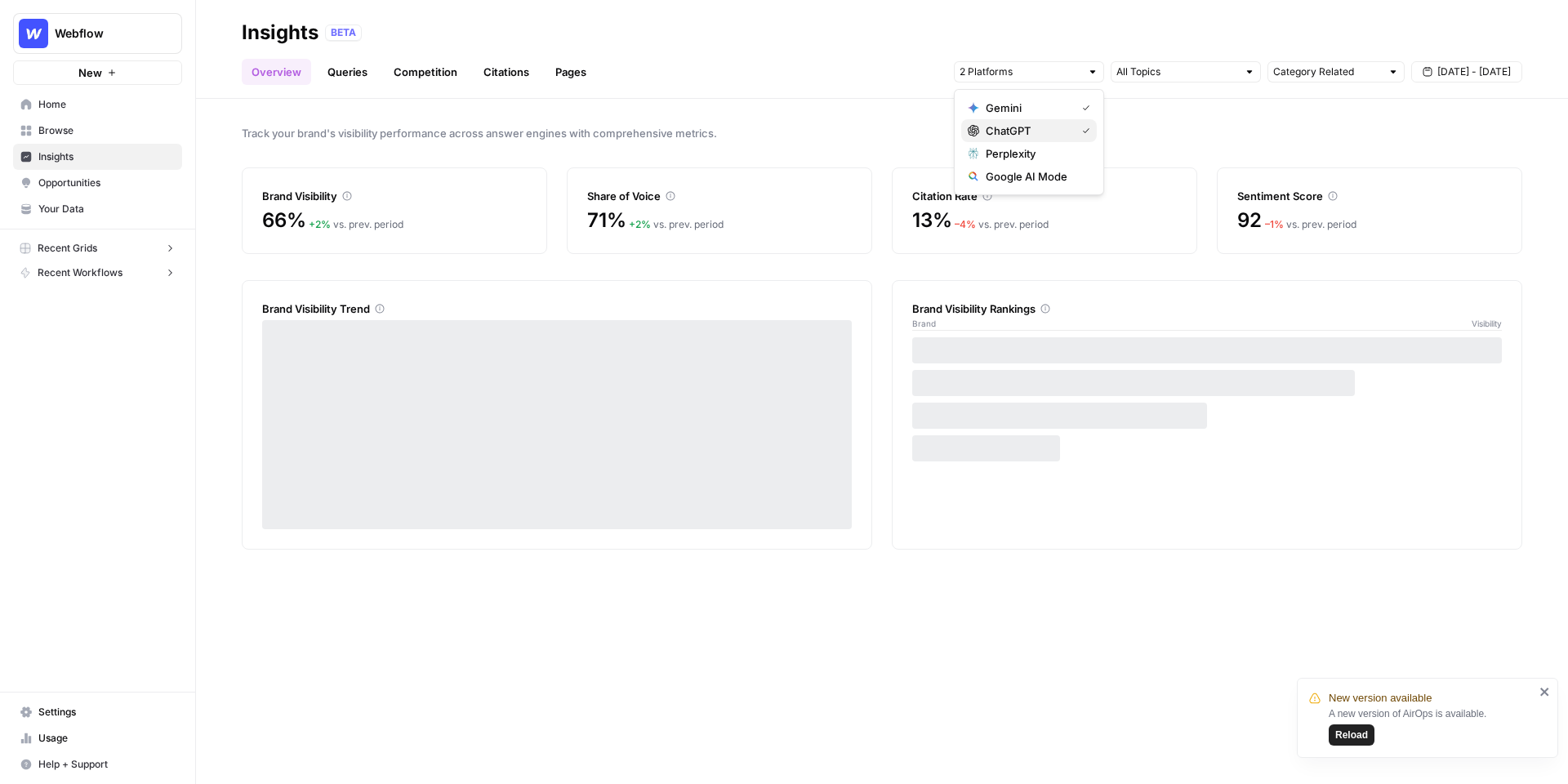
click at [1030, 129] on span "ChatGPT" at bounding box center [1027, 131] width 83 height 16
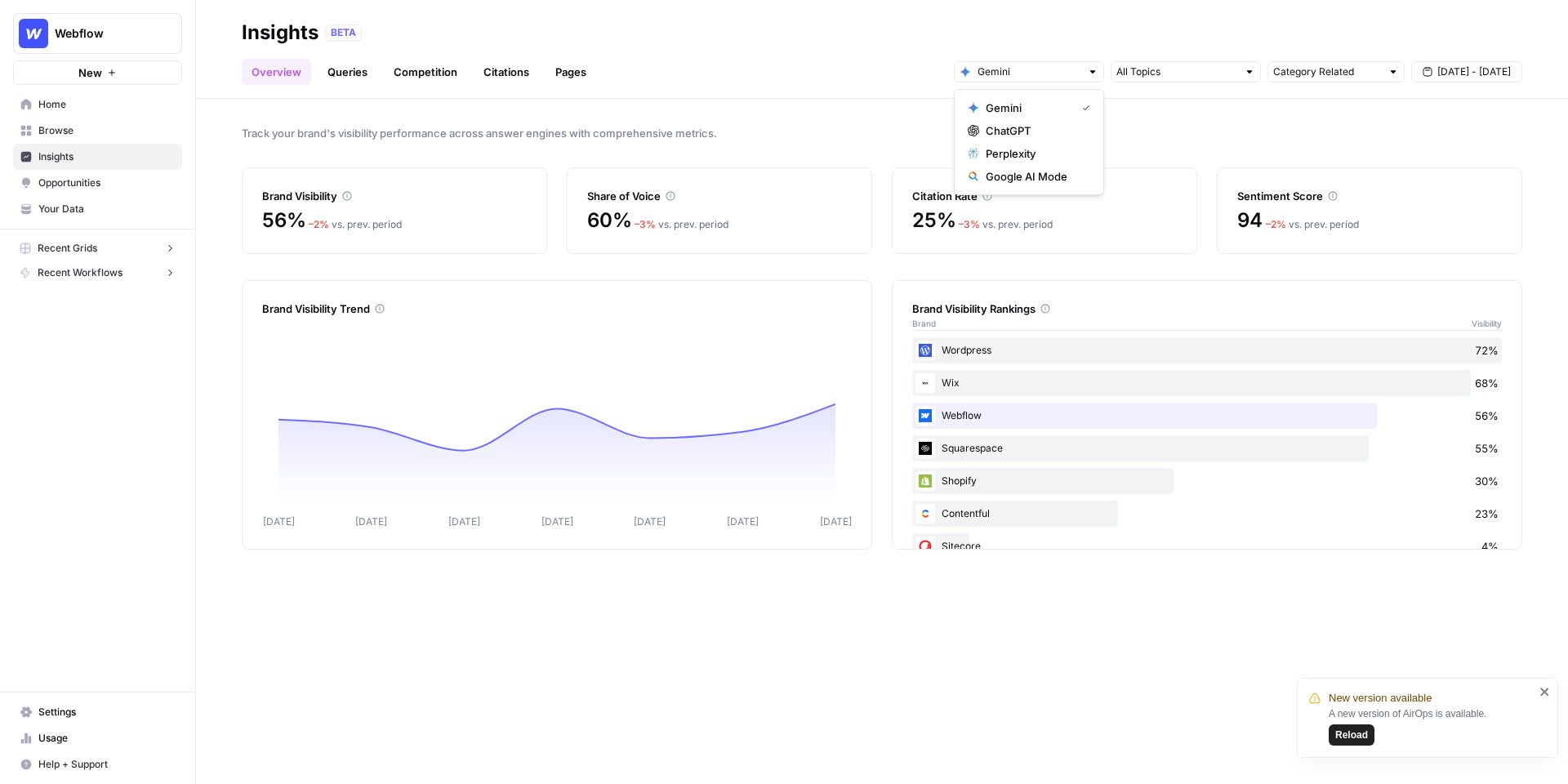
click at [1029, 108] on span "Gemini" at bounding box center [1027, 108] width 83 height 16
click at [1029, 172] on span "Google AI Mode" at bounding box center [1027, 177] width 83 height 16
click at [1029, 171] on span "Google AI Mode" at bounding box center [1034, 177] width 98 height 16
click at [1029, 158] on span "Perplexity" at bounding box center [1027, 154] width 83 height 16
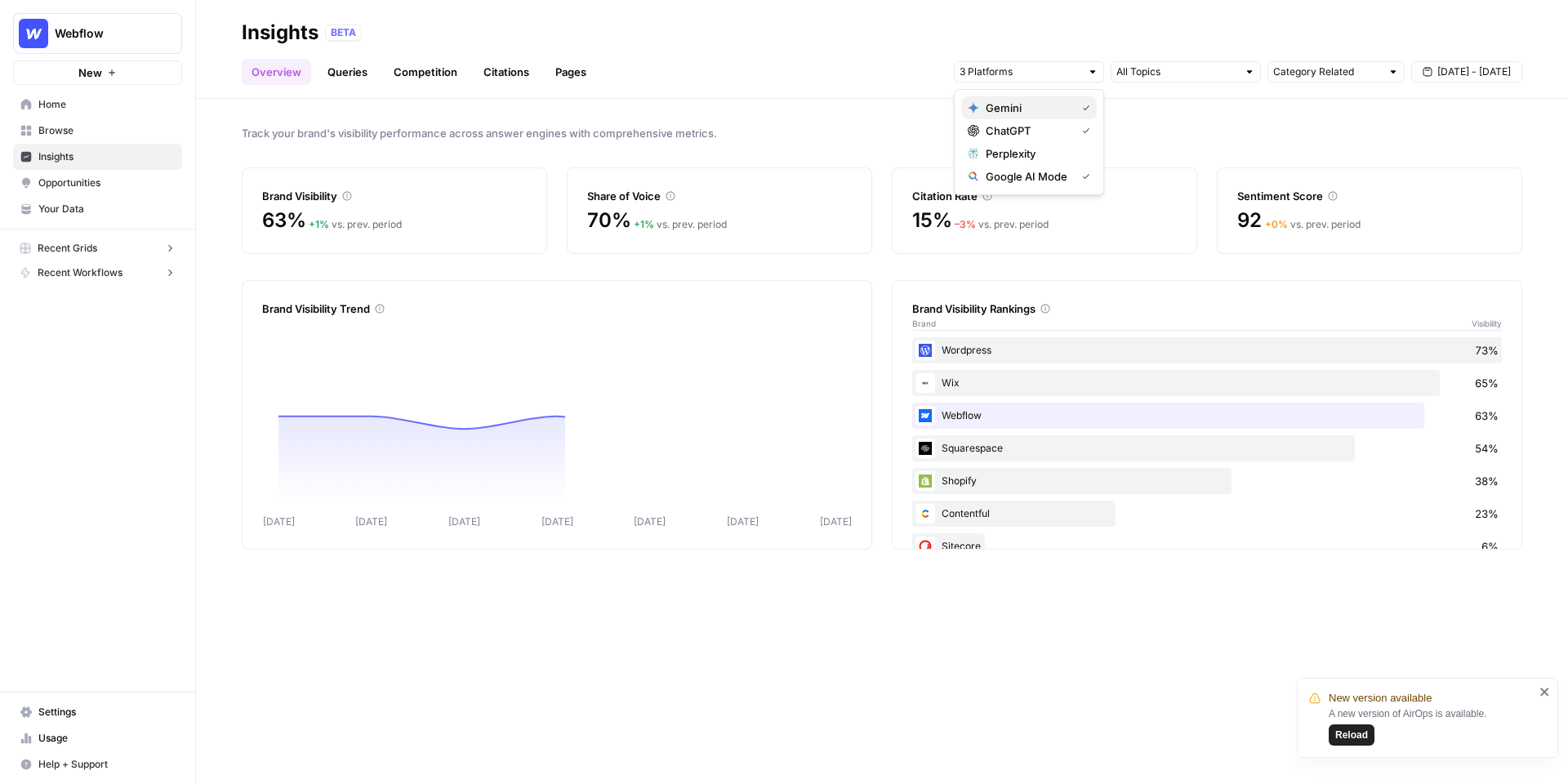
click at [1024, 109] on span "Gemini" at bounding box center [1027, 108] width 83 height 16
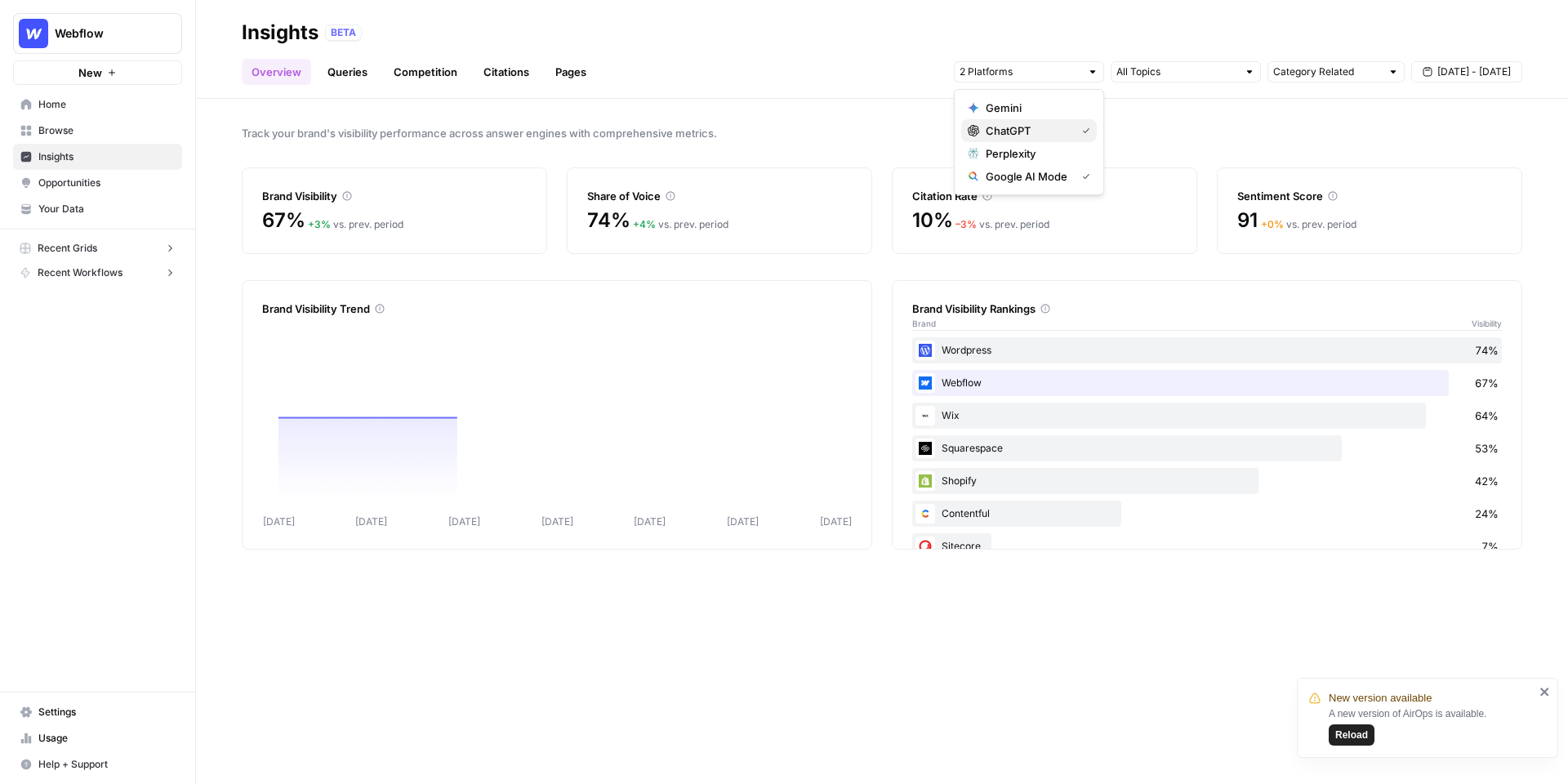
click at [1021, 124] on span "ChatGPT" at bounding box center [1027, 131] width 83 height 16
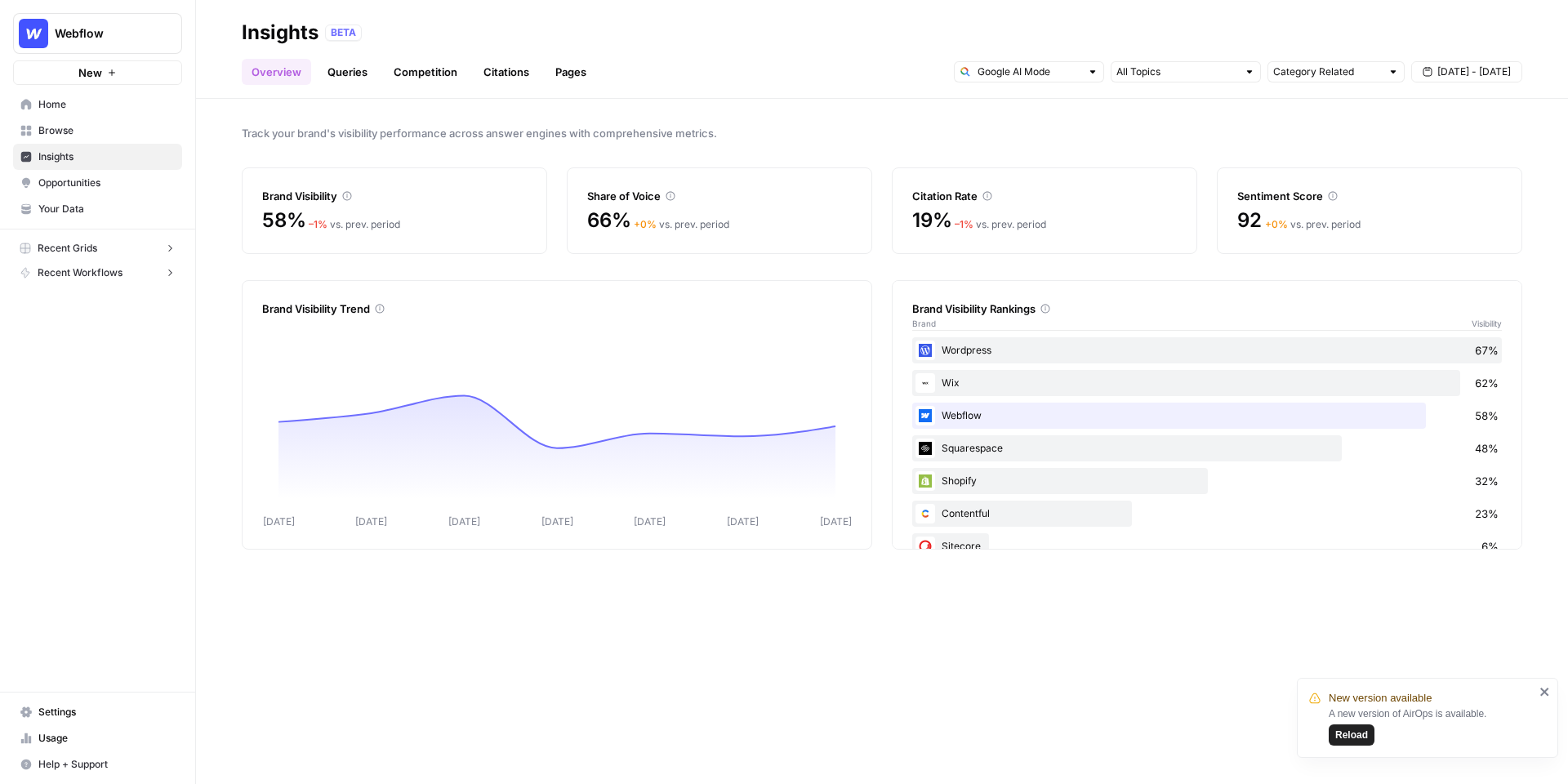
click at [765, 68] on div "Overview Queries Competition Citations Pages Category Related [DATE] - [DATE]" at bounding box center [882, 65] width 1280 height 39
click at [352, 69] on link "Queries" at bounding box center [348, 72] width 60 height 26
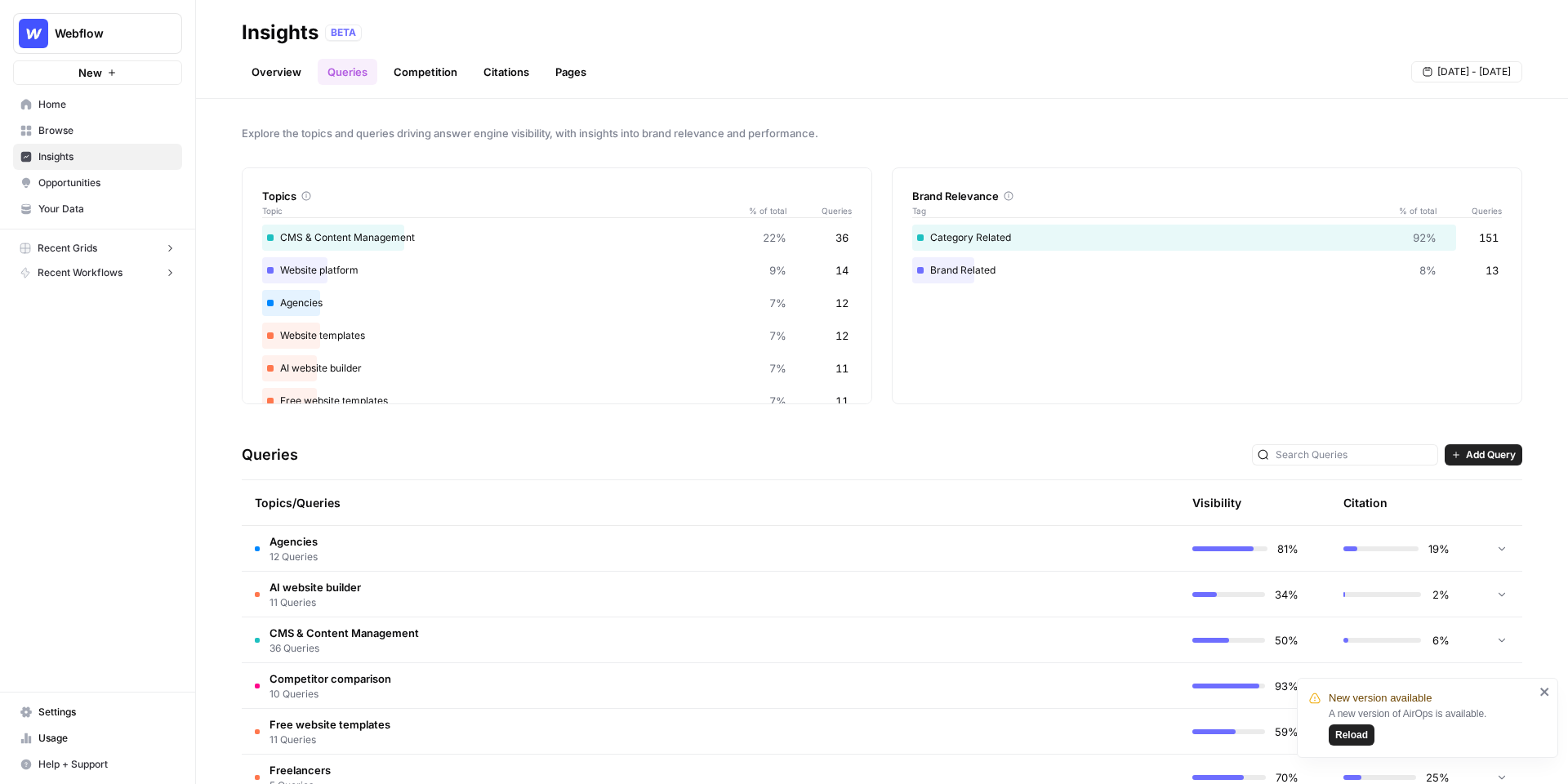
click at [379, 552] on td "Agencies 12 Queries" at bounding box center [633, 548] width 782 height 45
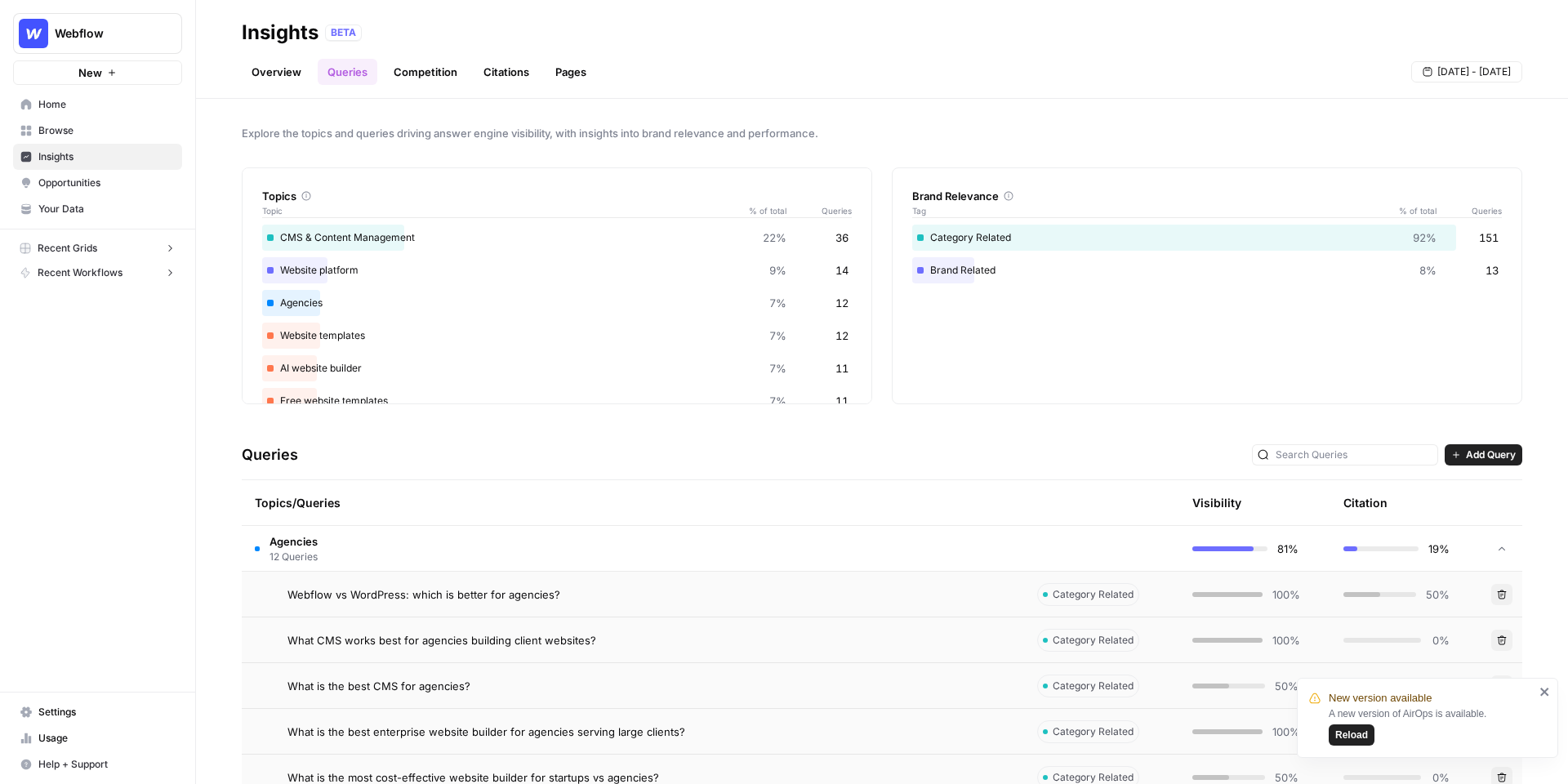
click at [684, 597] on div "Webflow vs WordPress: which is better for agencies?" at bounding box center [650, 594] width 724 height 16
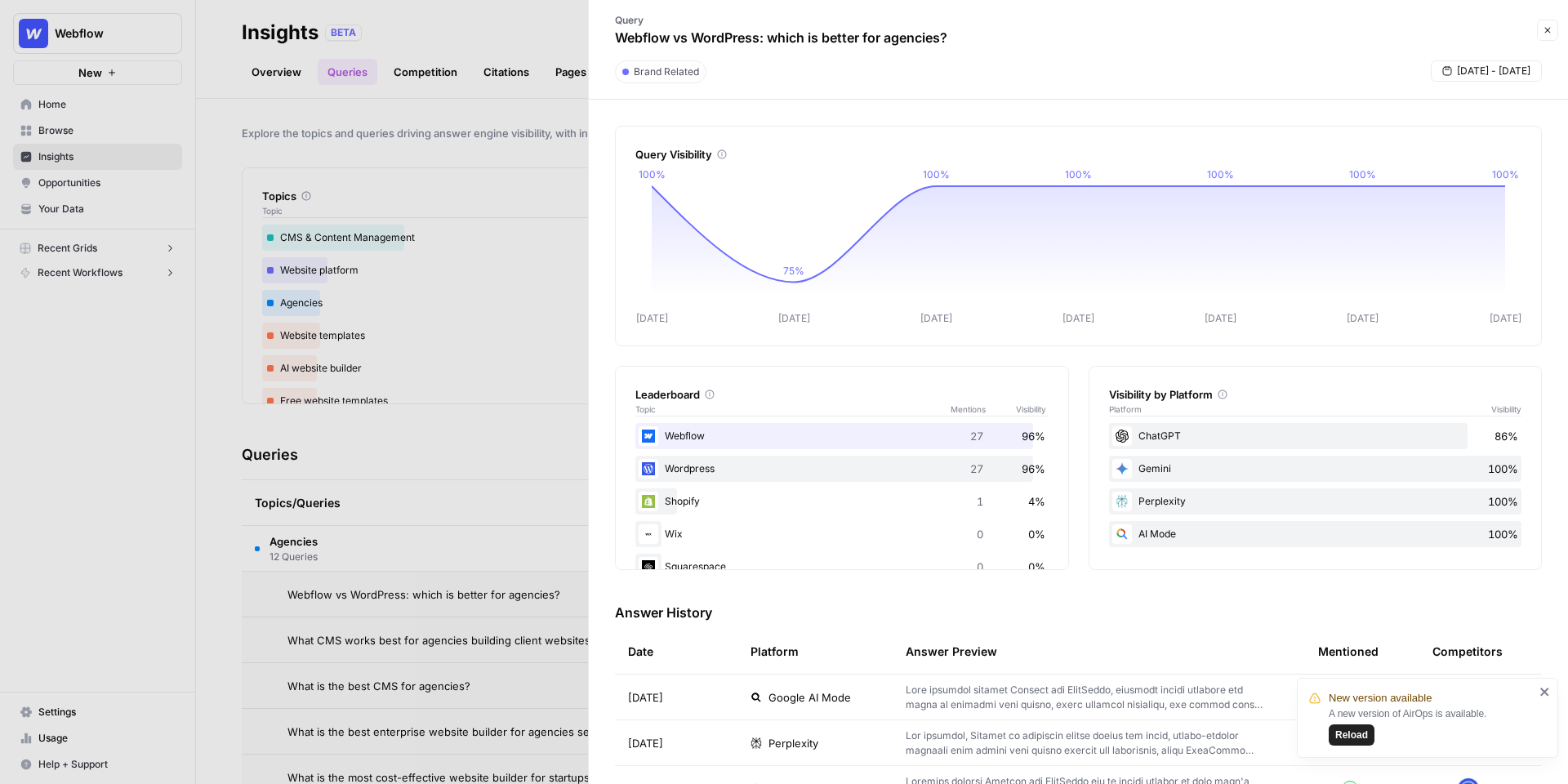
scroll to position [95, 0]
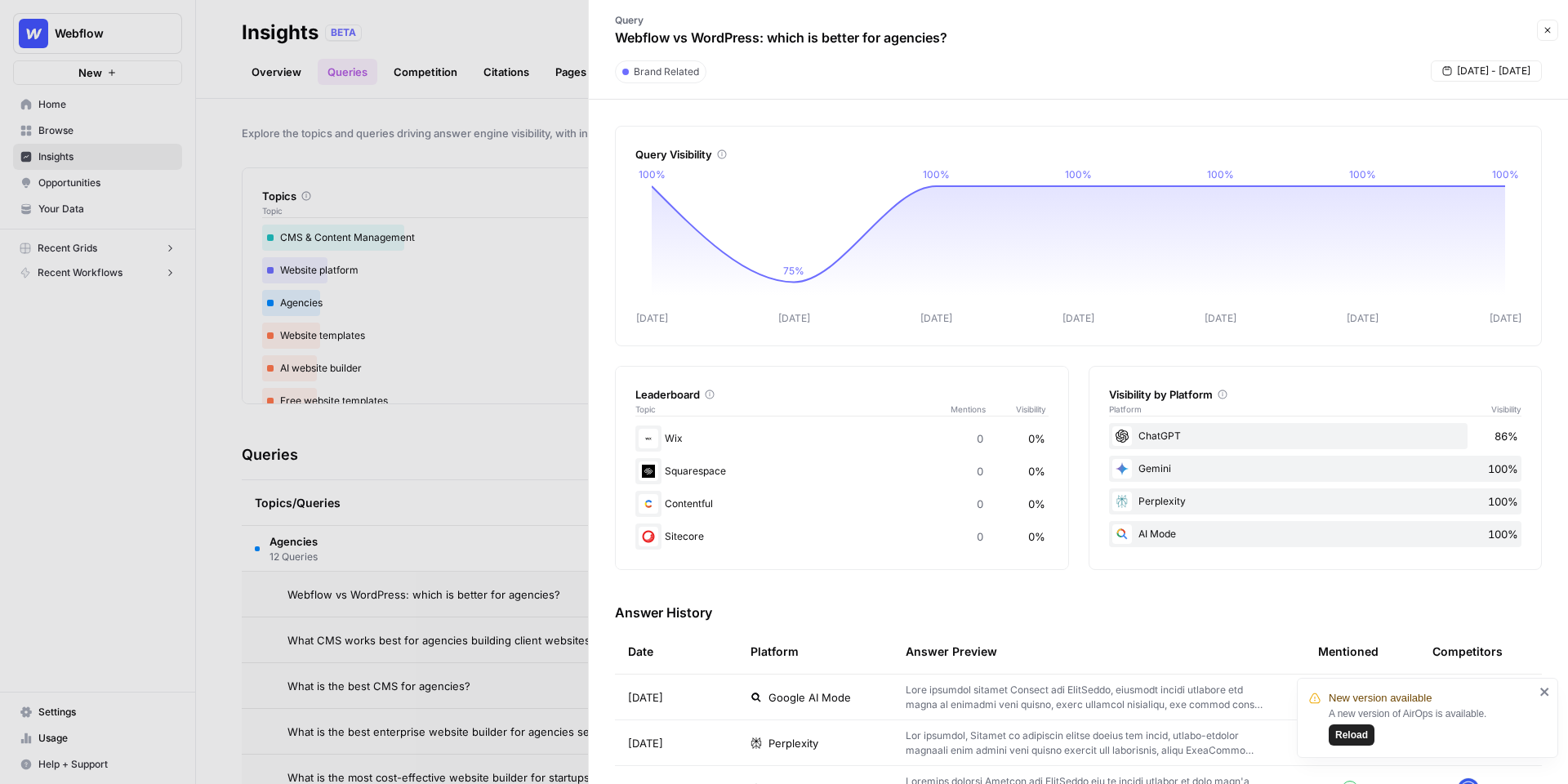
click at [663, 702] on span "[DATE]" at bounding box center [645, 697] width 35 height 16
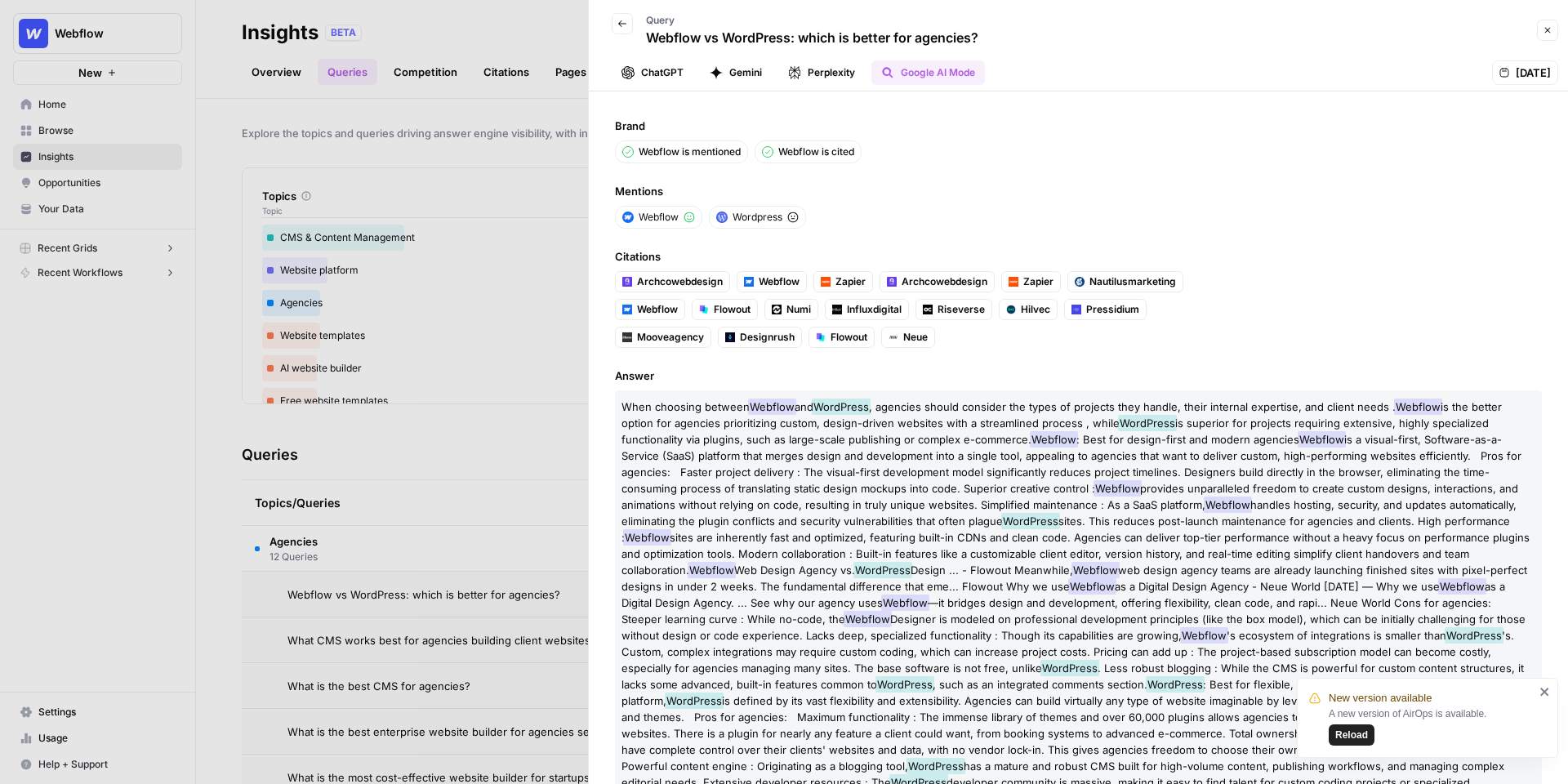
click at [939, 75] on button "Google AI Mode" at bounding box center [928, 72] width 114 height 25
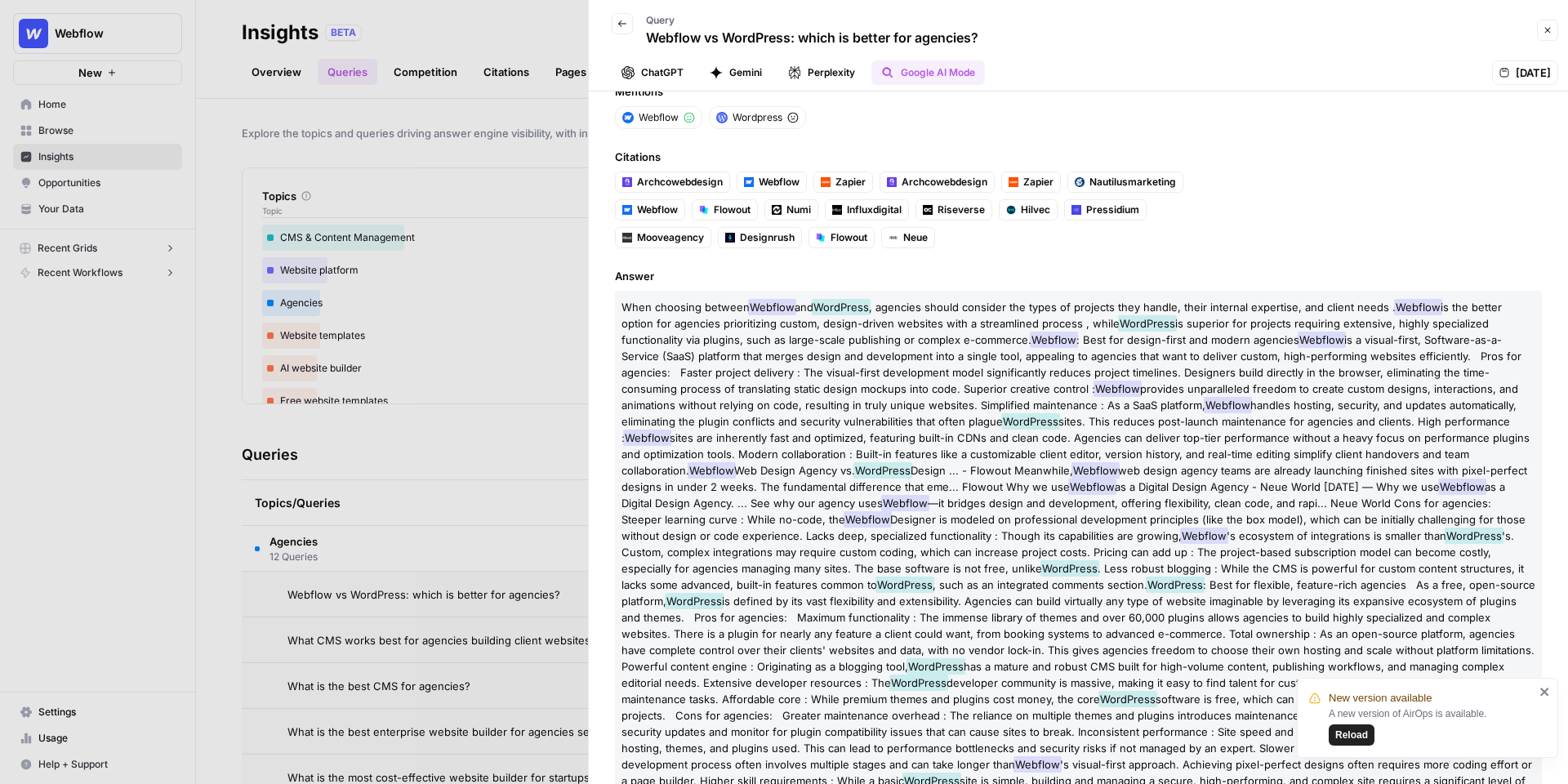
scroll to position [286, 0]
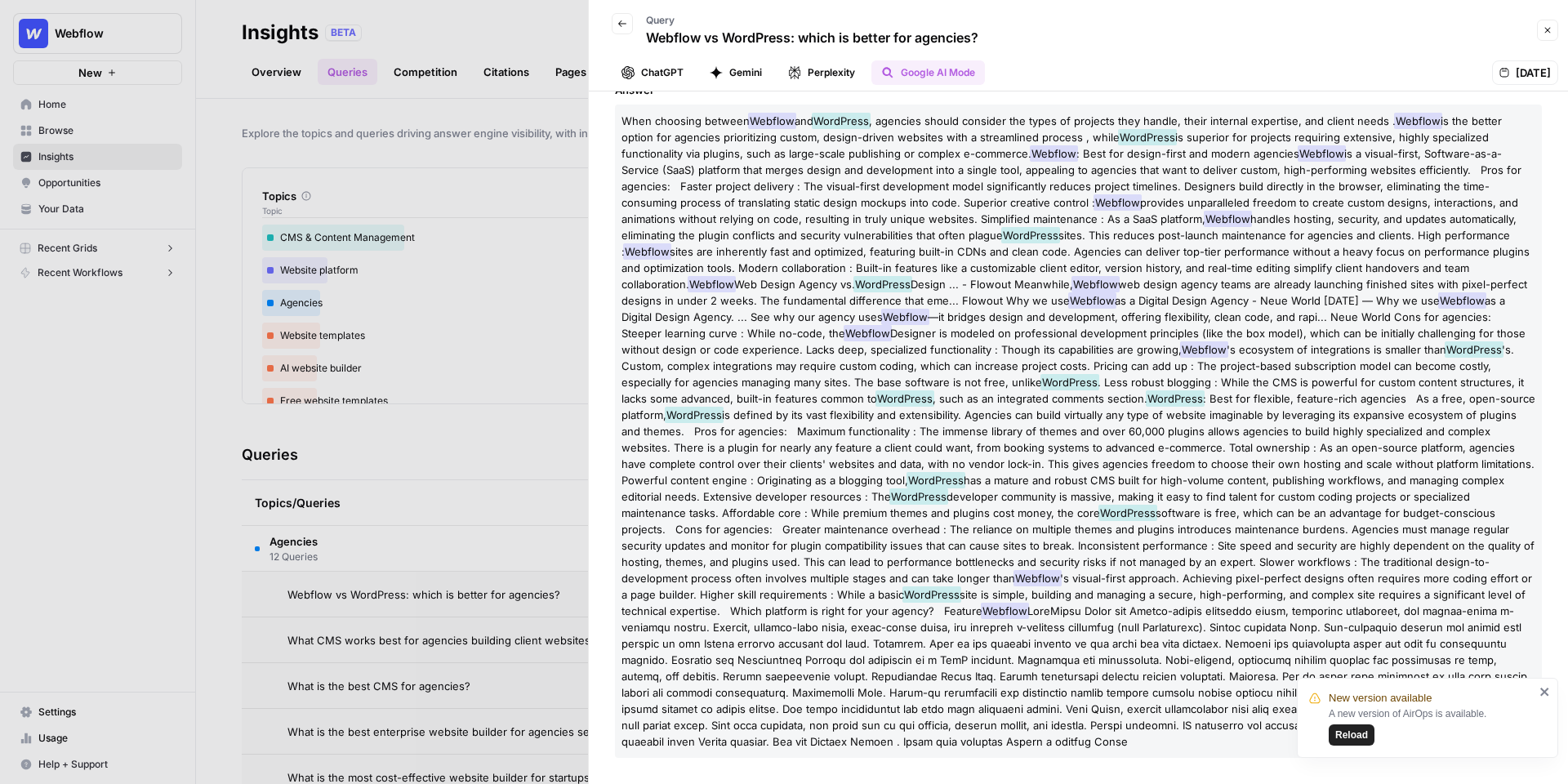
click at [513, 396] on div at bounding box center [784, 392] width 1568 height 784
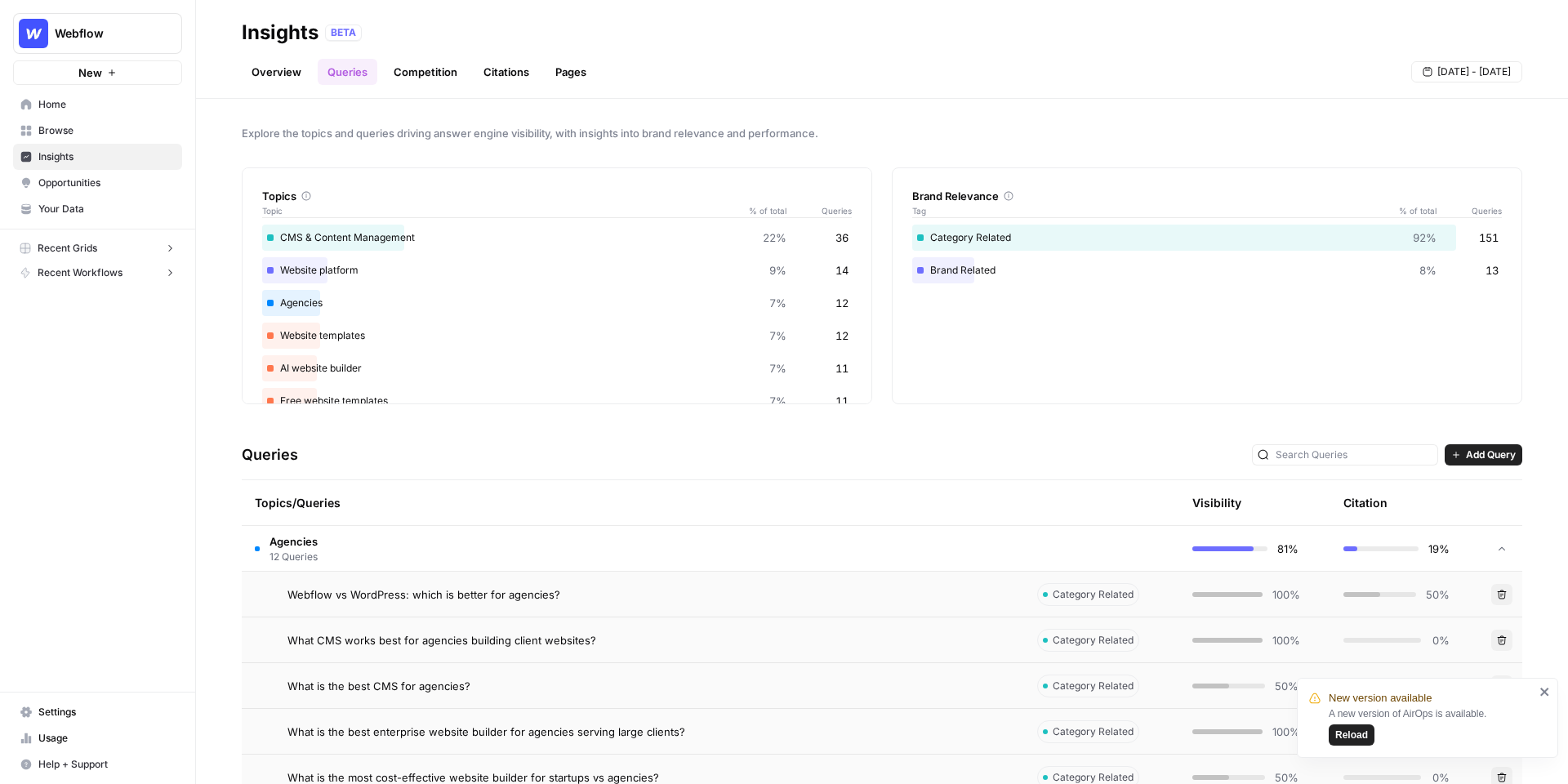
click at [121, 184] on span "Opportunities" at bounding box center [106, 183] width 136 height 15
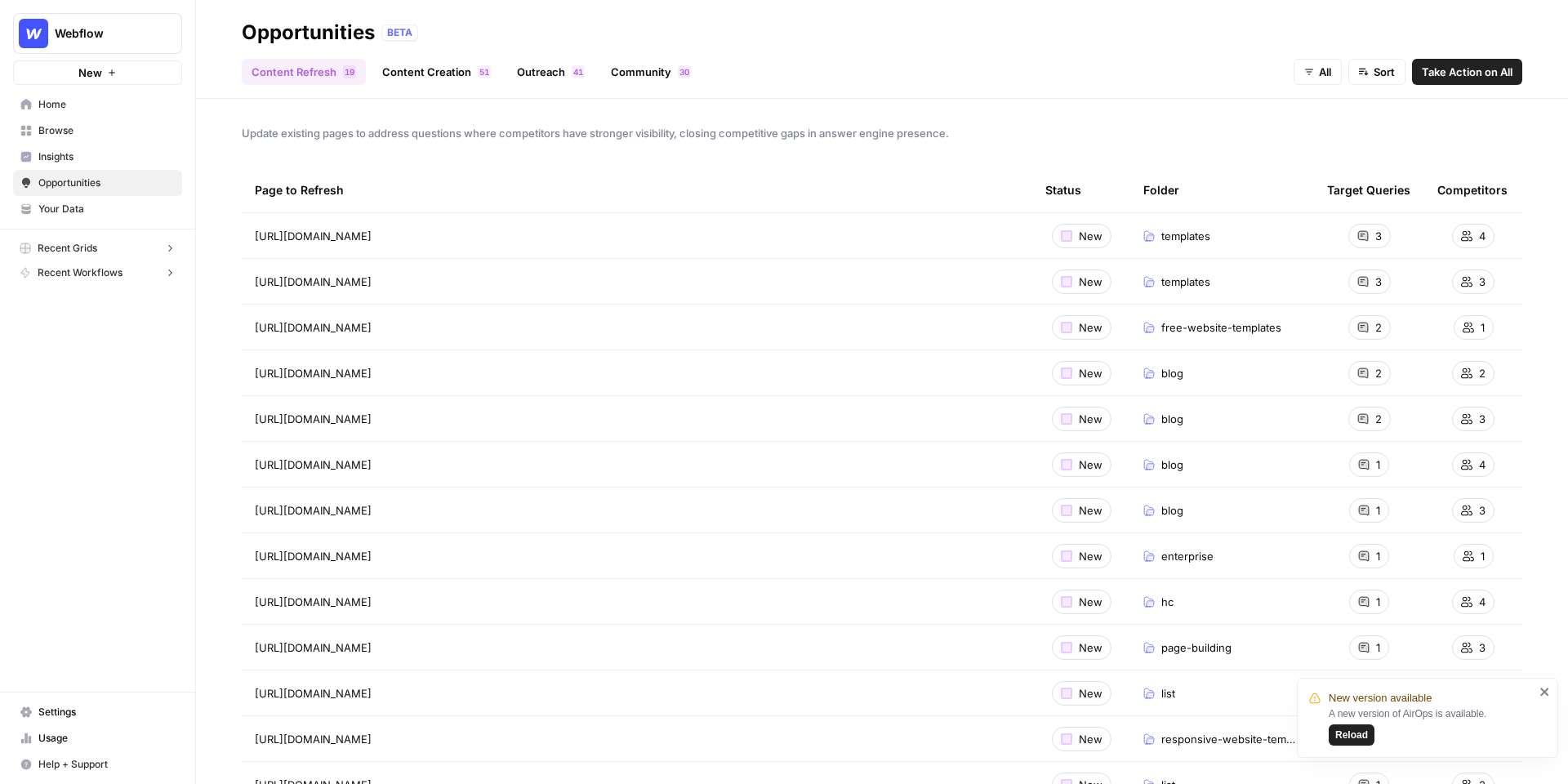
click at [435, 72] on link "Content Creation 1 5" at bounding box center [436, 72] width 128 height 26
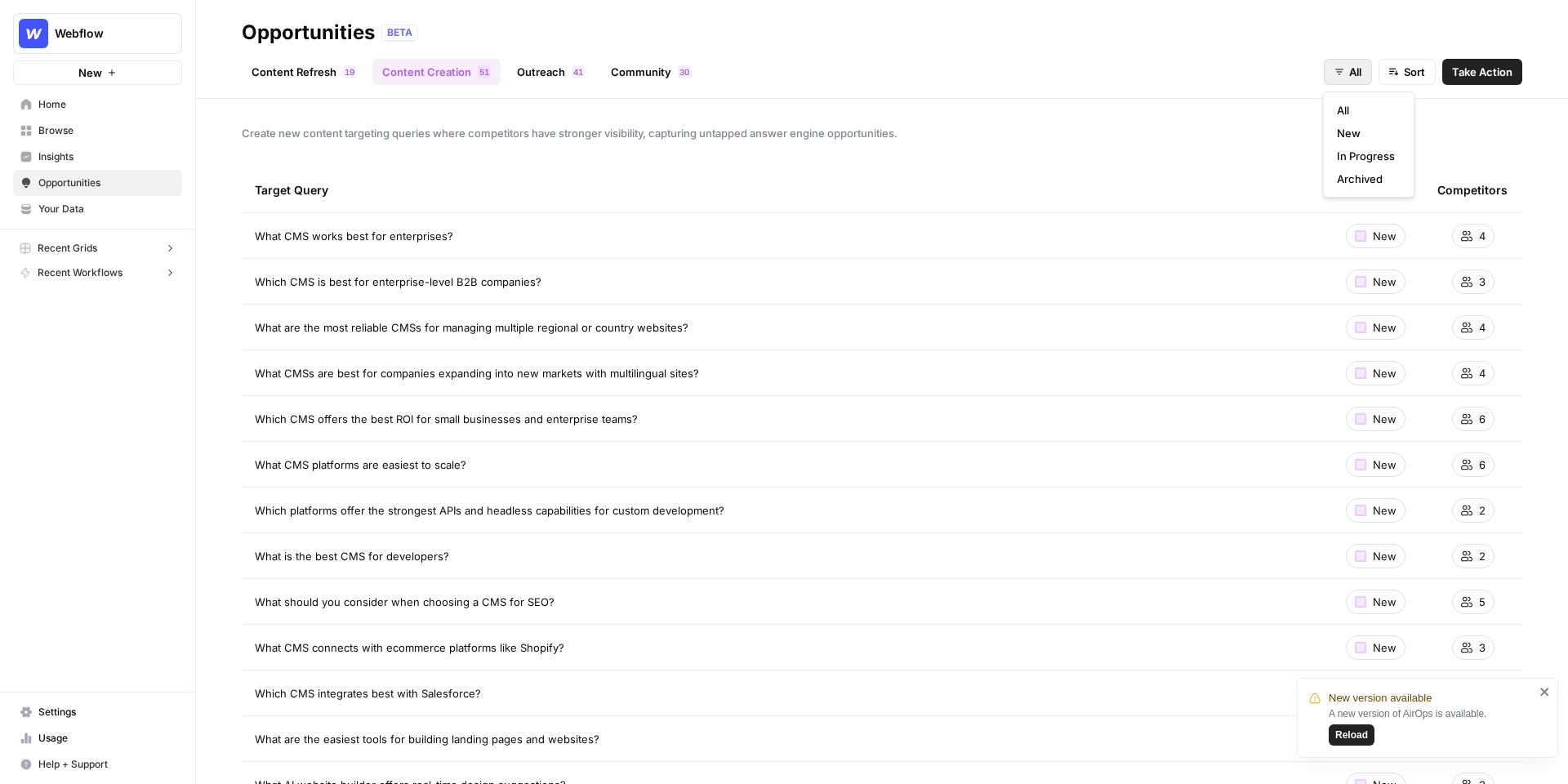
click at [1346, 71] on button "All" at bounding box center [1347, 72] width 49 height 26
click at [1410, 71] on span "Sort" at bounding box center [1414, 72] width 21 height 16
click at [1415, 137] on span "Competitors (High to Low)" at bounding box center [1459, 133] width 133 height 16
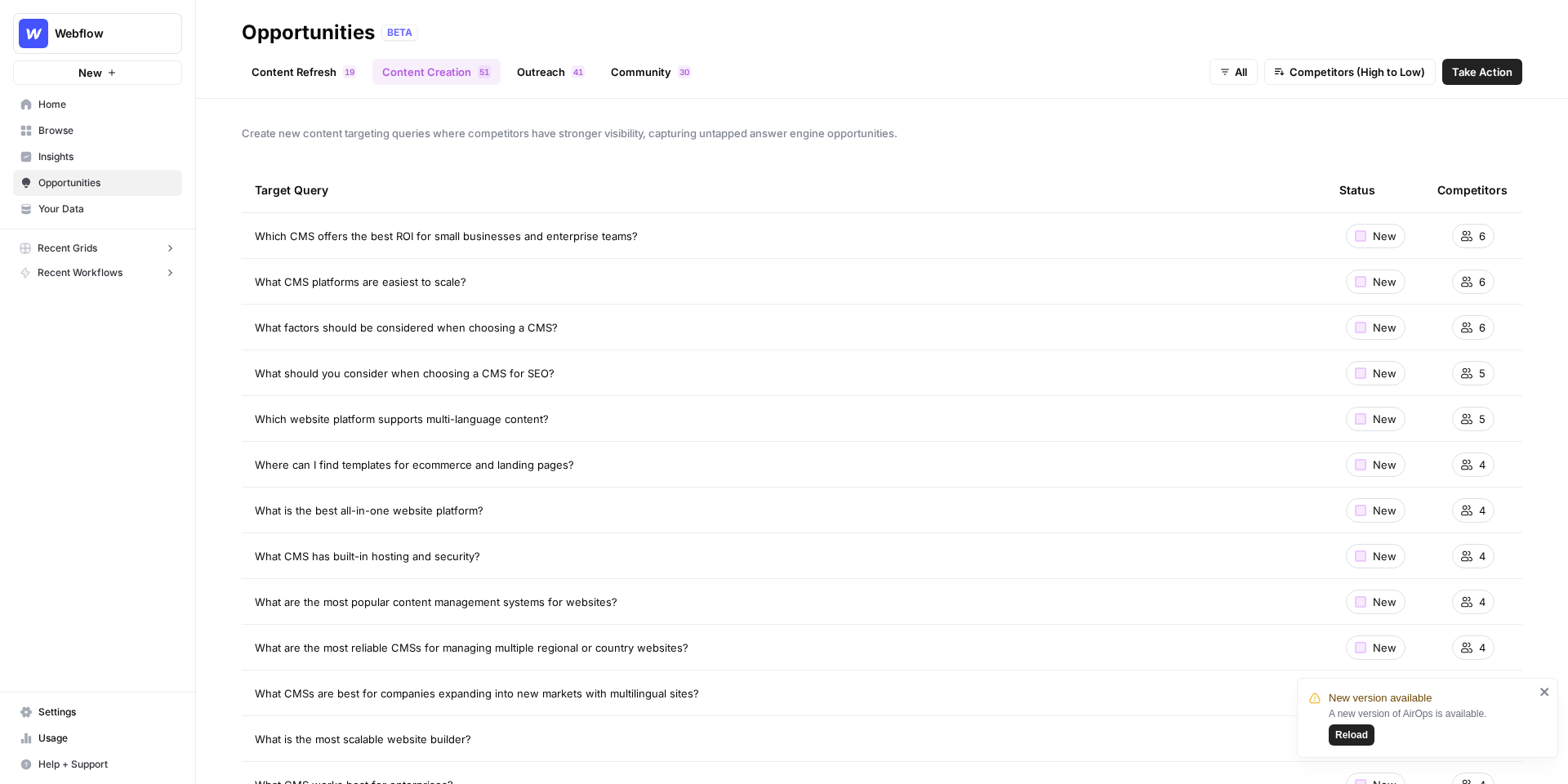
click at [545, 76] on link "Outreach 1 4" at bounding box center [550, 72] width 87 height 26
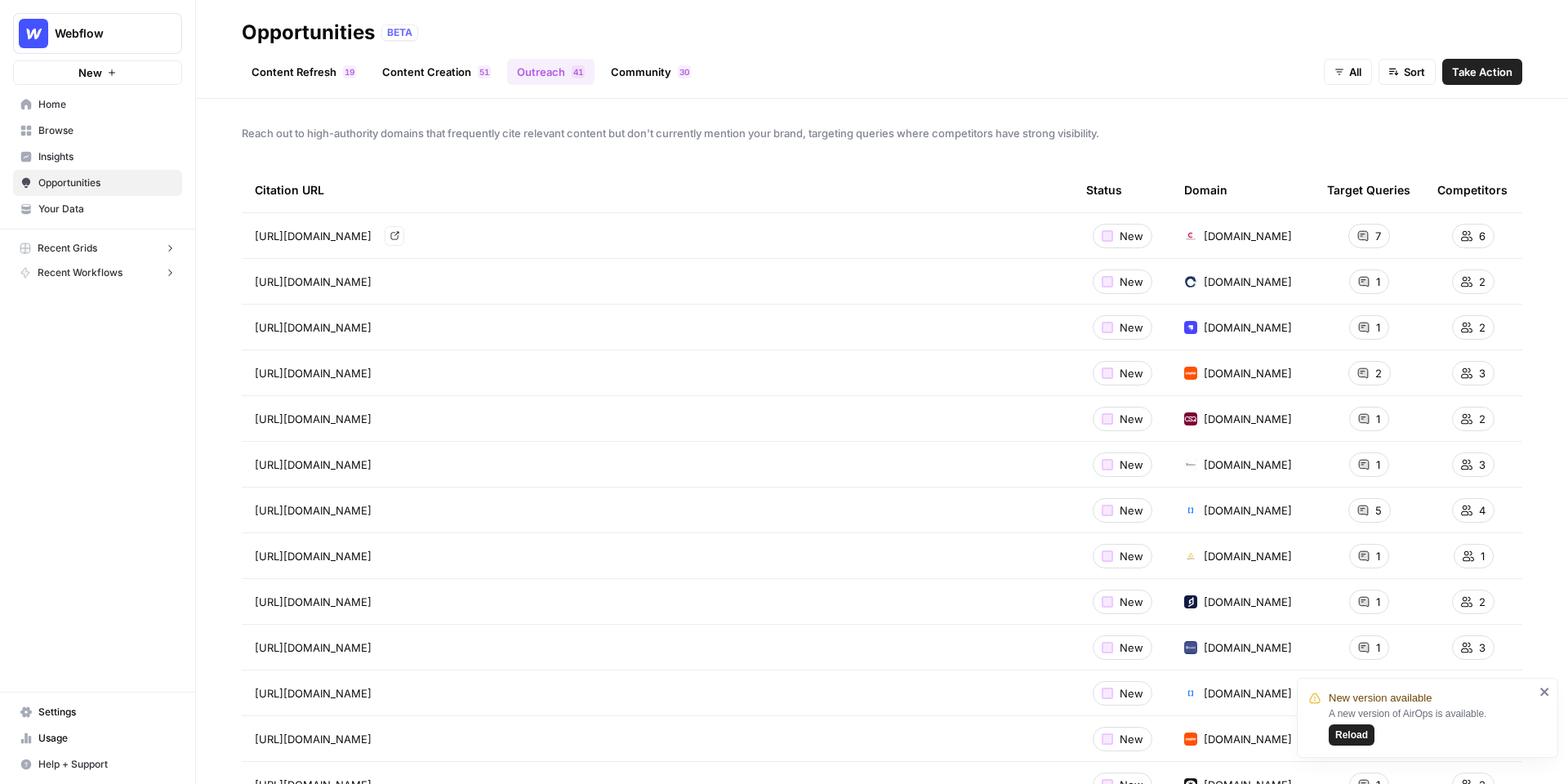
click at [399, 239] on icon "Go to page https://www.coremedia.com/blog/the-7-best-cms-platforms-for-enterpri…" at bounding box center [395, 236] width 9 height 9
click at [662, 69] on link "Community 0 3" at bounding box center [651, 72] width 100 height 26
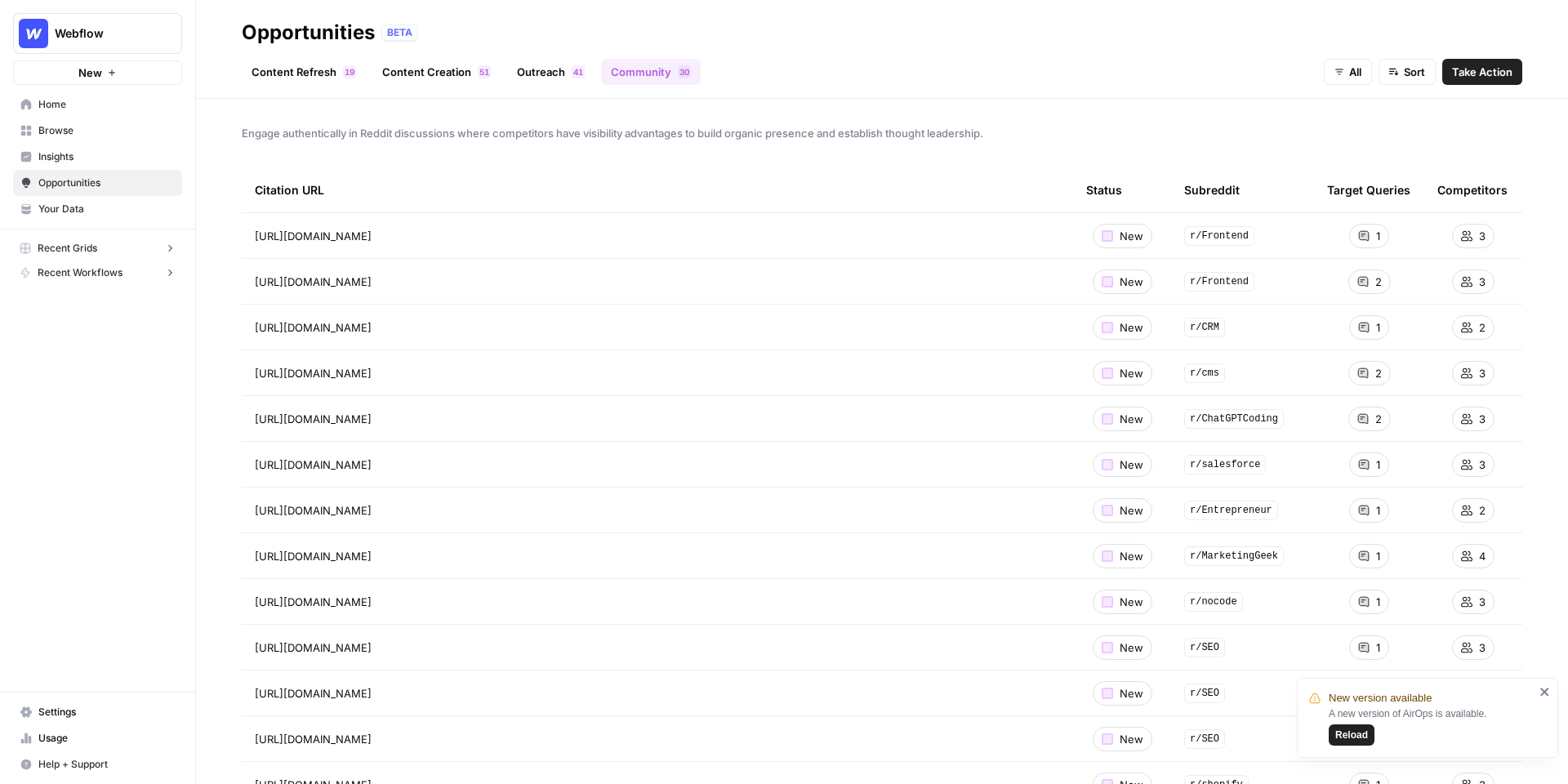
click at [80, 206] on span "Your Data" at bounding box center [106, 208] width 136 height 15
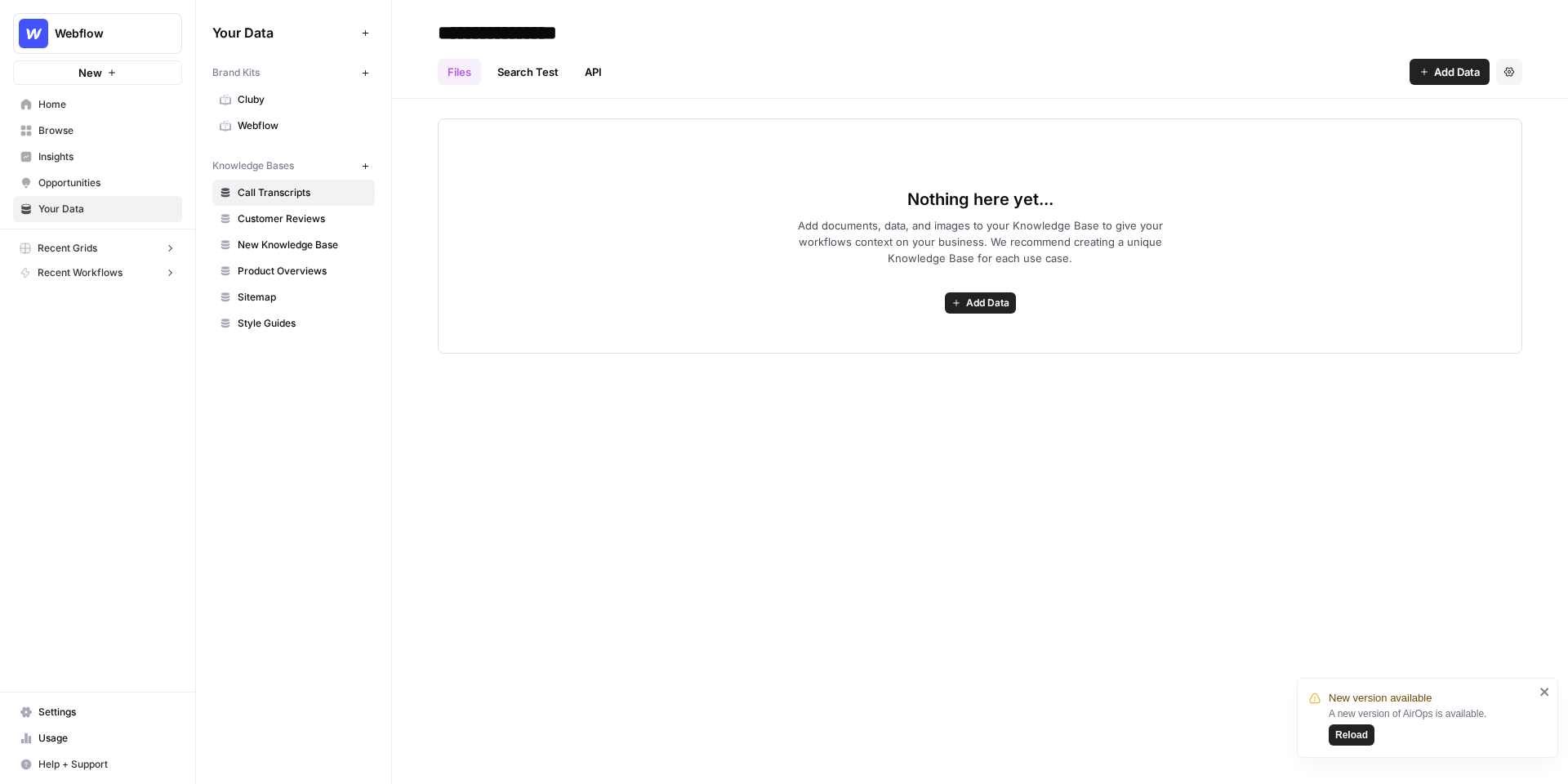
click at [300, 120] on span "Webflow" at bounding box center [302, 125] width 130 height 15
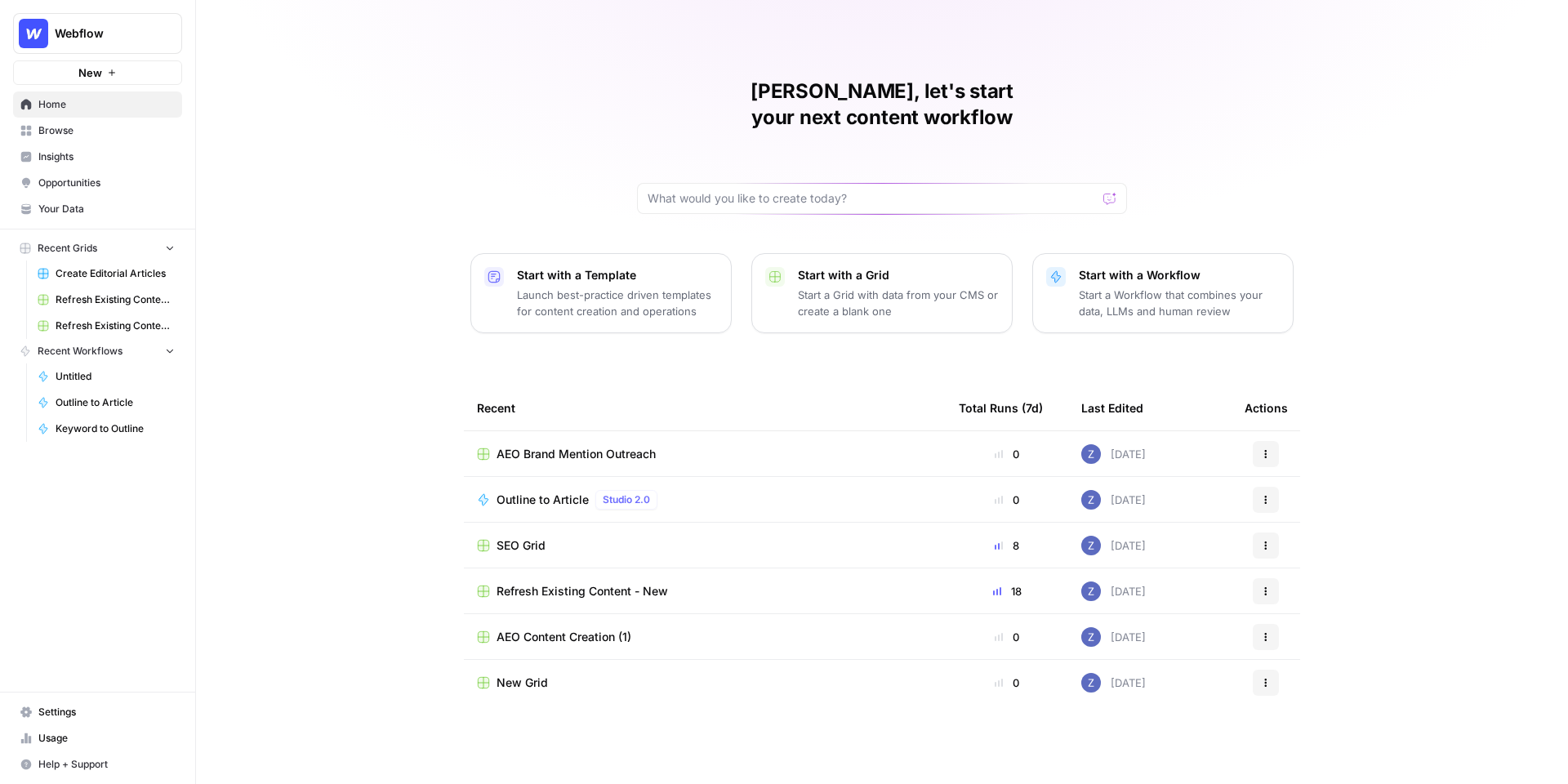
click at [93, 41] on span "Webflow" at bounding box center [104, 34] width 99 height 16
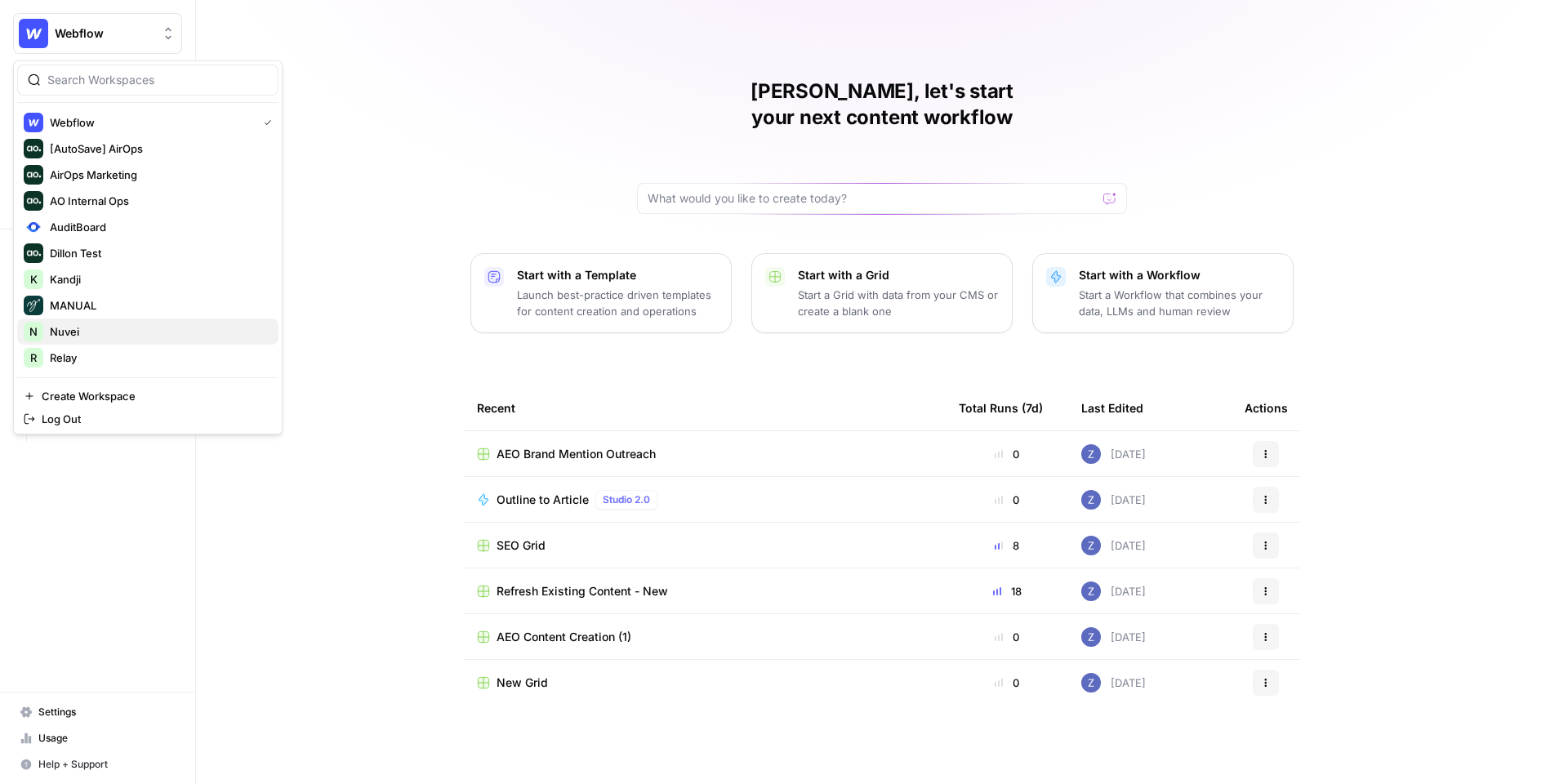
scroll to position [209, 0]
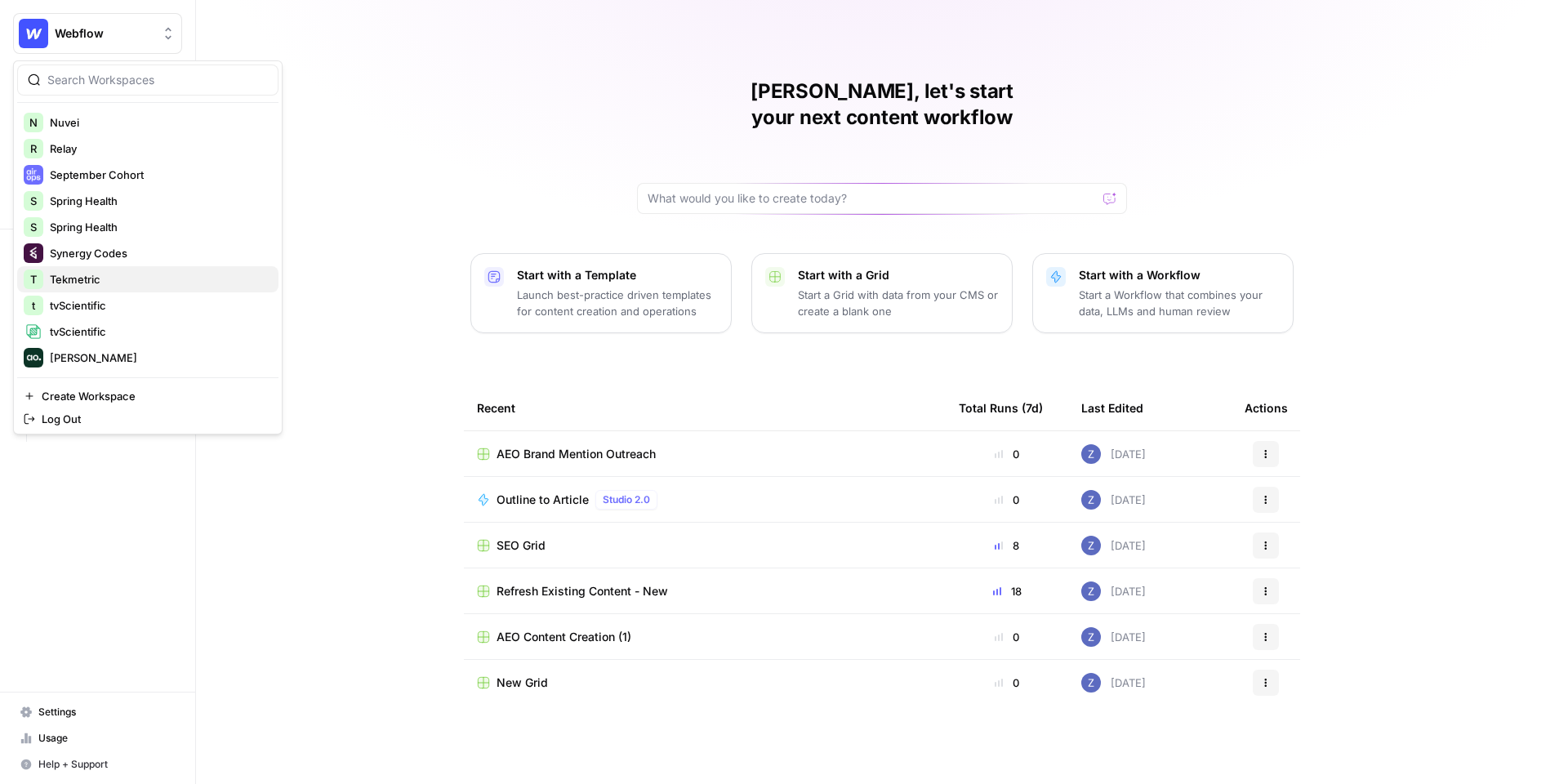
click at [108, 280] on span "Tekmetric" at bounding box center [157, 279] width 215 height 16
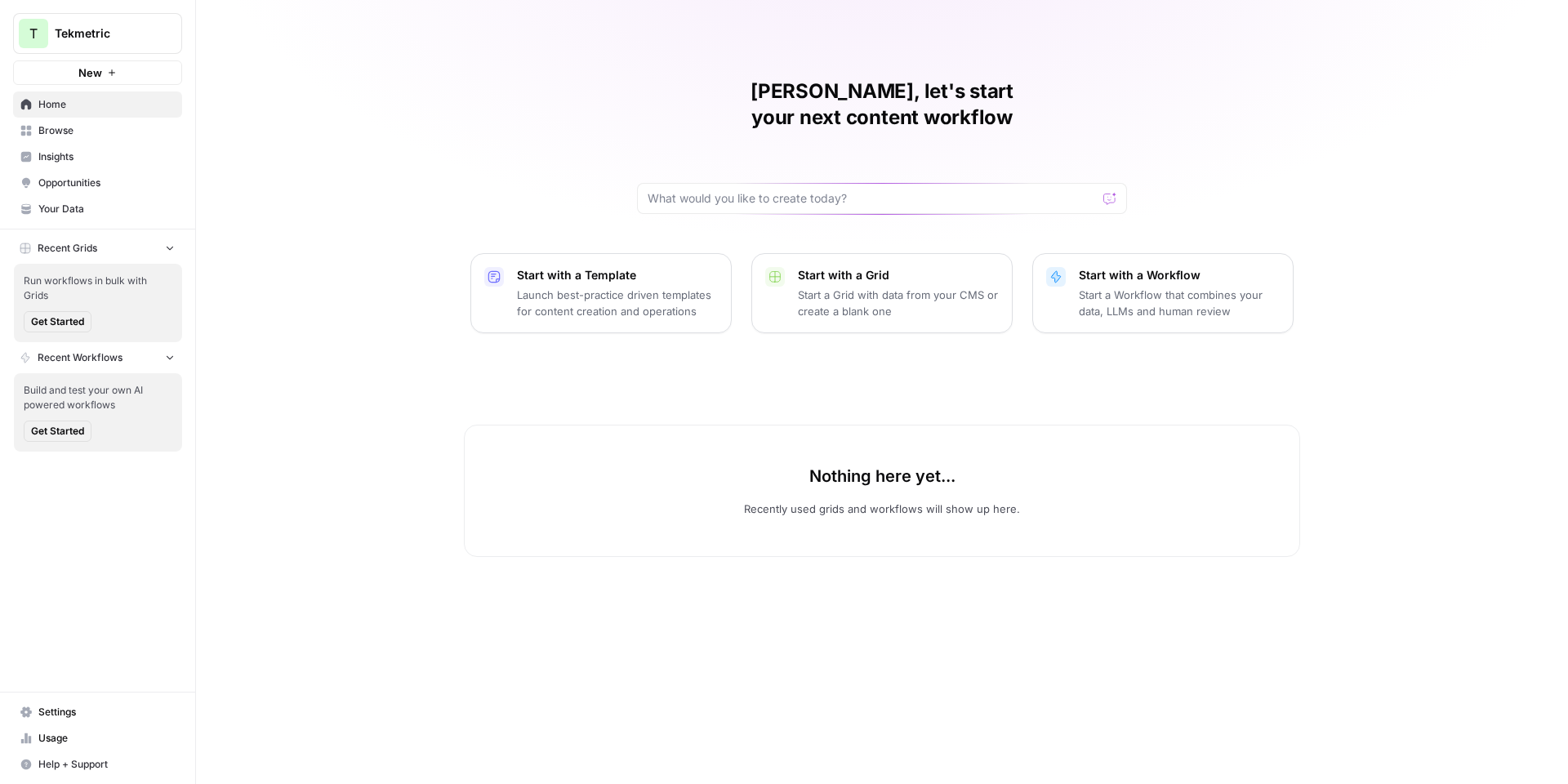
click at [86, 132] on span "Browse" at bounding box center [106, 131] width 136 height 15
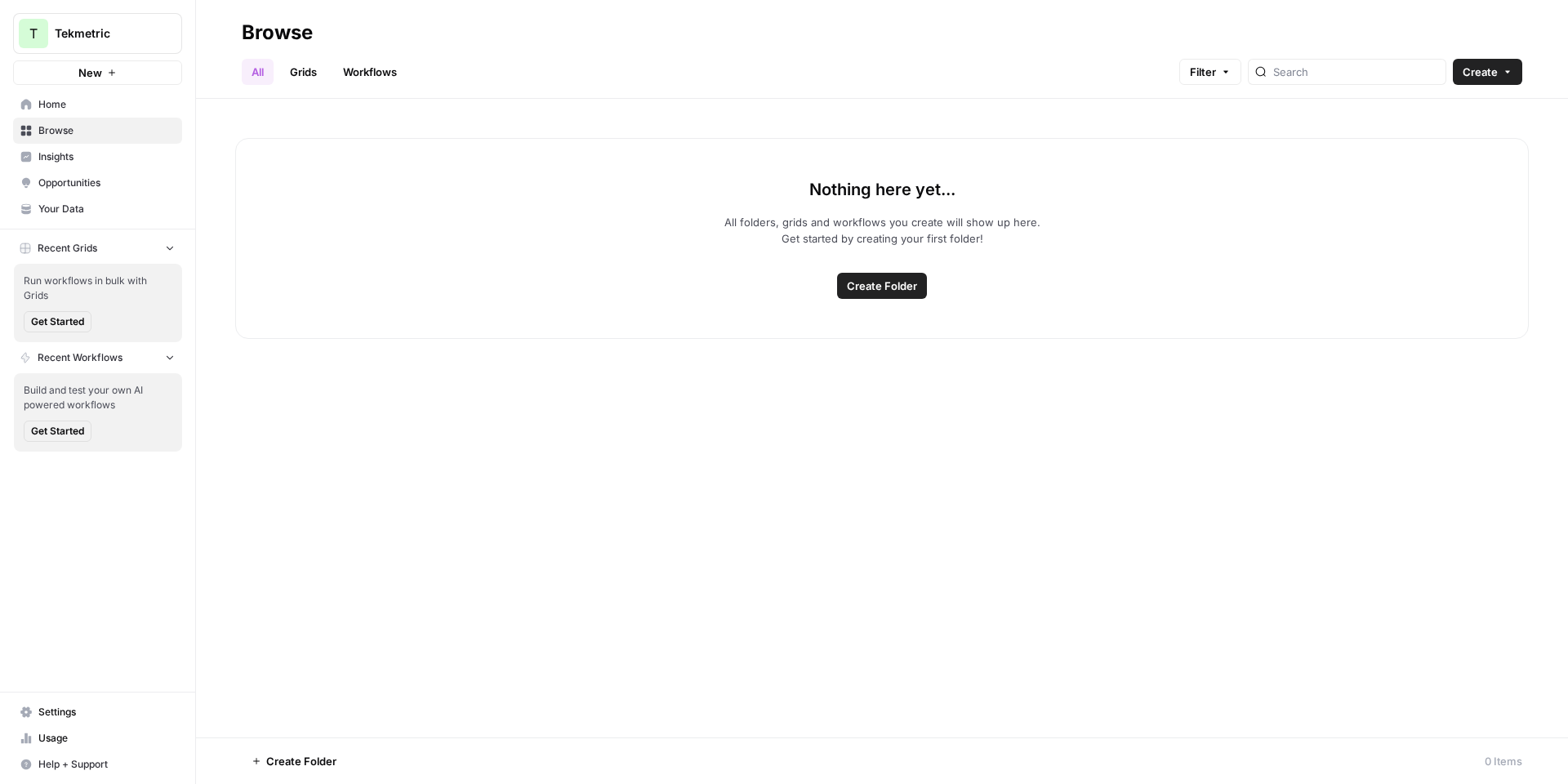
click at [84, 151] on span "Insights" at bounding box center [106, 156] width 136 height 15
